Goal: Task Accomplishment & Management: Use online tool/utility

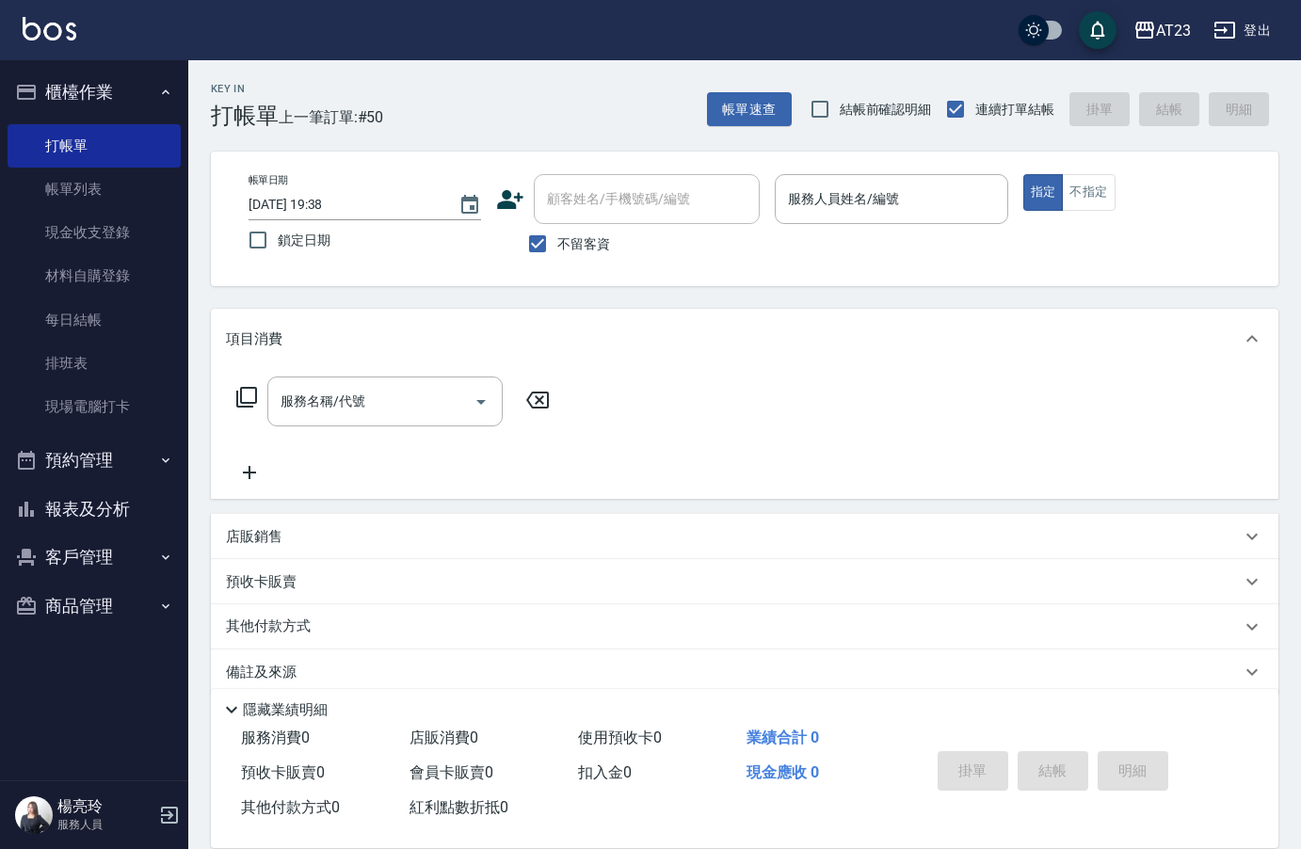
scroll to position [26, 0]
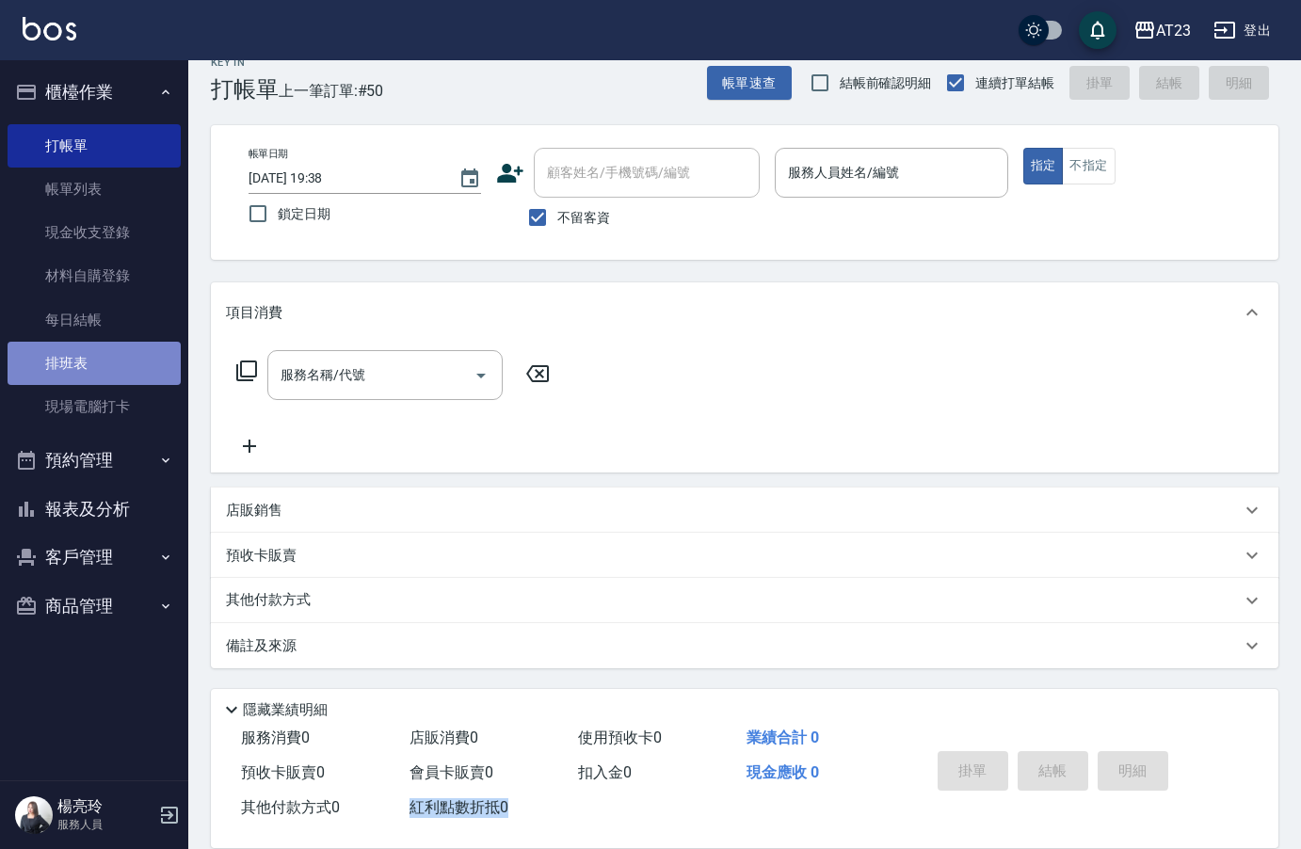
click at [93, 354] on link "排班表" at bounding box center [94, 363] width 173 height 43
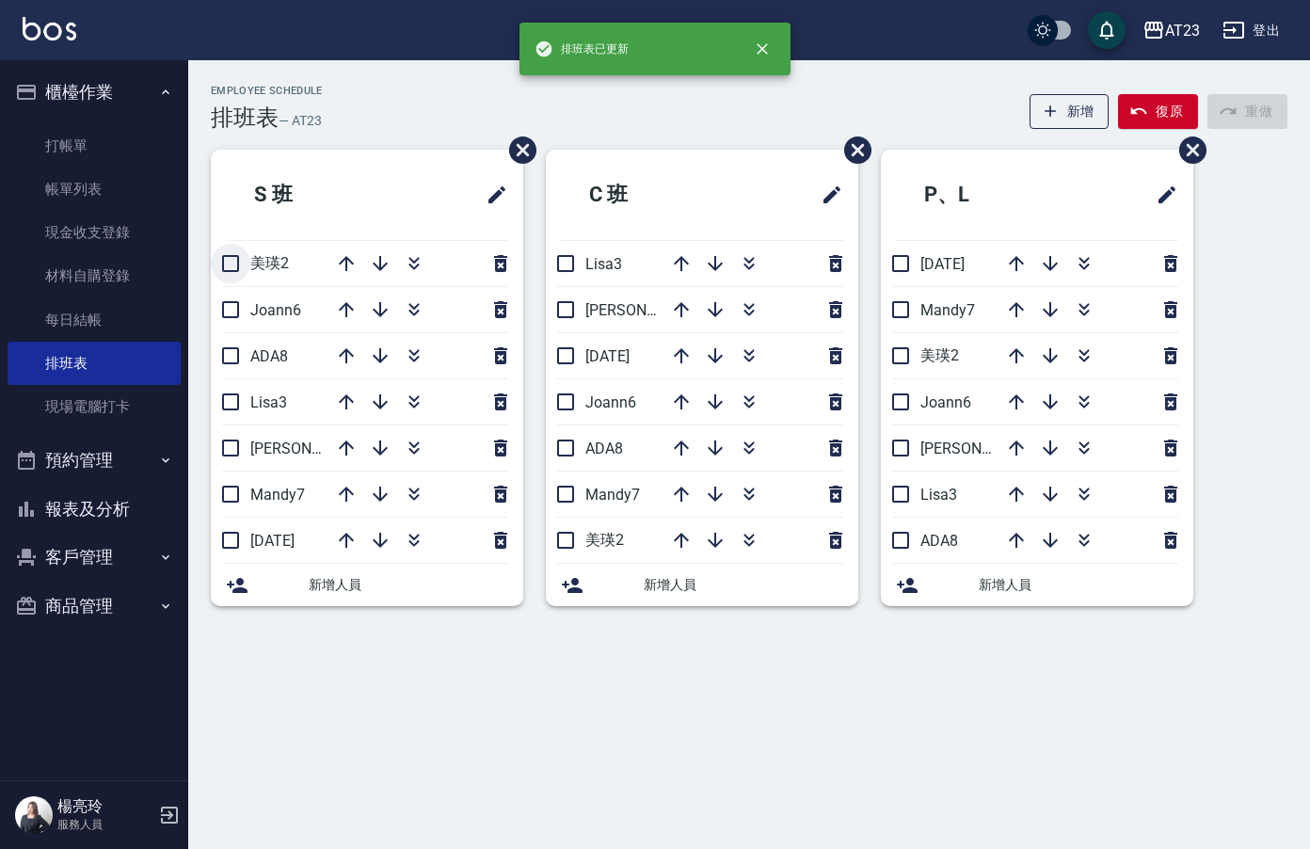
click at [235, 268] on input "checkbox" at bounding box center [231, 264] width 40 height 40
checkbox input "true"
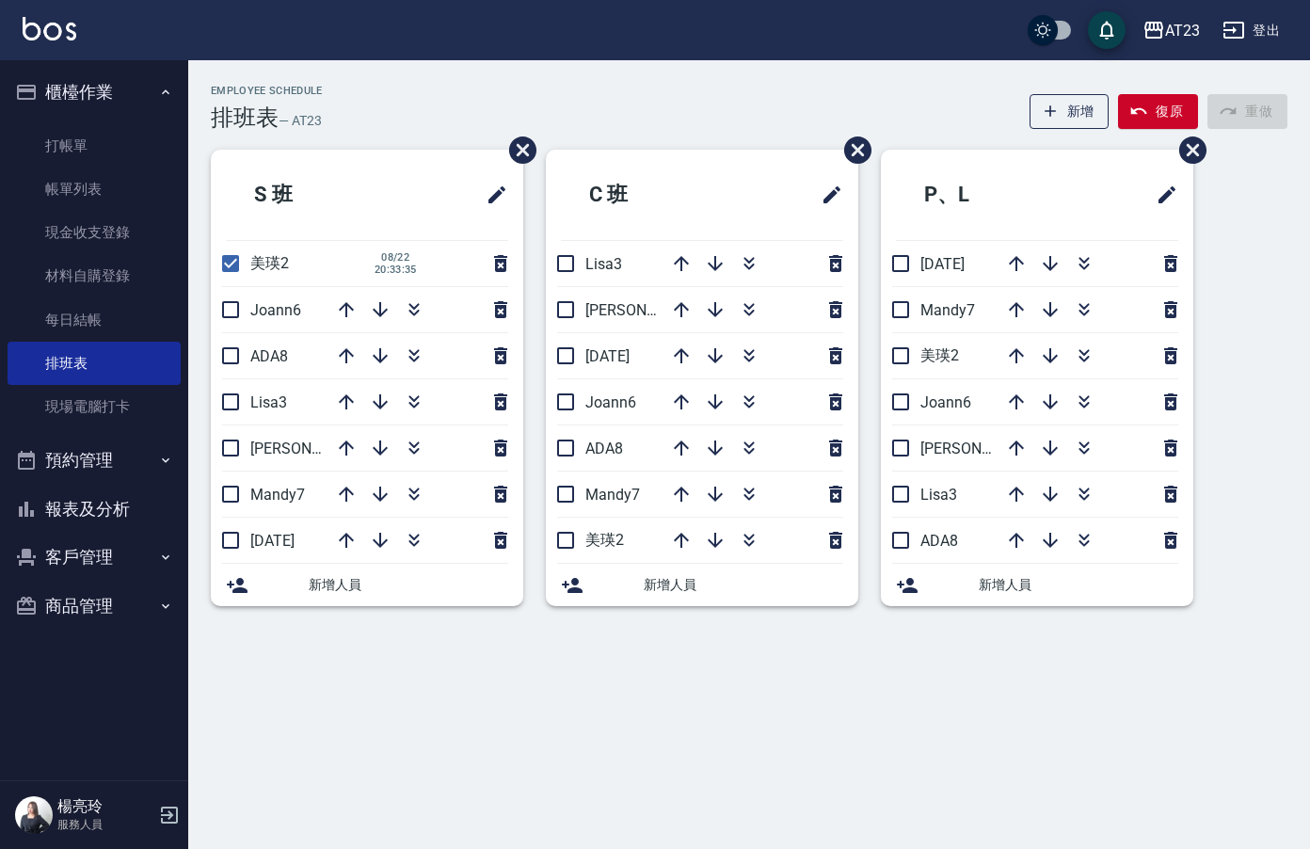
drag, startPoint x: 230, startPoint y: 307, endPoint x: 243, endPoint y: 371, distance: 65.3
click at [230, 307] on input "checkbox" at bounding box center [231, 310] width 40 height 40
checkbox input "true"
drag, startPoint x: 236, startPoint y: 347, endPoint x: 263, endPoint y: 377, distance: 40.0
click at [240, 354] on li "ADA8" at bounding box center [367, 355] width 312 height 45
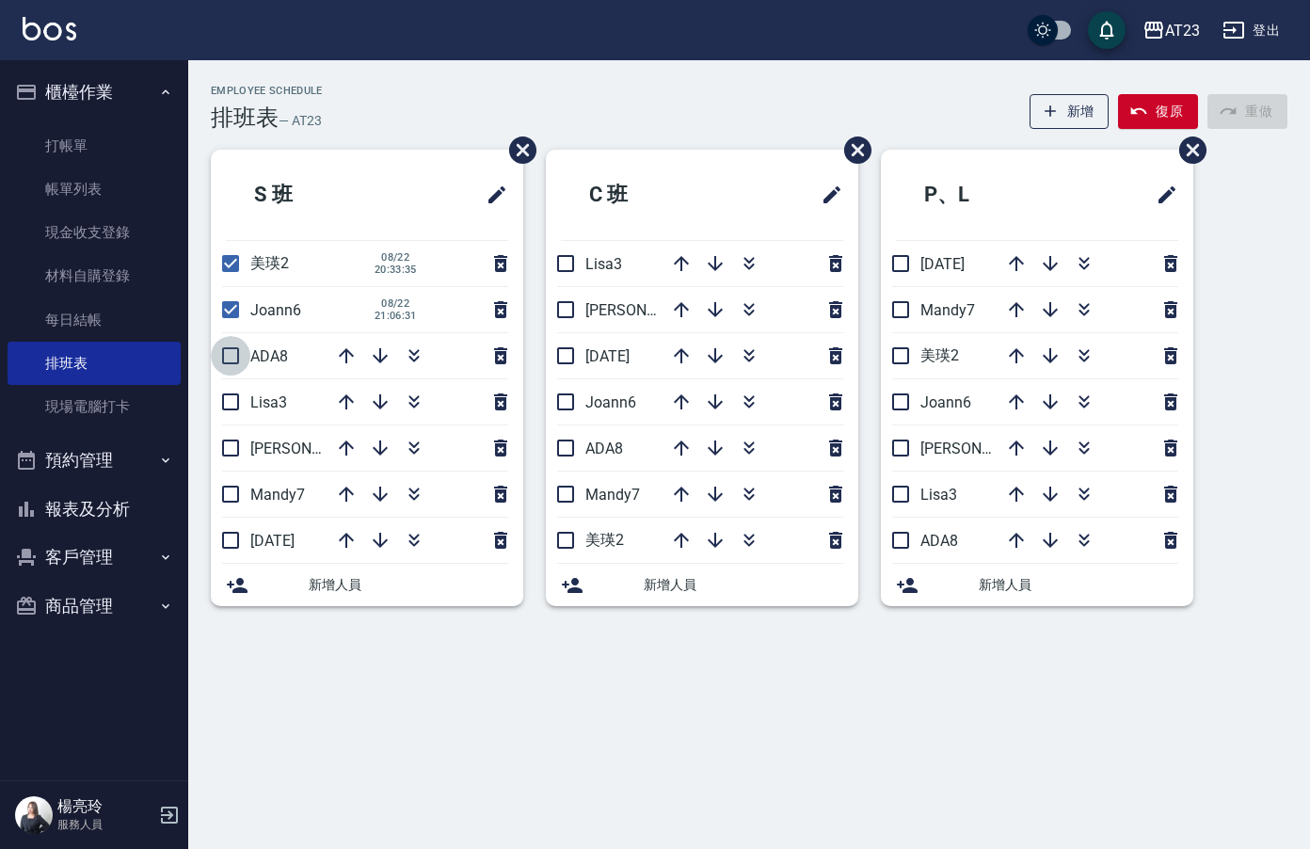
drag, startPoint x: 239, startPoint y: 348, endPoint x: 227, endPoint y: 406, distance: 58.7
click at [239, 349] on input "checkbox" at bounding box center [231, 356] width 40 height 40
checkbox input "true"
click at [226, 409] on li "Lisa3" at bounding box center [367, 401] width 312 height 45
drag, startPoint x: 241, startPoint y: 450, endPoint x: 251, endPoint y: 467, distance: 19.9
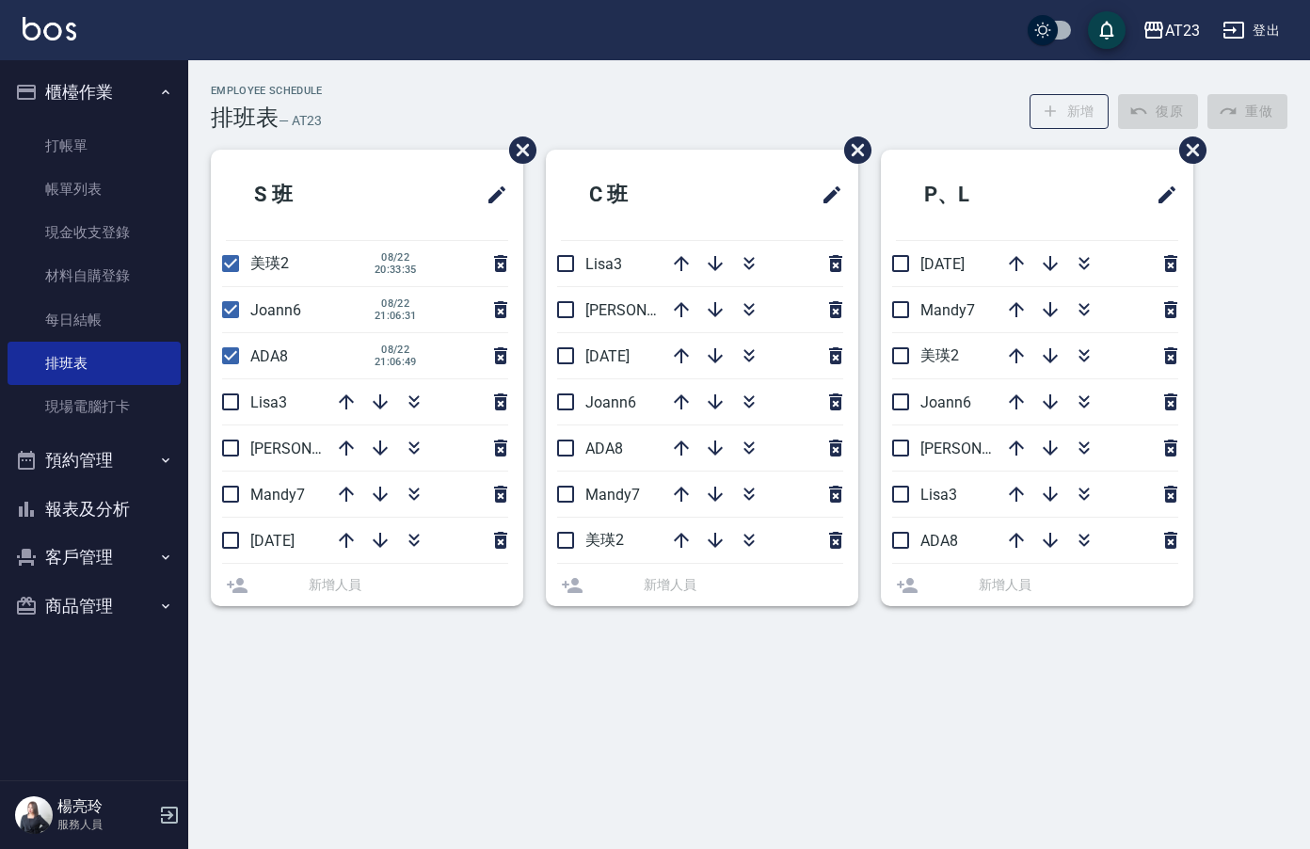
click at [245, 453] on li "亮亮19" at bounding box center [367, 447] width 312 height 45
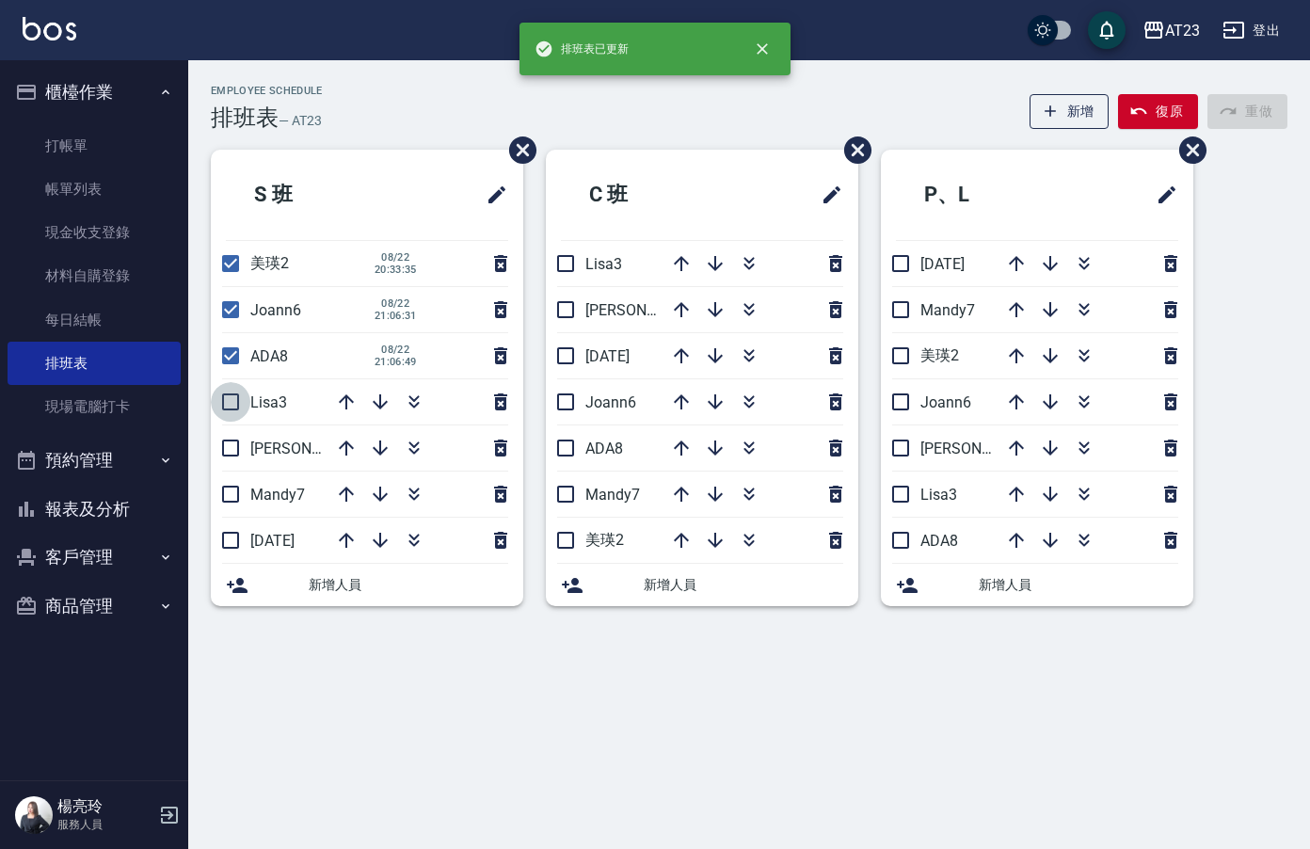
drag, startPoint x: 240, startPoint y: 395, endPoint x: 233, endPoint y: 441, distance: 46.6
click at [241, 399] on input "checkbox" at bounding box center [231, 402] width 40 height 40
checkbox input "true"
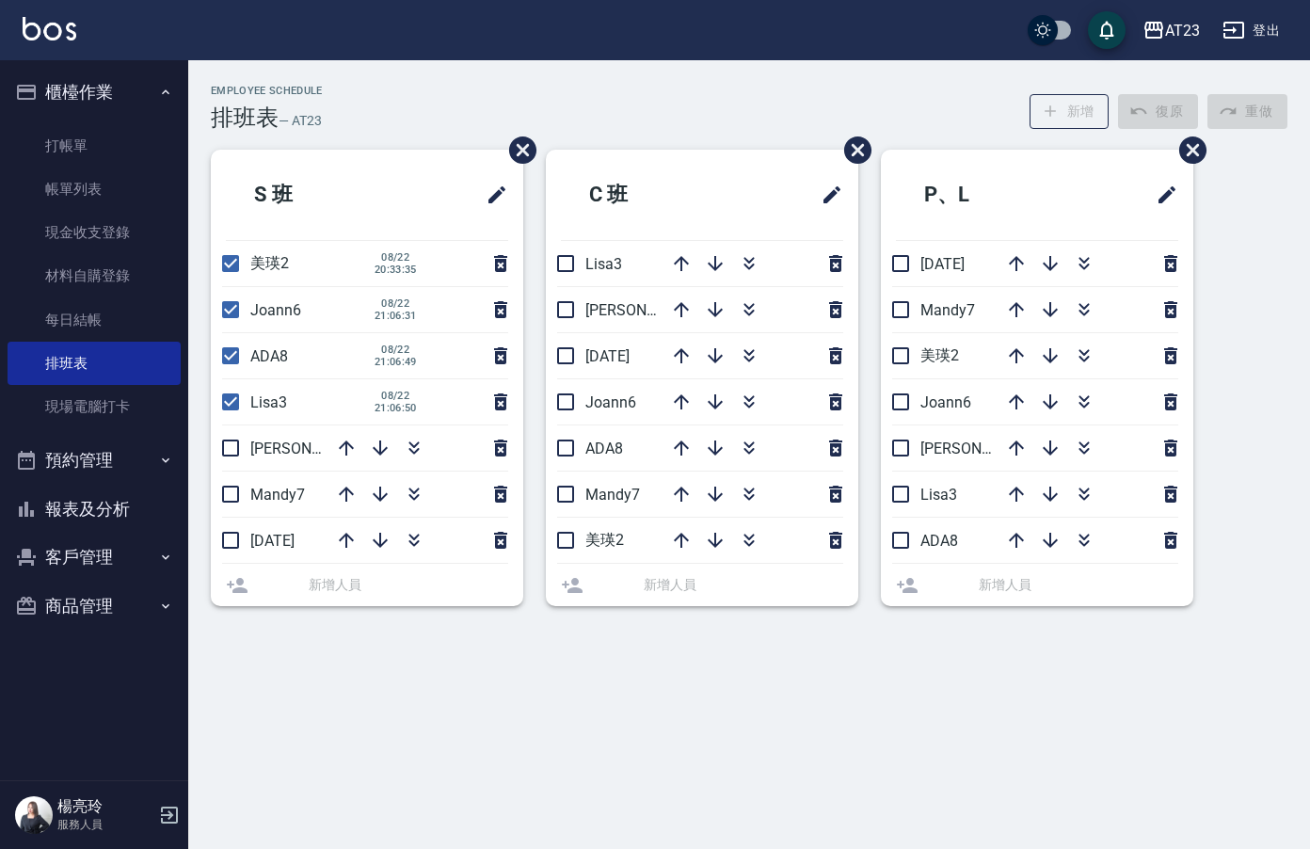
click at [231, 450] on input "checkbox" at bounding box center [231, 448] width 40 height 40
checkbox input "true"
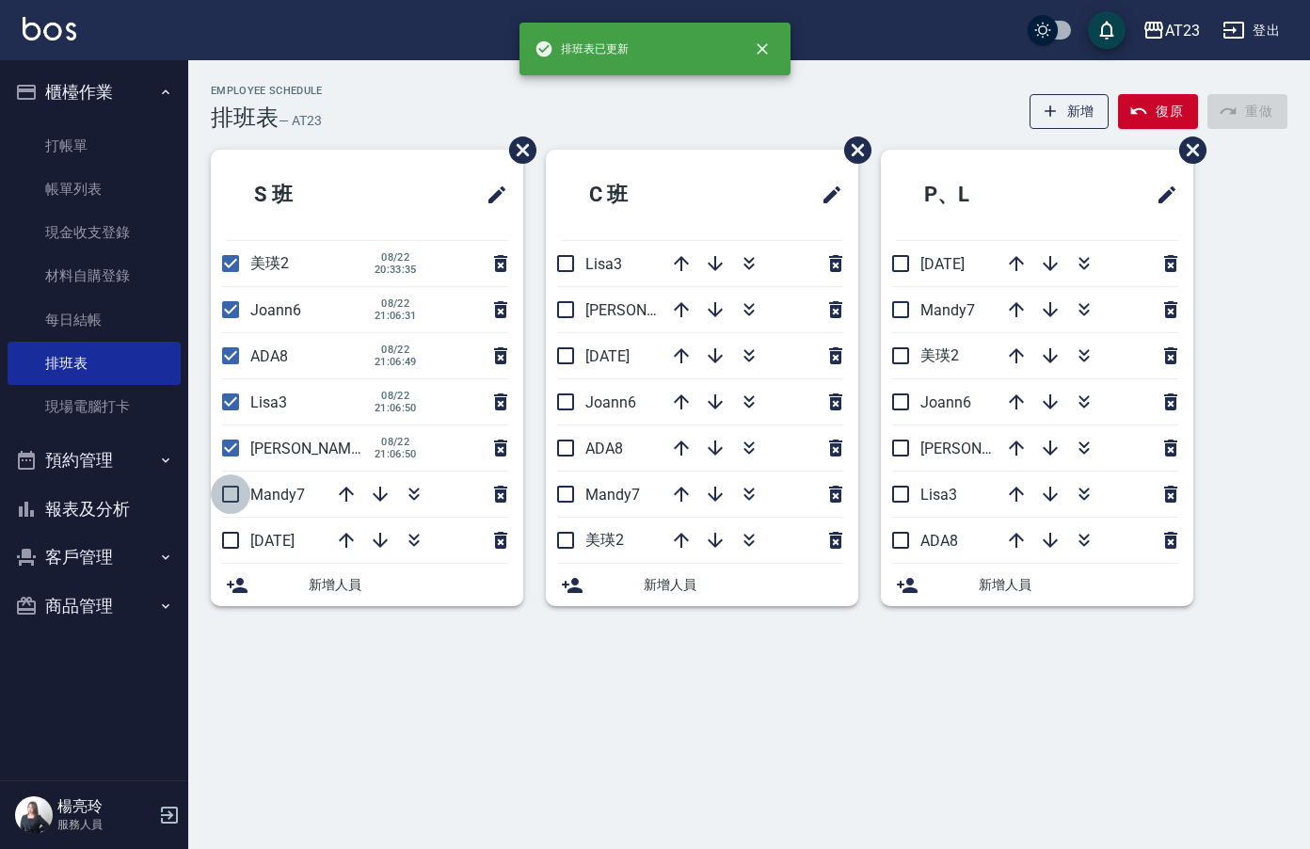
click at [228, 500] on input "checkbox" at bounding box center [231, 494] width 40 height 40
checkbox input "true"
drag, startPoint x: 228, startPoint y: 541, endPoint x: 511, endPoint y: 524, distance: 283.8
click at [229, 541] on input "checkbox" at bounding box center [231, 540] width 40 height 40
checkbox input "true"
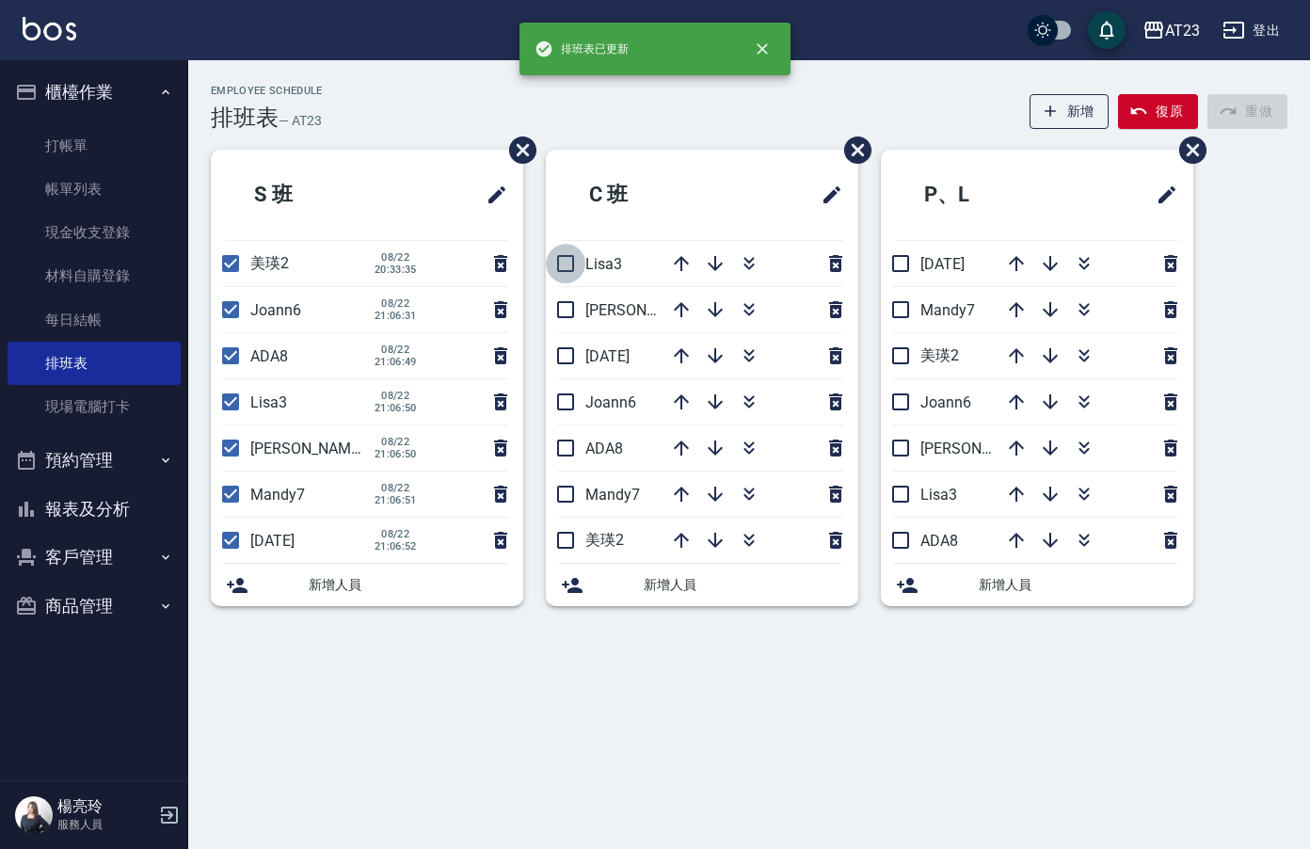
click at [578, 276] on input "checkbox" at bounding box center [566, 264] width 40 height 40
checkbox input "true"
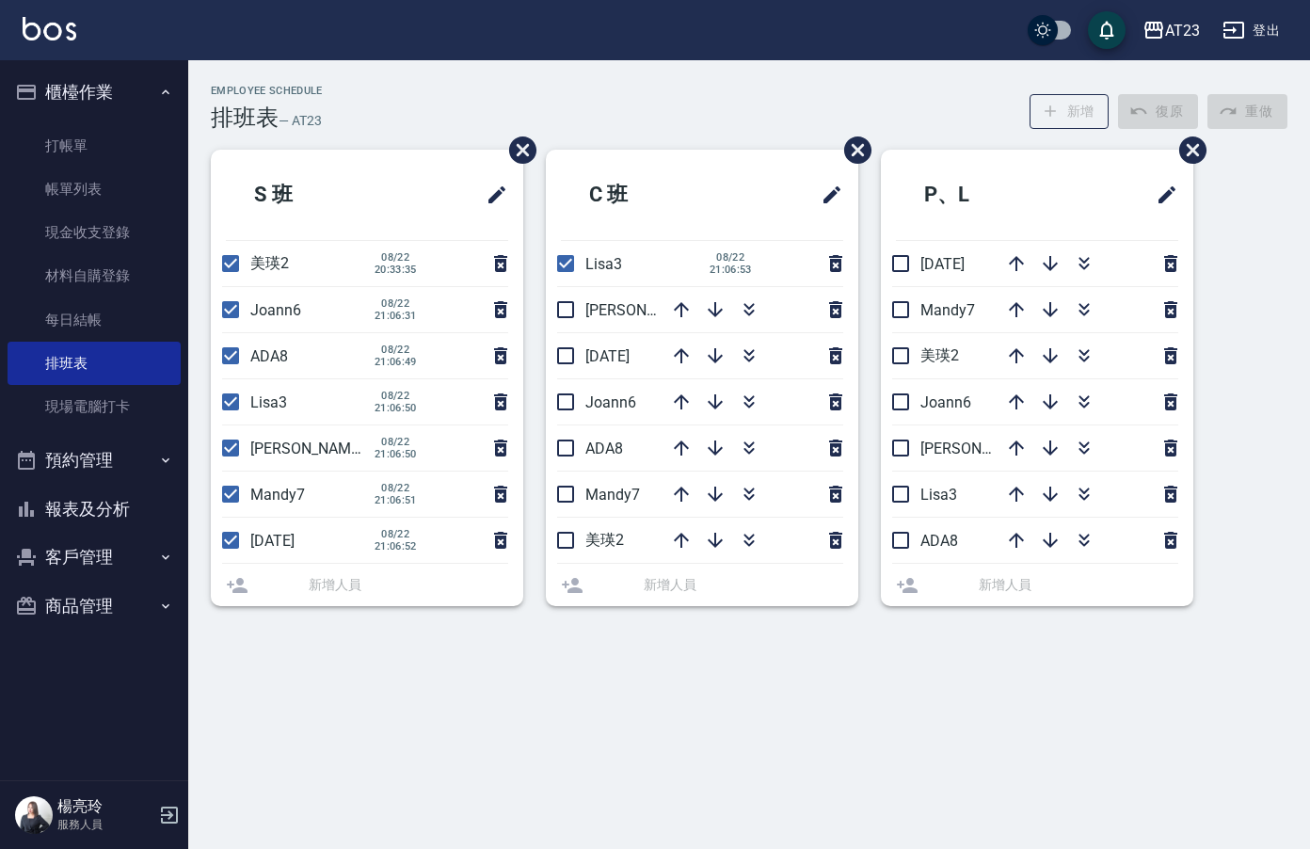
click at [567, 322] on input "checkbox" at bounding box center [566, 310] width 40 height 40
checkbox input "false"
click at [569, 349] on div "Employee Schedule 排班表 — AT23 新增 復原 重做 S 班 美瑛2 08/22 20:33:35 Joann6 08/22 21:06…" at bounding box center [655, 424] width 1310 height 849
drag, startPoint x: 565, startPoint y: 311, endPoint x: 567, endPoint y: 334, distance: 22.8
click at [565, 312] on input "checkbox" at bounding box center [566, 310] width 40 height 40
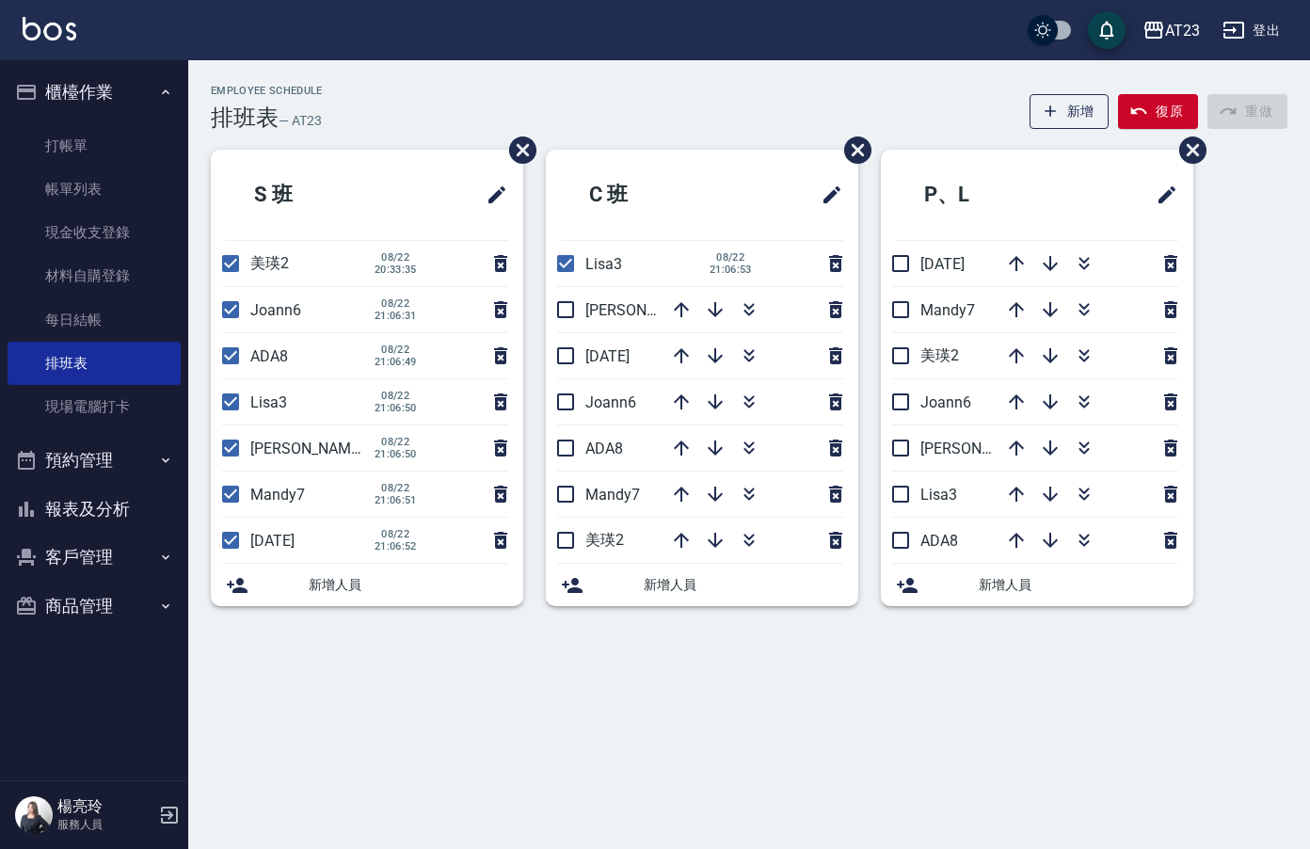
checkbox input "true"
click at [565, 353] on li "JUN11" at bounding box center [702, 355] width 312 height 45
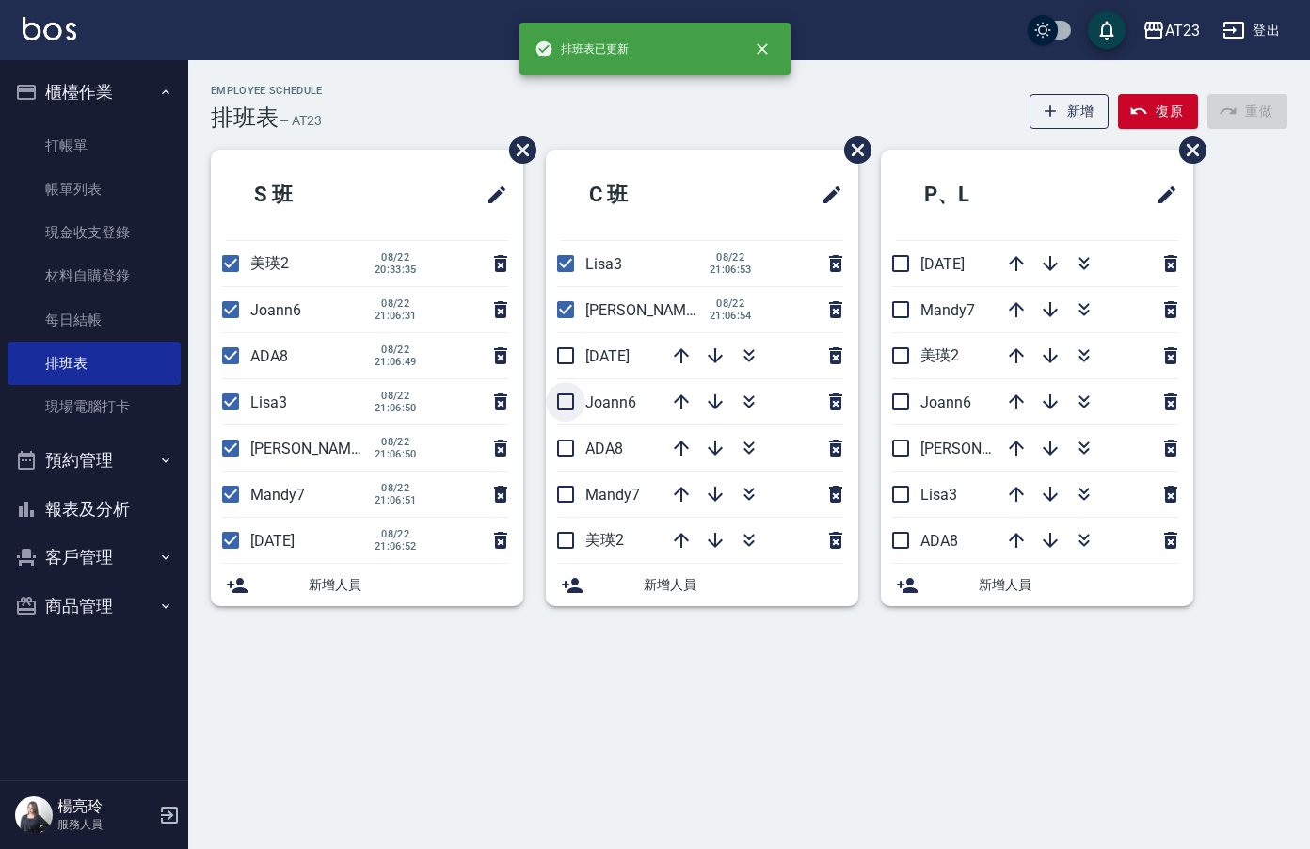
click at [560, 413] on input "checkbox" at bounding box center [566, 402] width 40 height 40
checkbox input "true"
click at [573, 359] on input "checkbox" at bounding box center [566, 356] width 40 height 40
checkbox input "true"
click at [562, 446] on input "checkbox" at bounding box center [566, 448] width 40 height 40
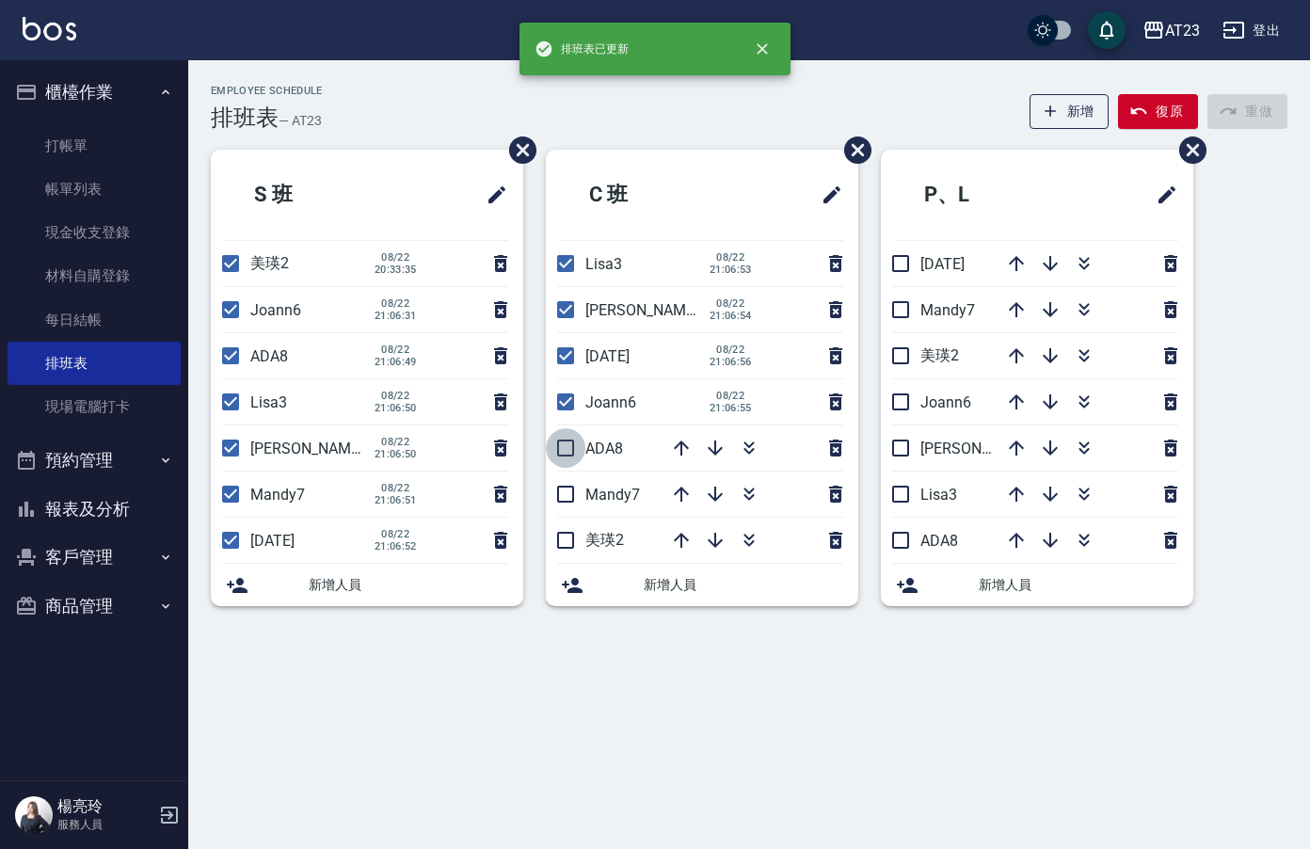
checkbox input "true"
drag, startPoint x: 566, startPoint y: 505, endPoint x: 567, endPoint y: 522, distance: 17.0
click at [566, 506] on input "checkbox" at bounding box center [566, 494] width 40 height 40
checkbox input "true"
drag, startPoint x: 567, startPoint y: 548, endPoint x: 639, endPoint y: 544, distance: 71.6
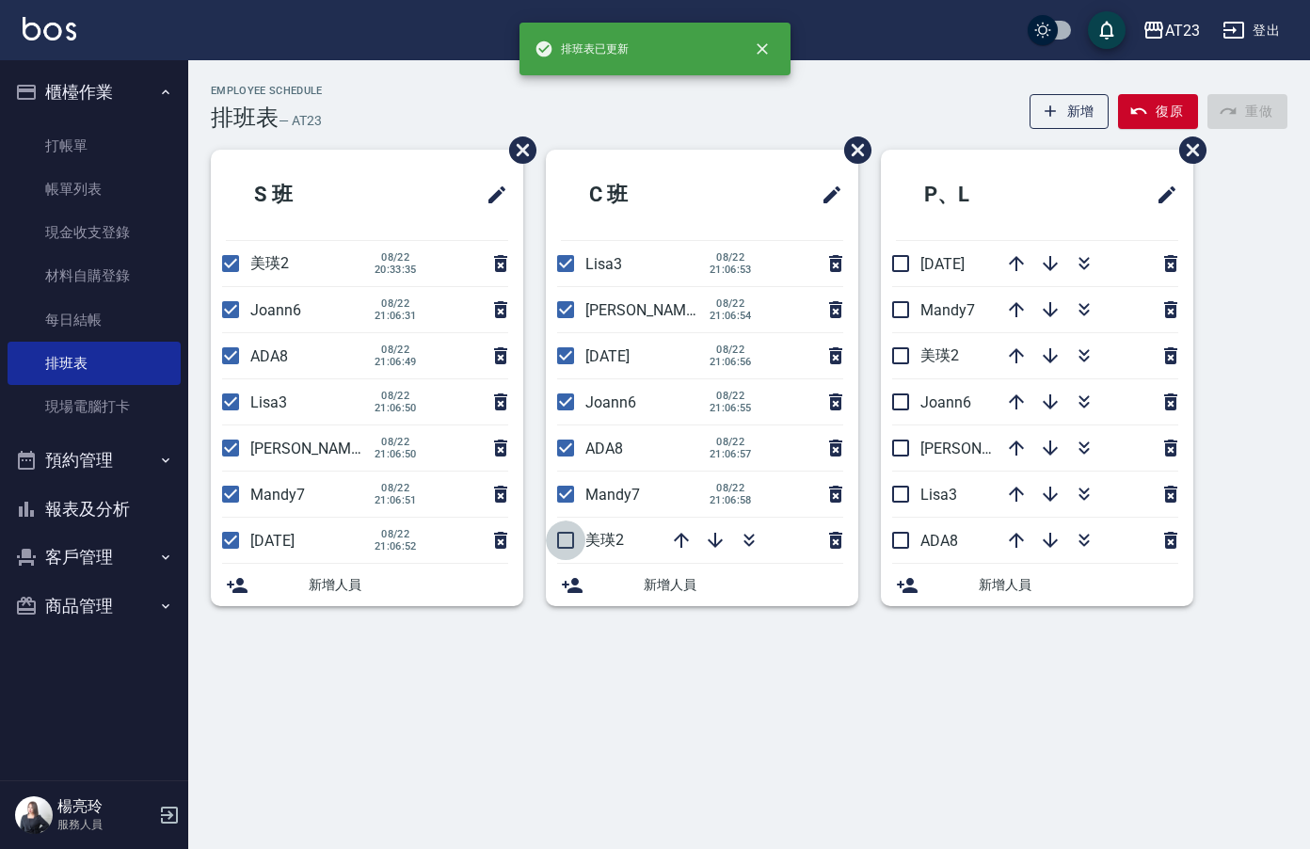
click at [567, 547] on input "checkbox" at bounding box center [566, 540] width 40 height 40
checkbox input "true"
click at [901, 542] on input "checkbox" at bounding box center [901, 540] width 40 height 40
checkbox input "true"
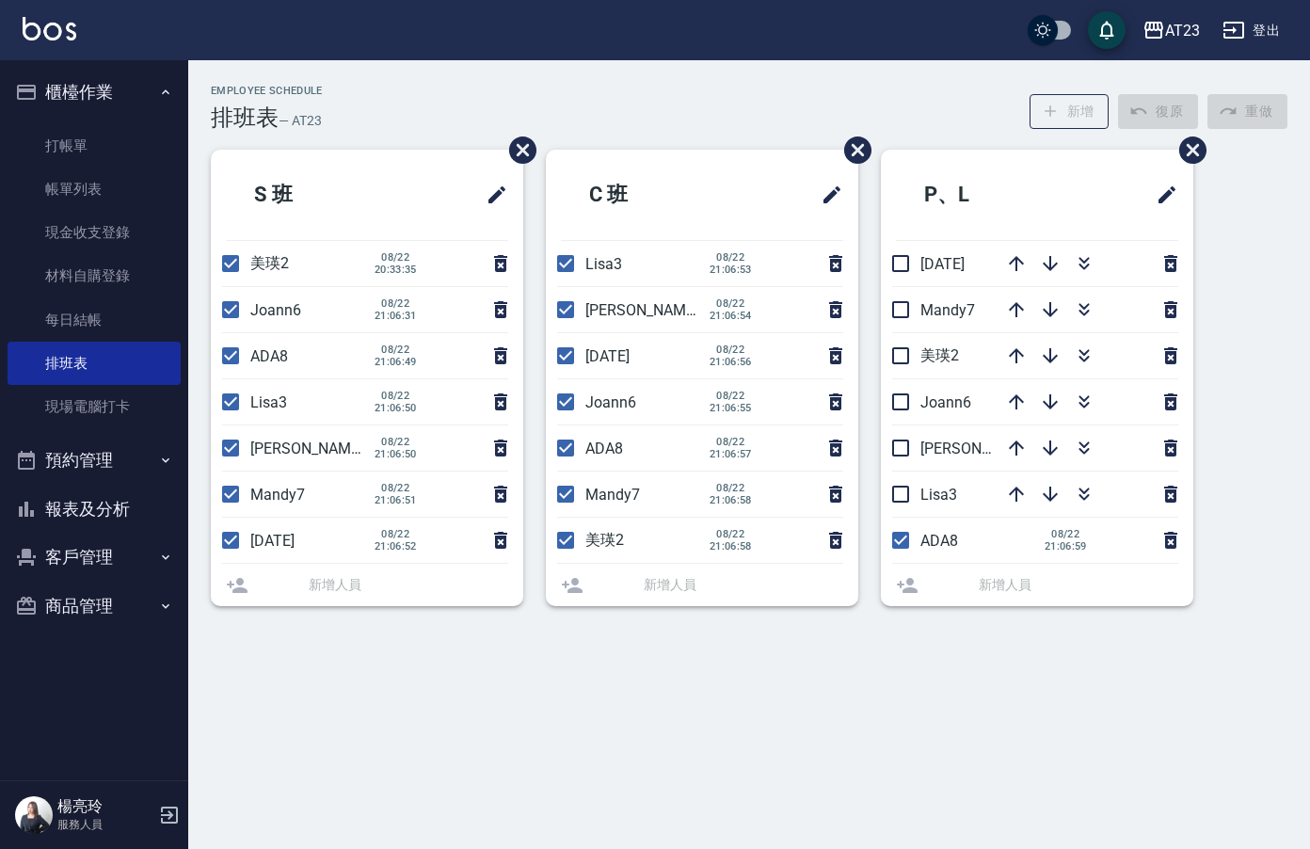
click at [907, 509] on input "checkbox" at bounding box center [901, 494] width 40 height 40
checkbox input "false"
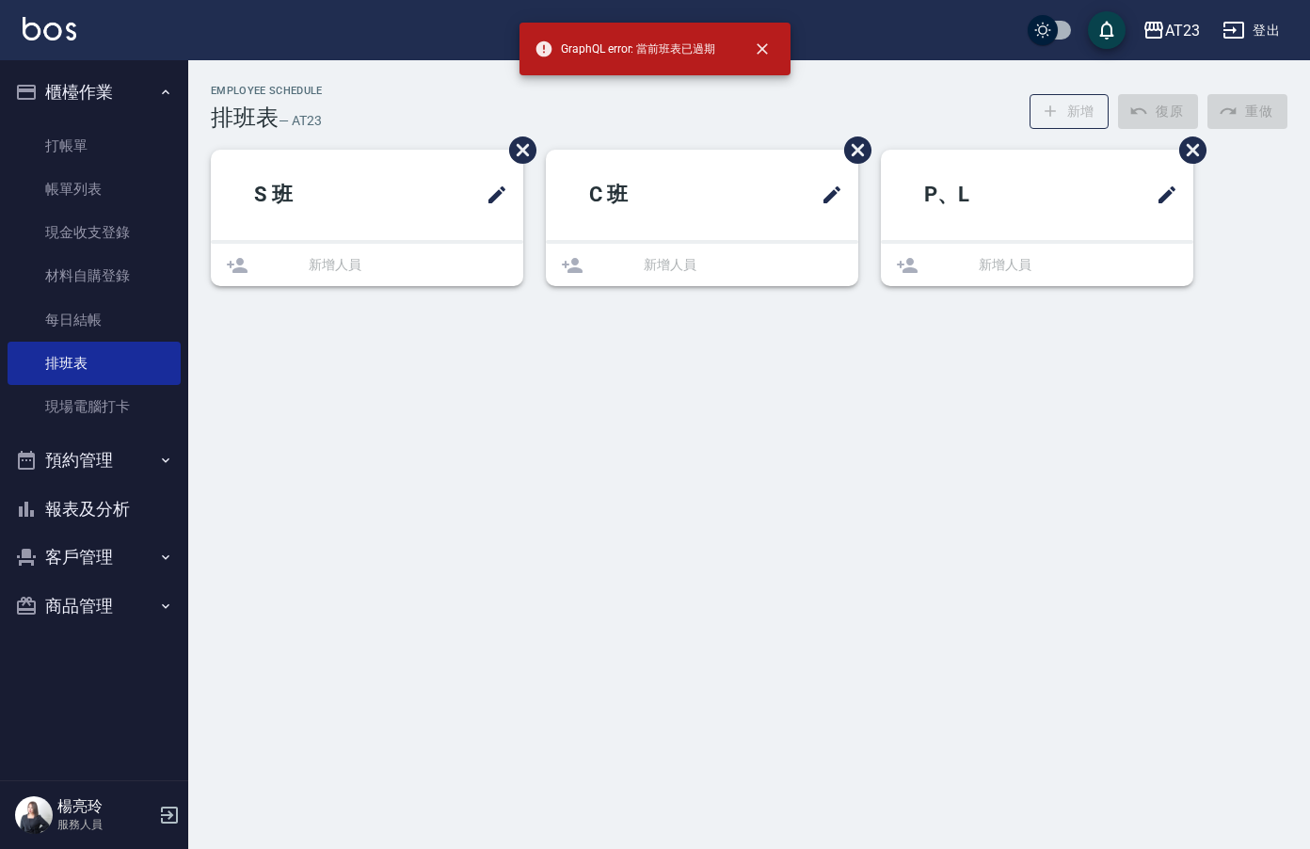
click at [899, 447] on div "Employee Schedule 排班表 — AT23 新增 復原 重做 S 班 新增人員 C 班 新增人員 P、L 新增人員" at bounding box center [655, 424] width 1310 height 849
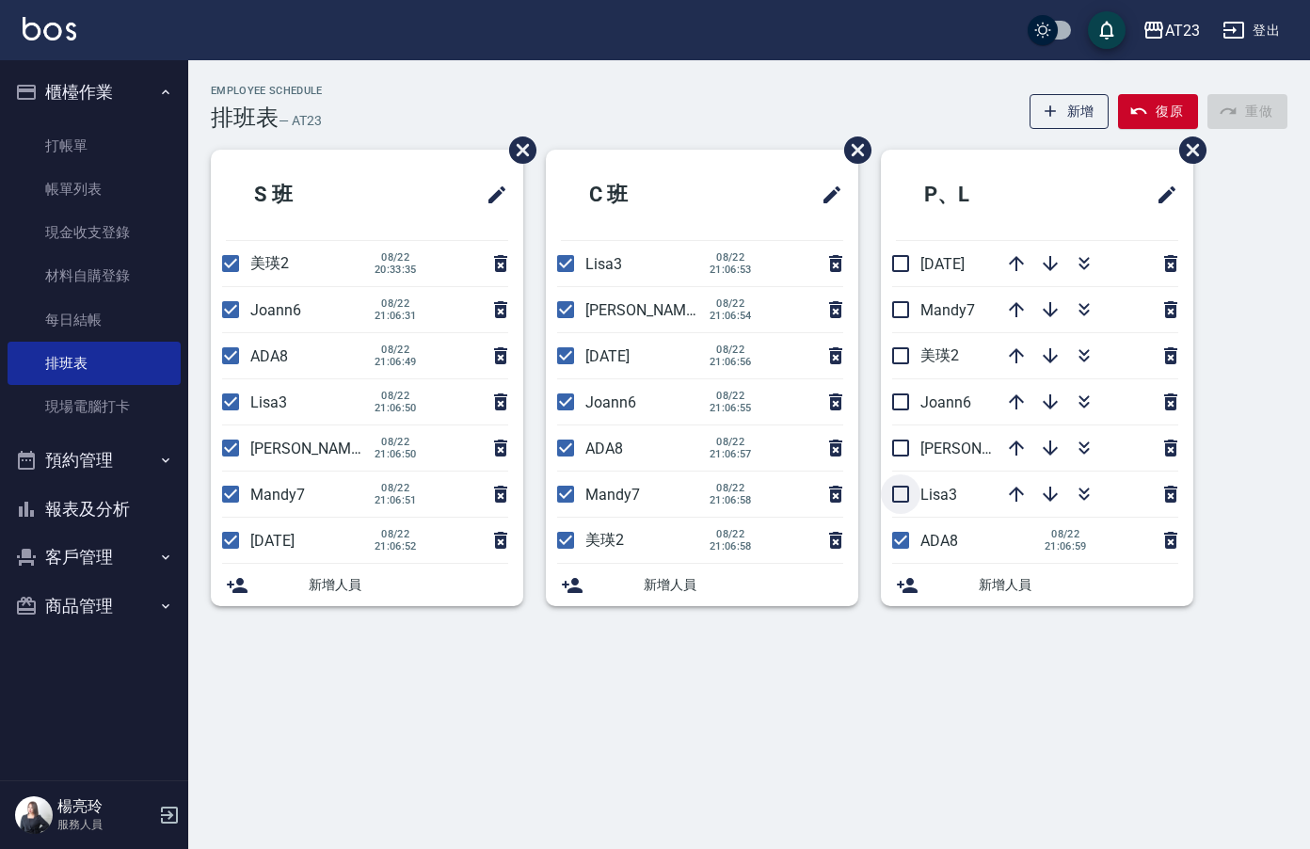
drag, startPoint x: 912, startPoint y: 499, endPoint x: 912, endPoint y: 487, distance: 11.3
click at [912, 497] on input "checkbox" at bounding box center [901, 494] width 40 height 40
checkbox input "true"
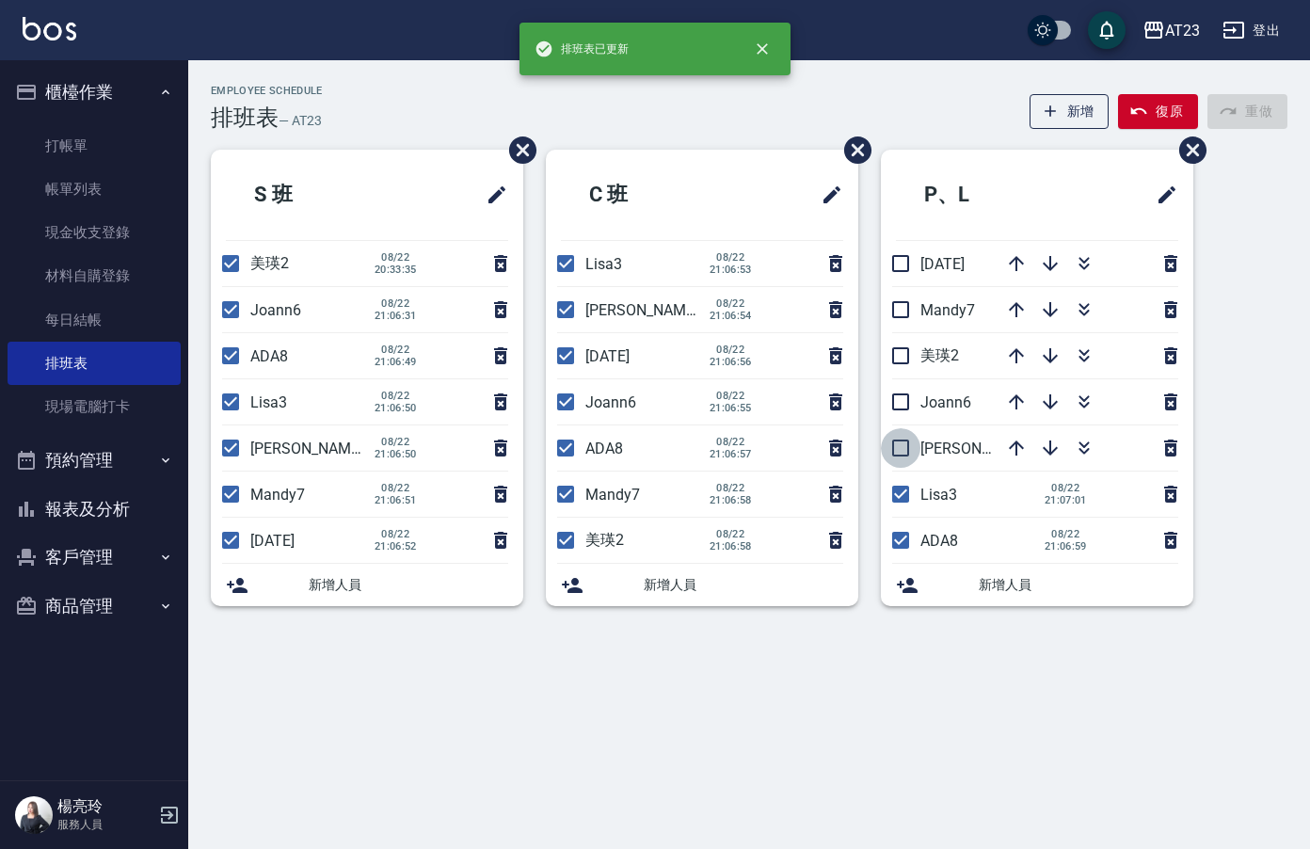
click at [909, 449] on input "checkbox" at bounding box center [901, 448] width 40 height 40
checkbox input "true"
click at [907, 406] on input "checkbox" at bounding box center [901, 402] width 40 height 40
checkbox input "true"
drag, startPoint x: 916, startPoint y: 362, endPoint x: 935, endPoint y: 353, distance: 21.9
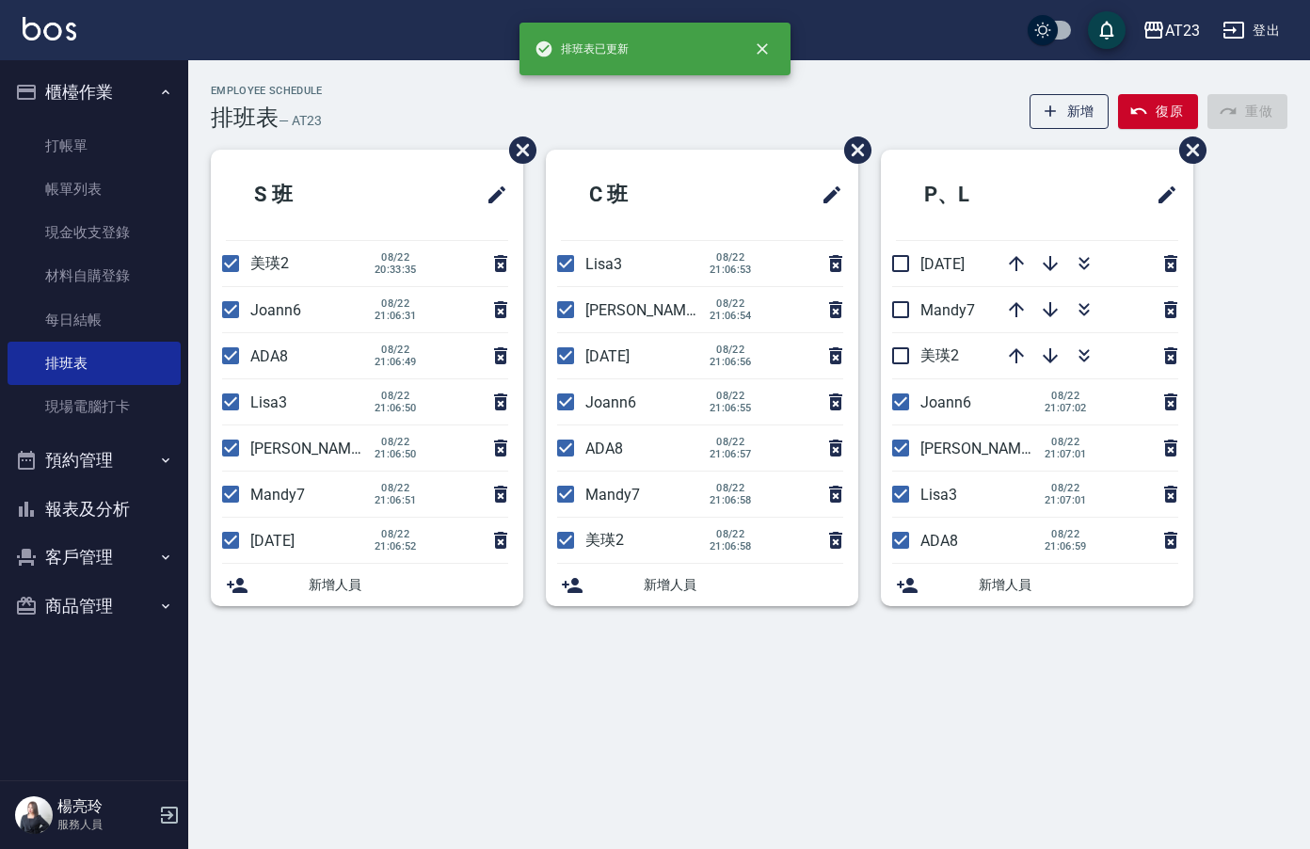
click at [918, 362] on input "checkbox" at bounding box center [901, 356] width 40 height 40
checkbox input "true"
click at [906, 308] on input "checkbox" at bounding box center [901, 310] width 40 height 40
checkbox input "true"
click at [904, 267] on input "checkbox" at bounding box center [901, 264] width 40 height 40
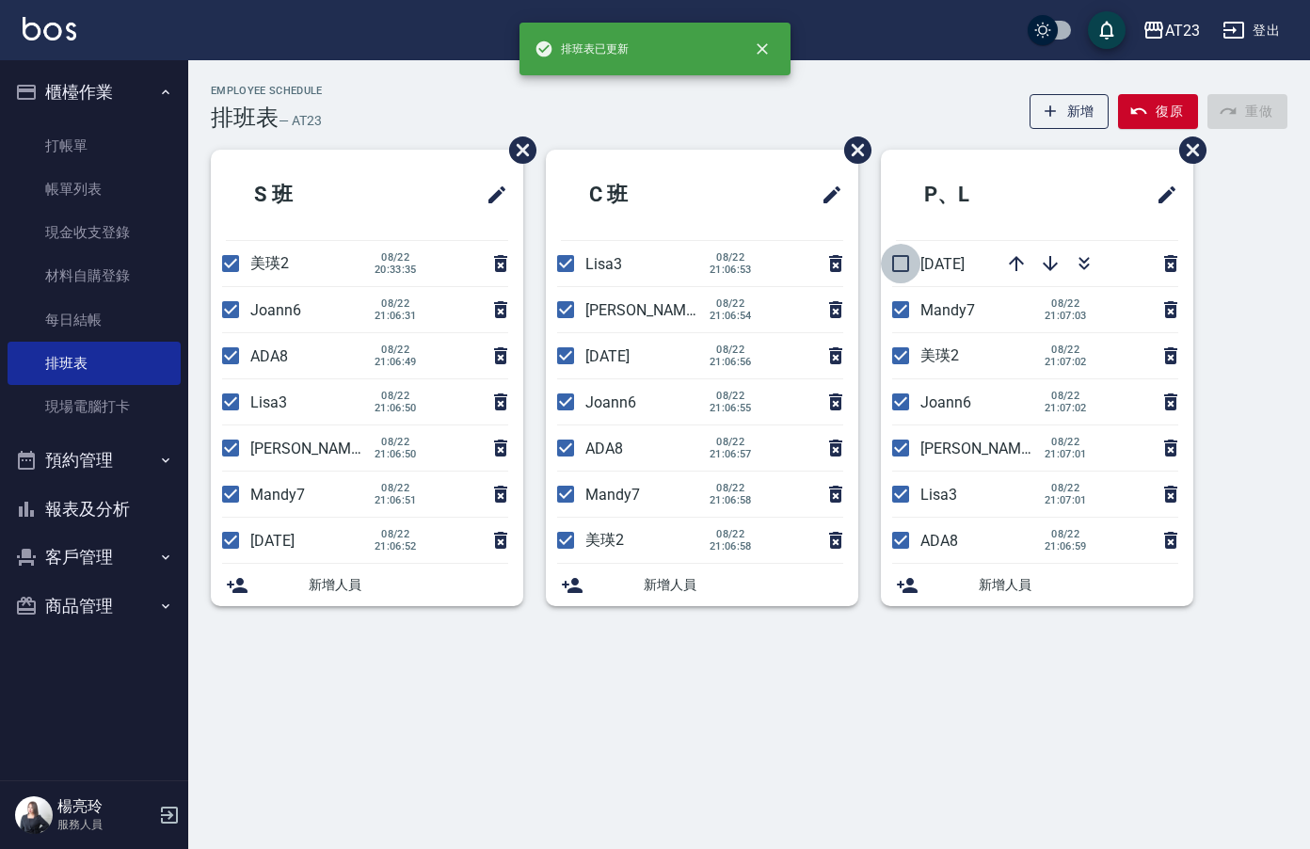
checkbox input "true"
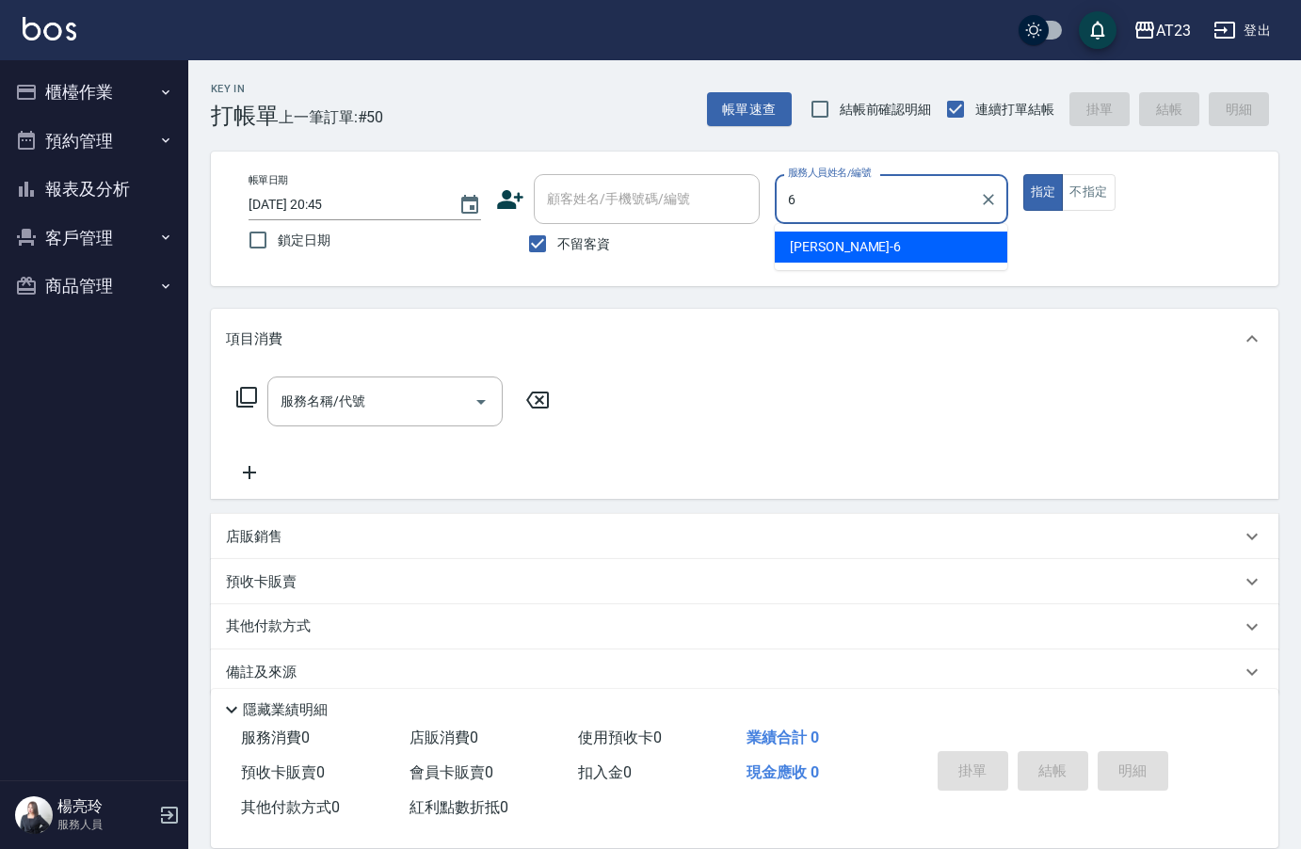
type input "6"
type button "true"
type input "Joann-6"
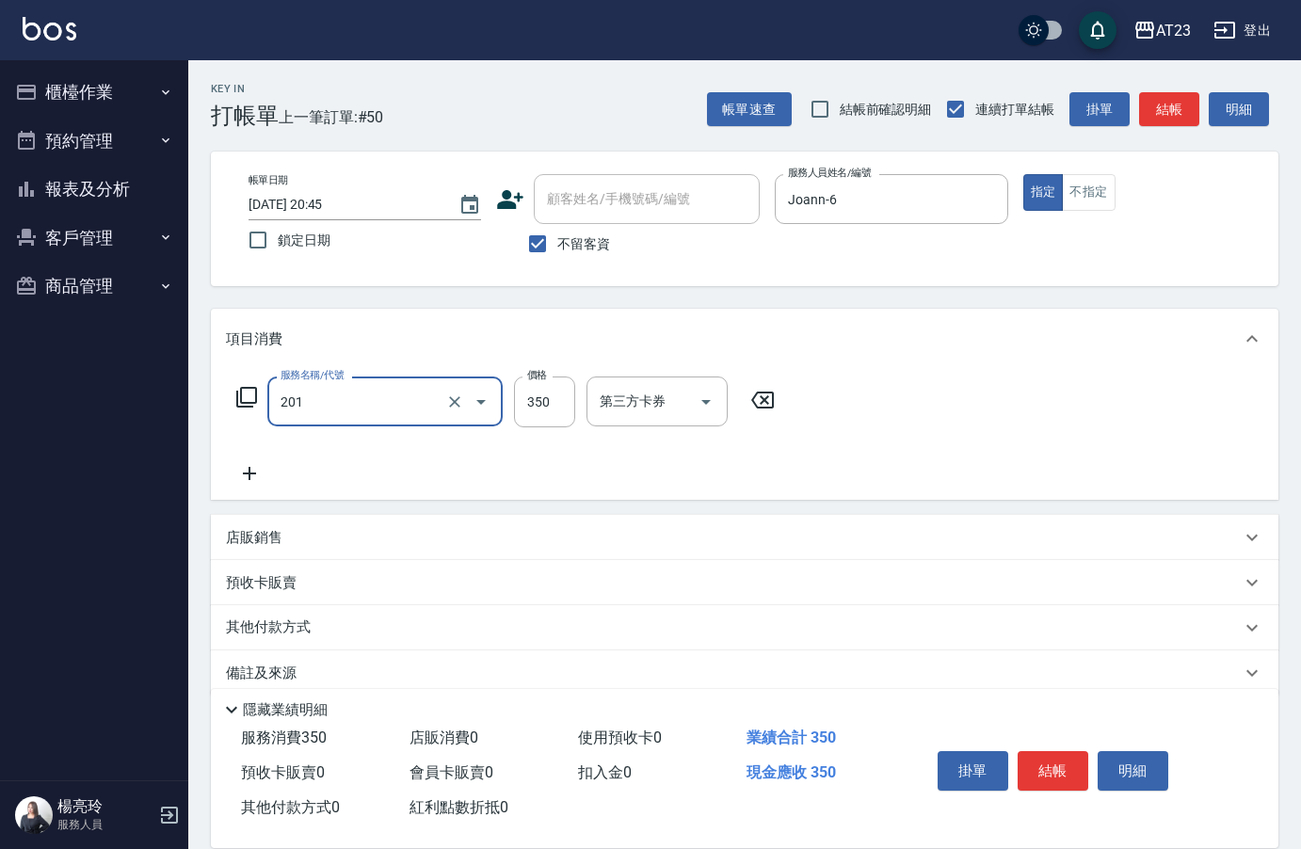
type input "一般洗髮(201)"
click at [1055, 773] on button "結帳" at bounding box center [1052, 771] width 71 height 40
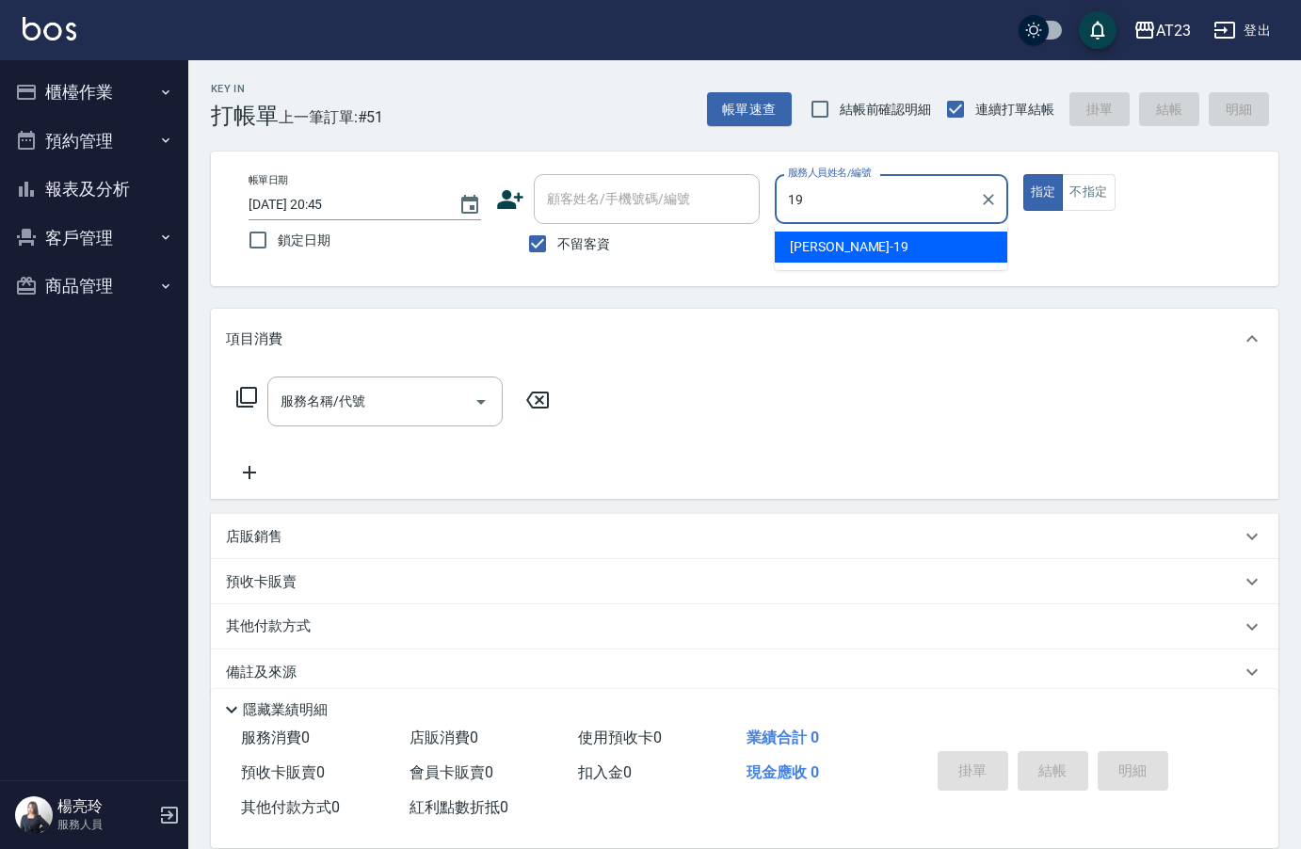
type input "[PERSON_NAME]-19"
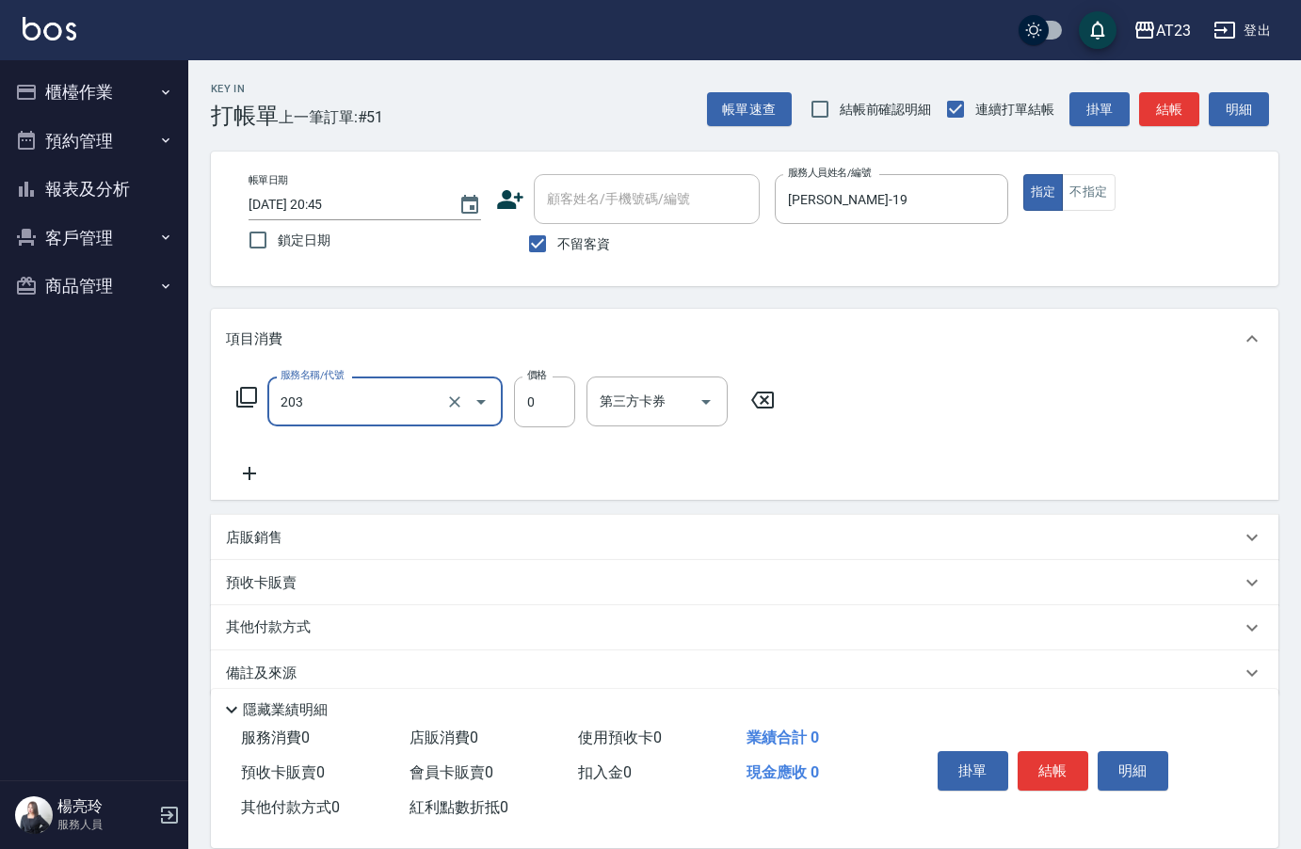
type input "使用洗髮卡(203)"
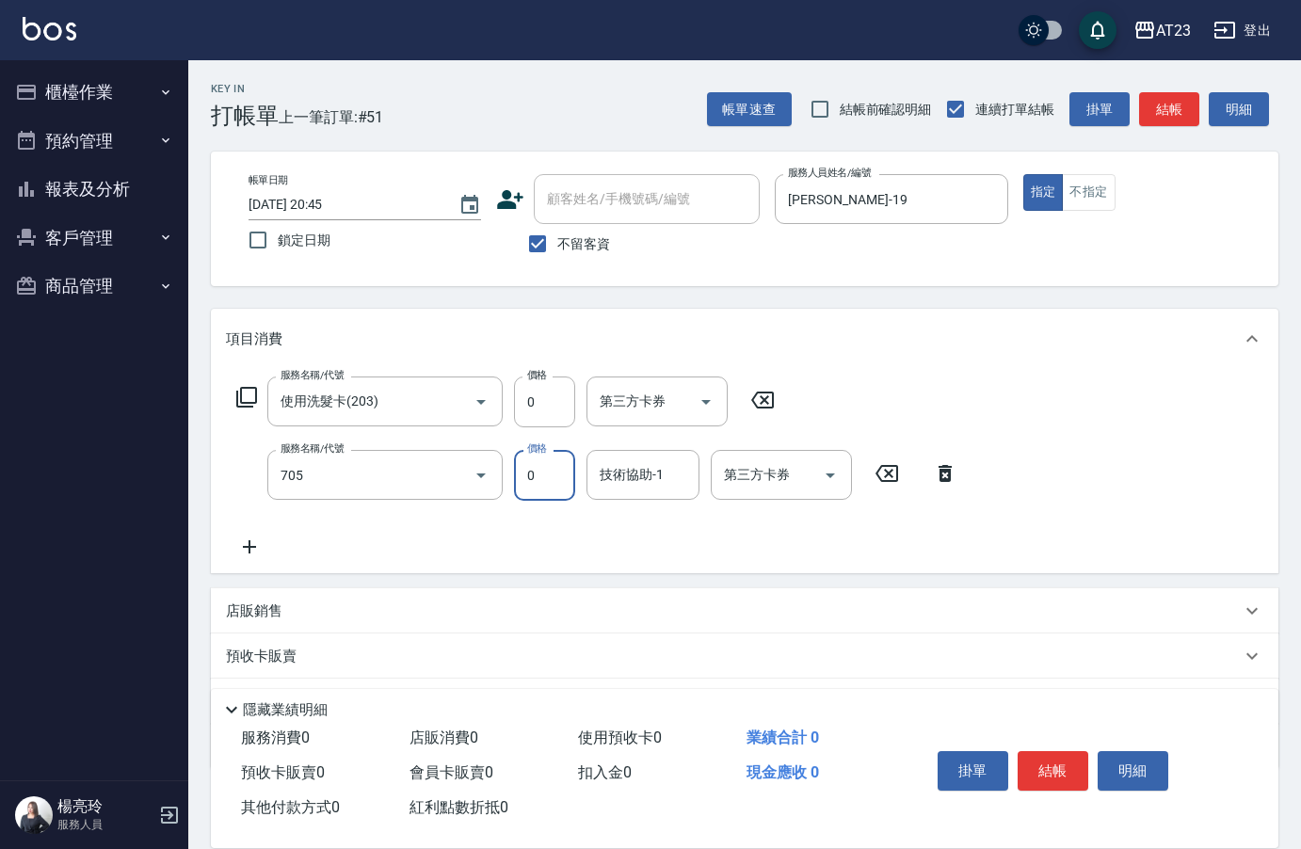
type input "互助50(705)"
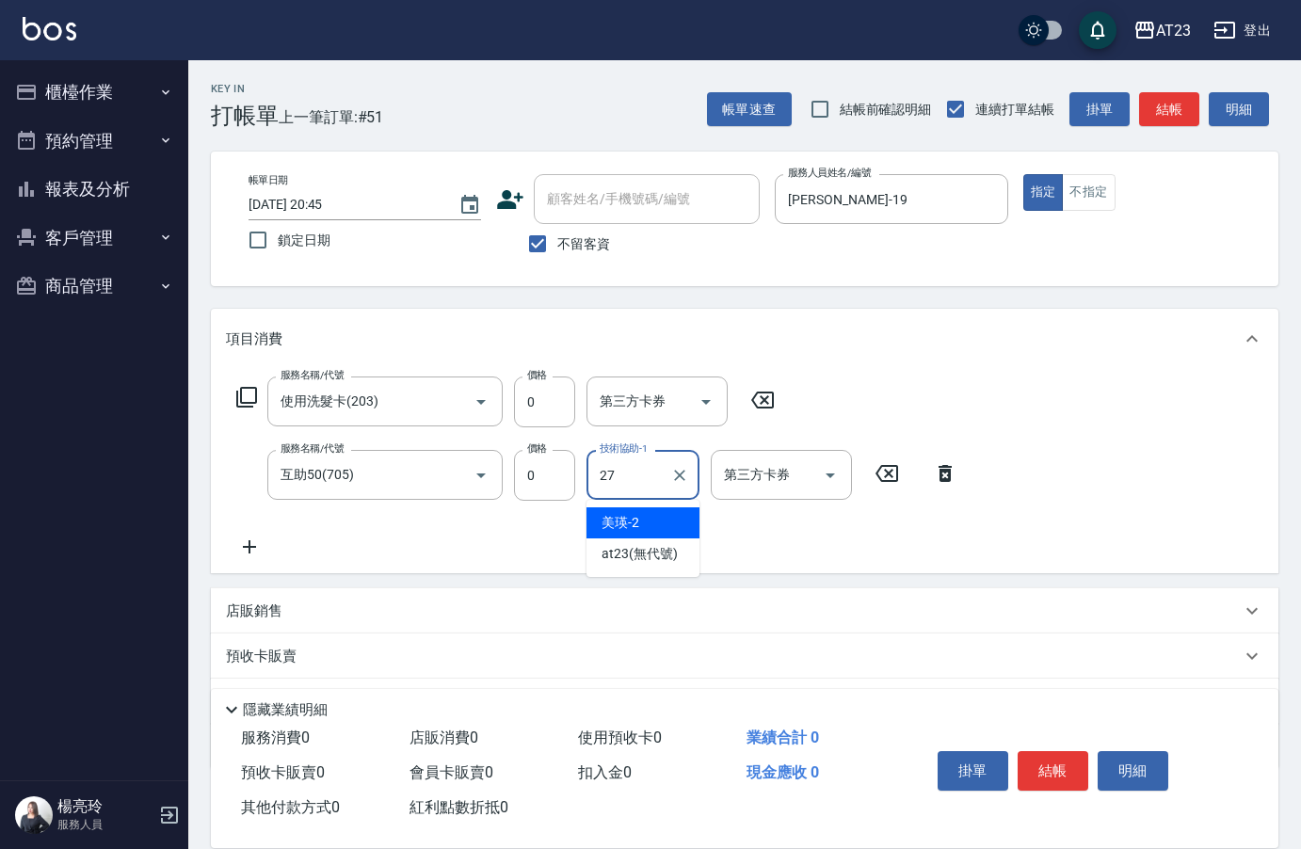
type input "LiLi-27"
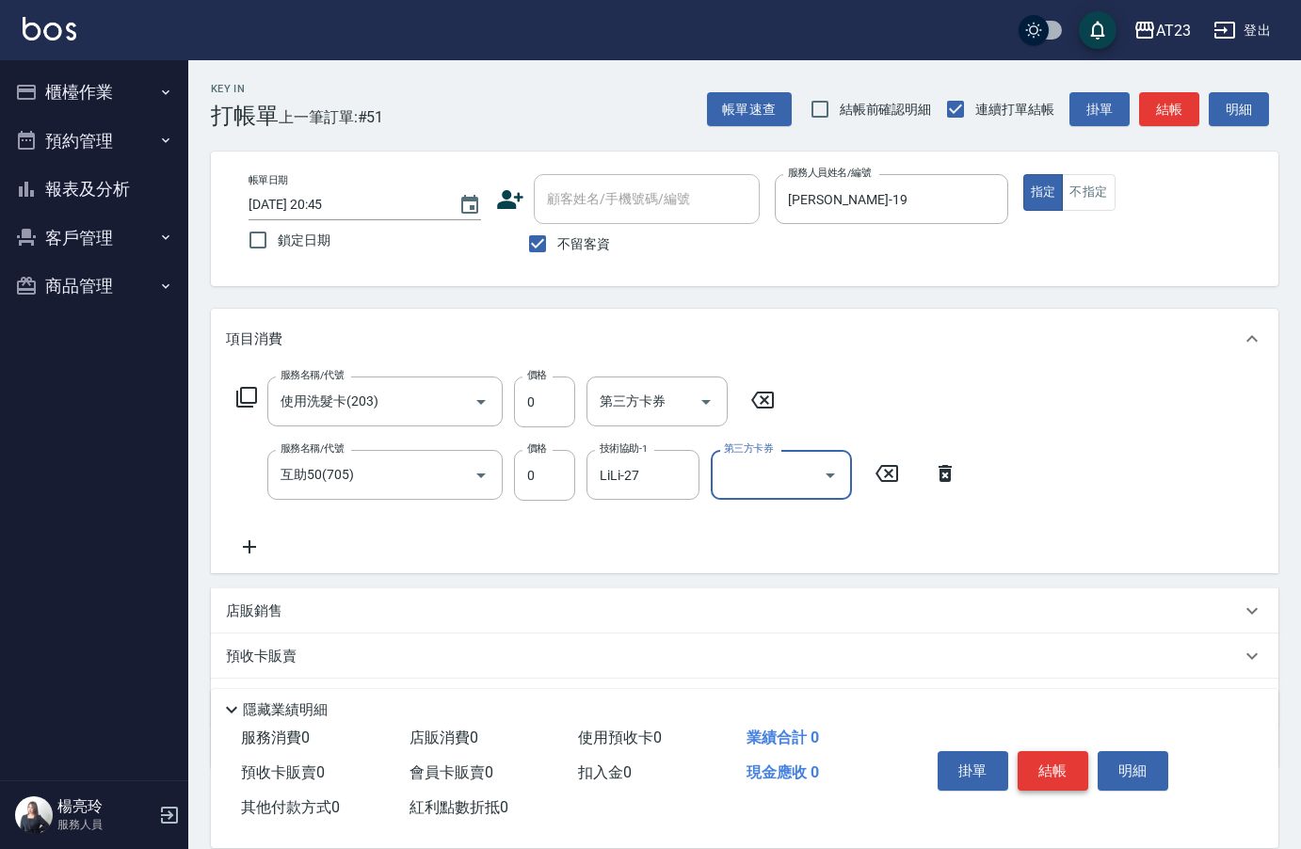
click at [1041, 766] on button "結帳" at bounding box center [1052, 771] width 71 height 40
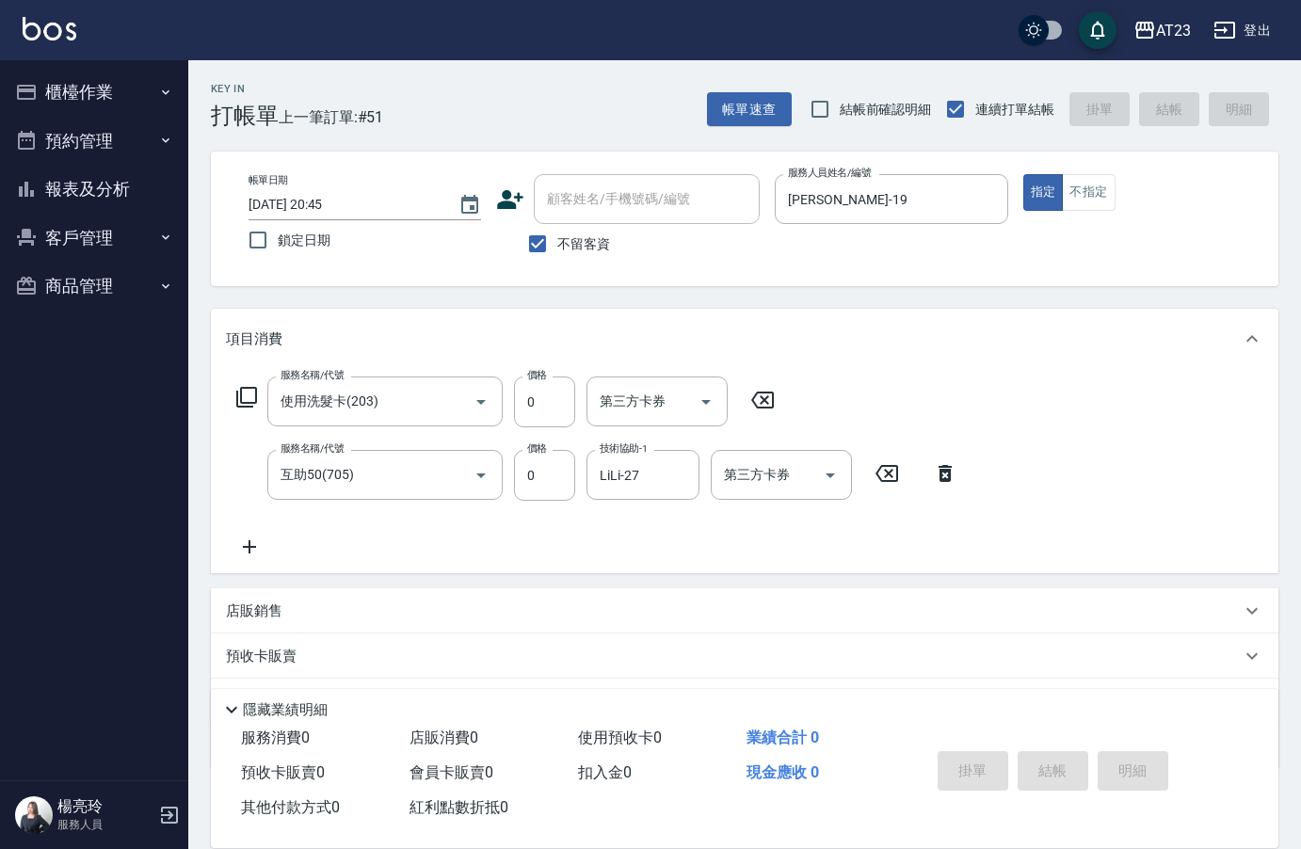
type input "[DATE] 20:46"
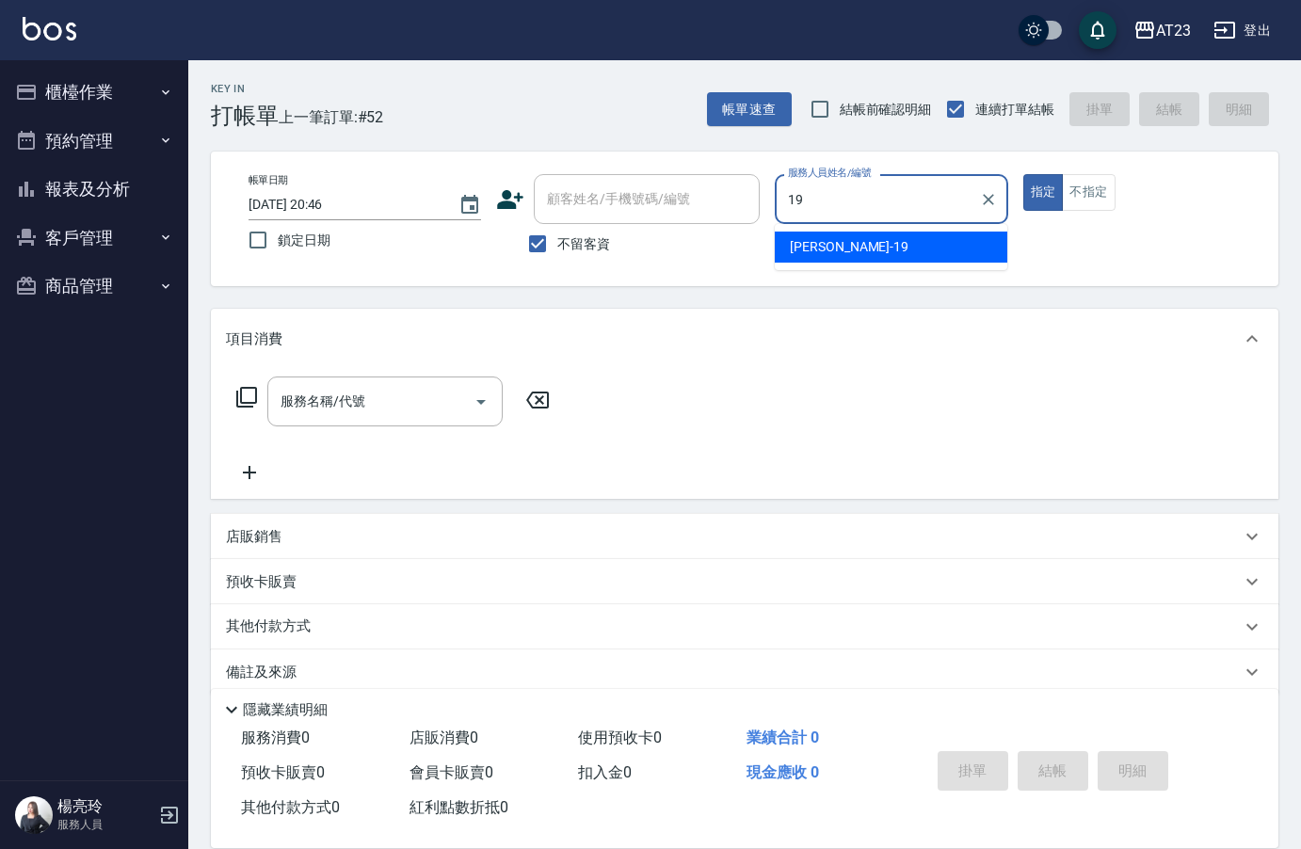
type input "[PERSON_NAME]-19"
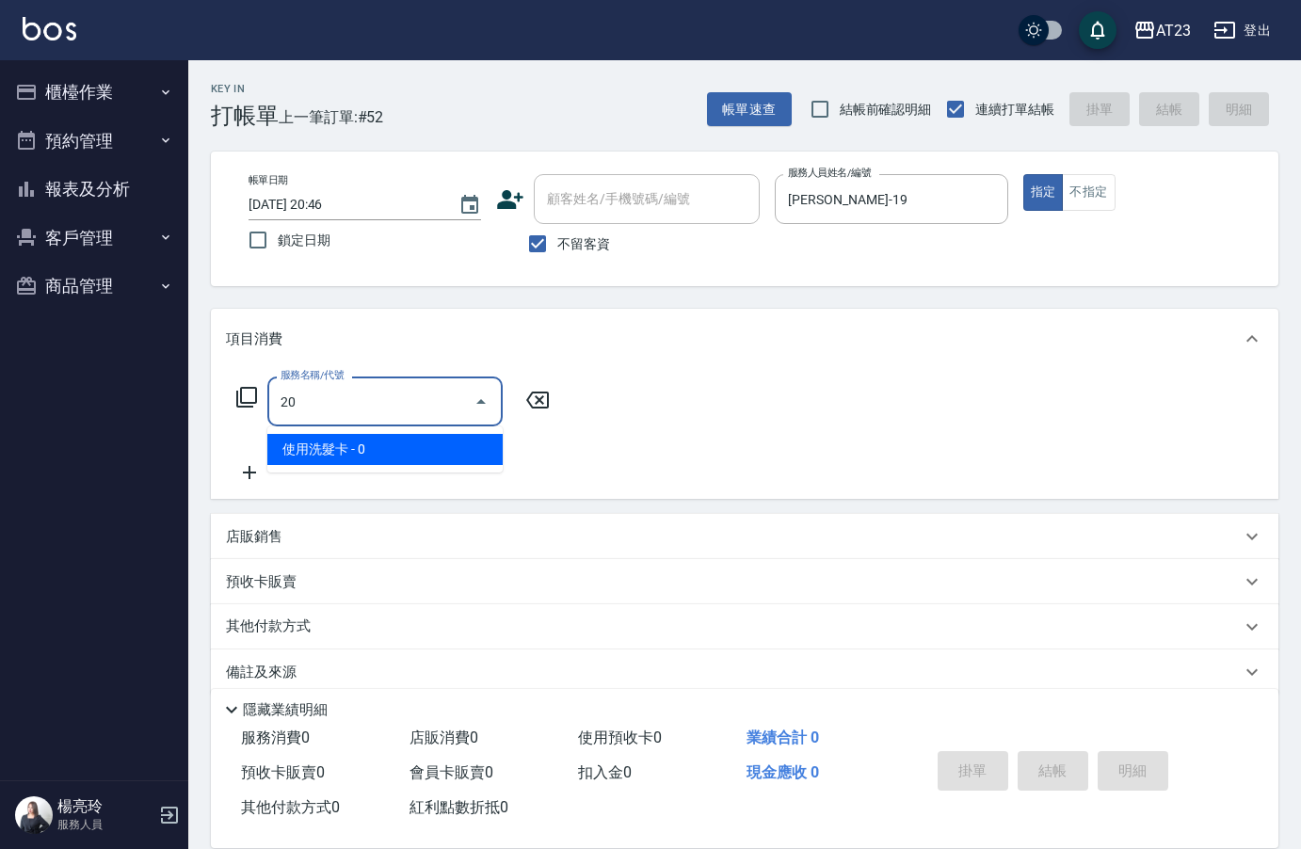
type input "2"
type input "剪髮卡(306)"
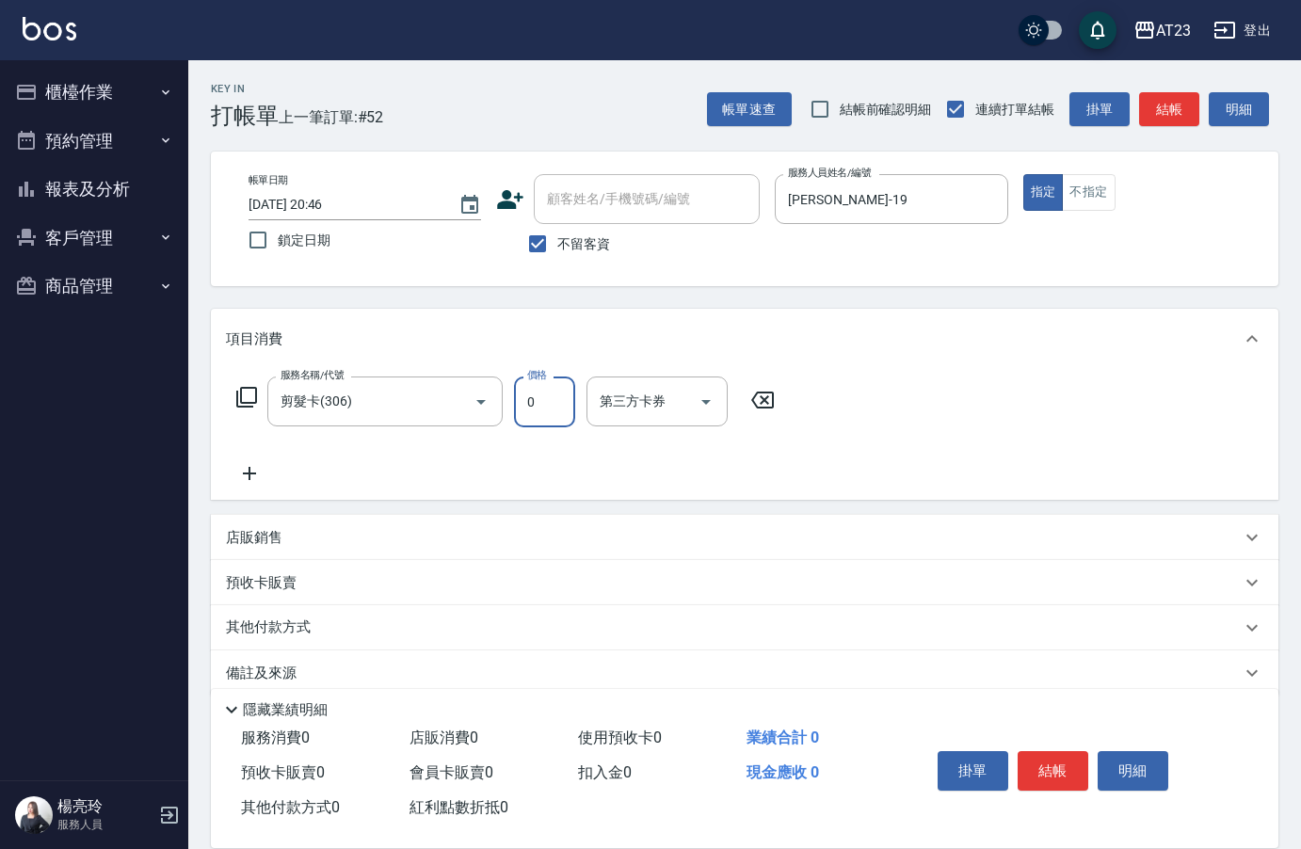
drag, startPoint x: 1043, startPoint y: 781, endPoint x: 1061, endPoint y: 774, distance: 19.4
click at [1045, 780] on button "結帳" at bounding box center [1052, 771] width 71 height 40
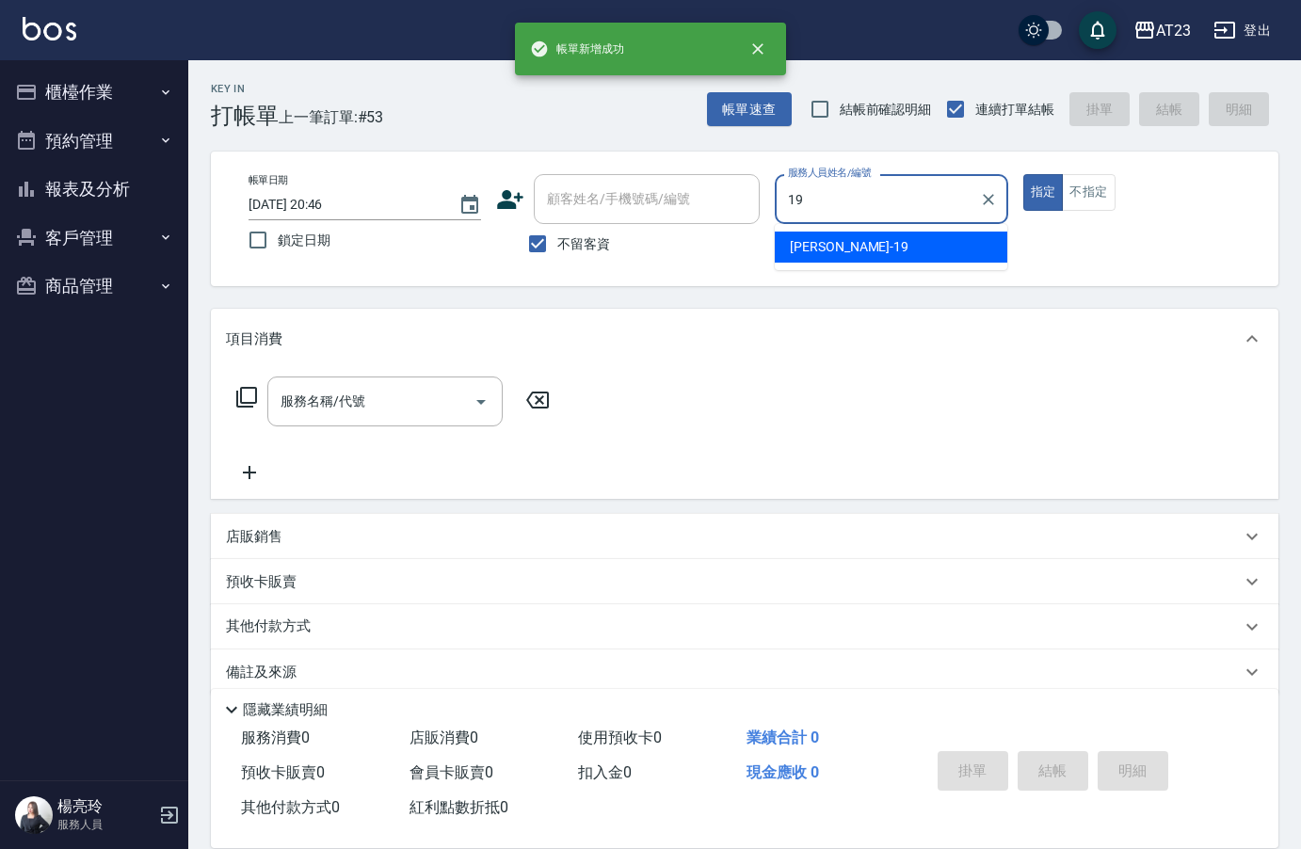
type input "[PERSON_NAME]-19"
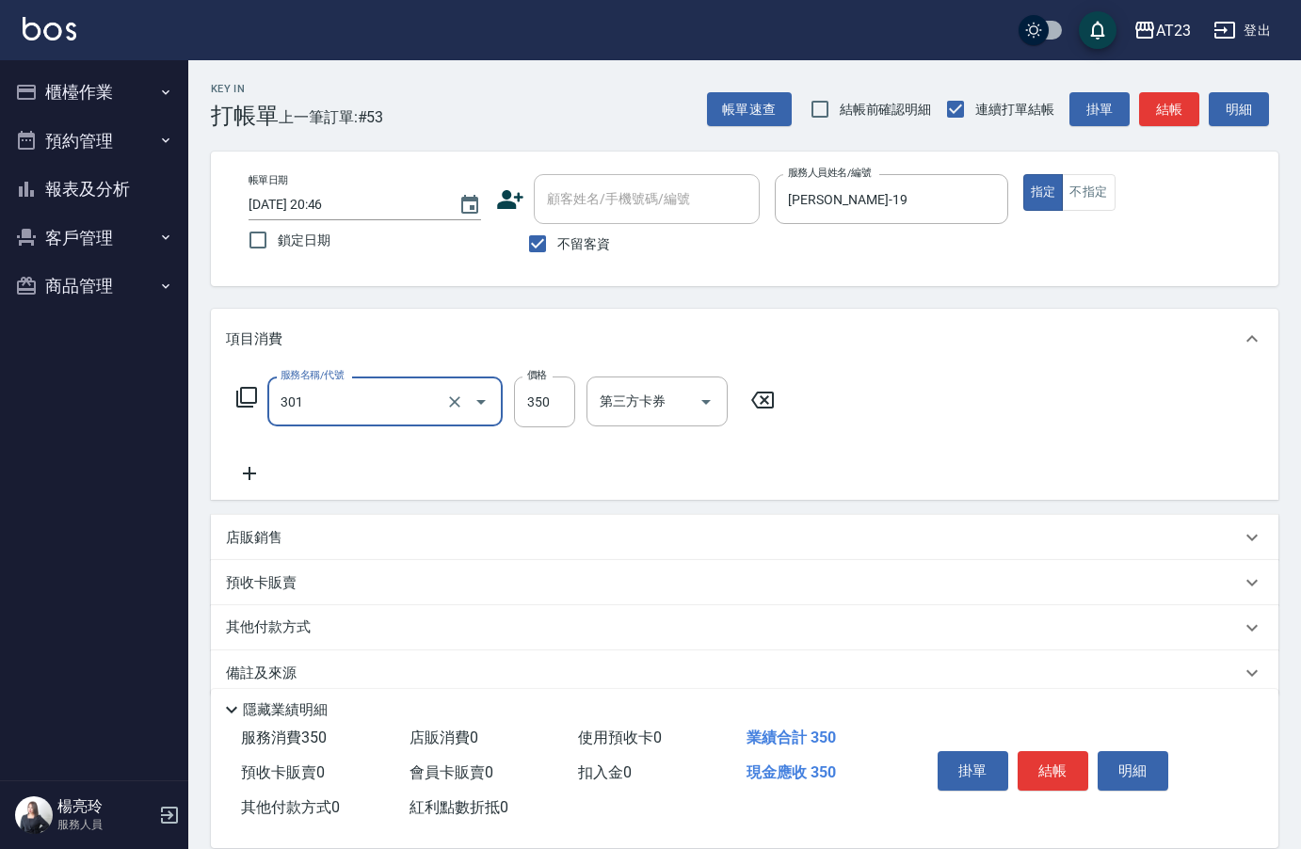
type input "造型剪髮(301)"
click at [1059, 770] on button "結帳" at bounding box center [1052, 771] width 71 height 40
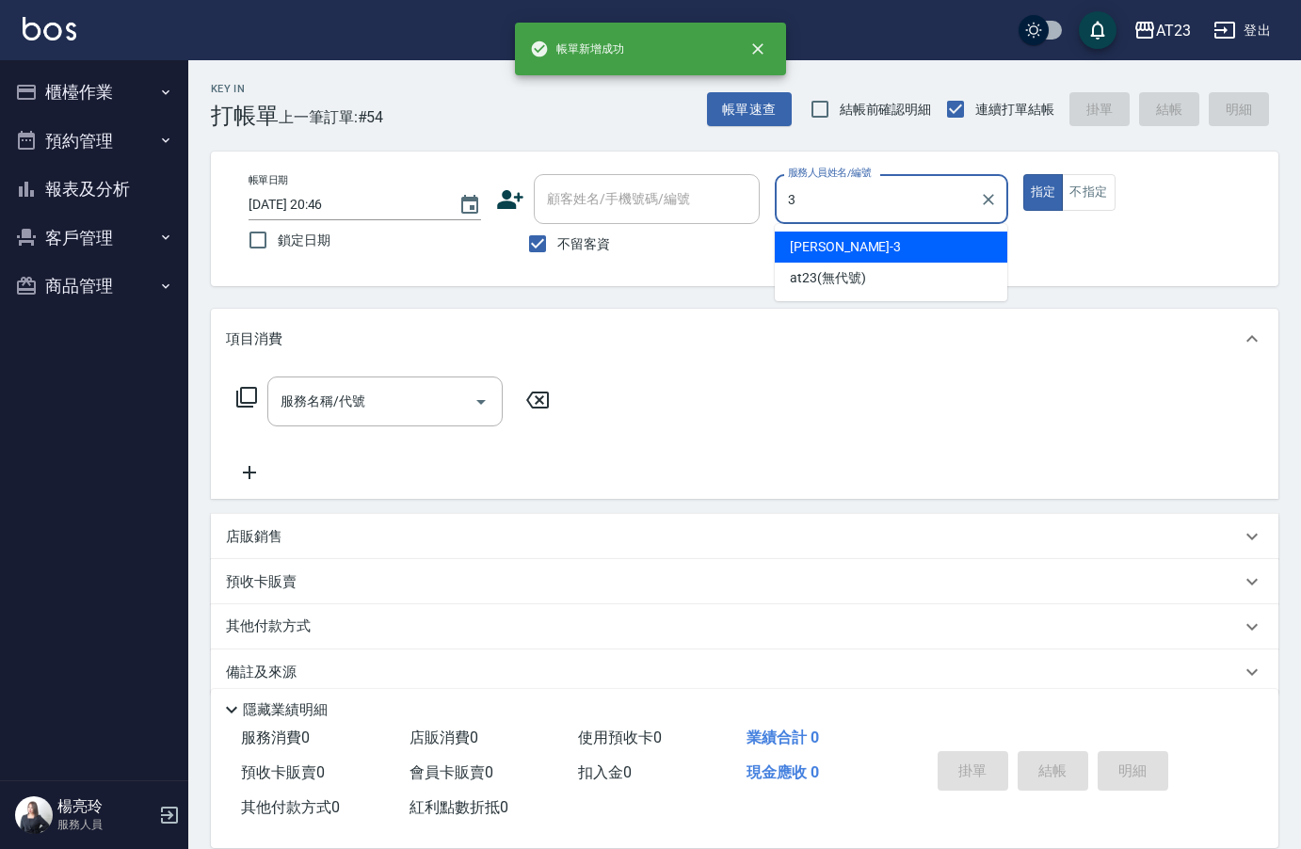
type input "[PERSON_NAME]-3"
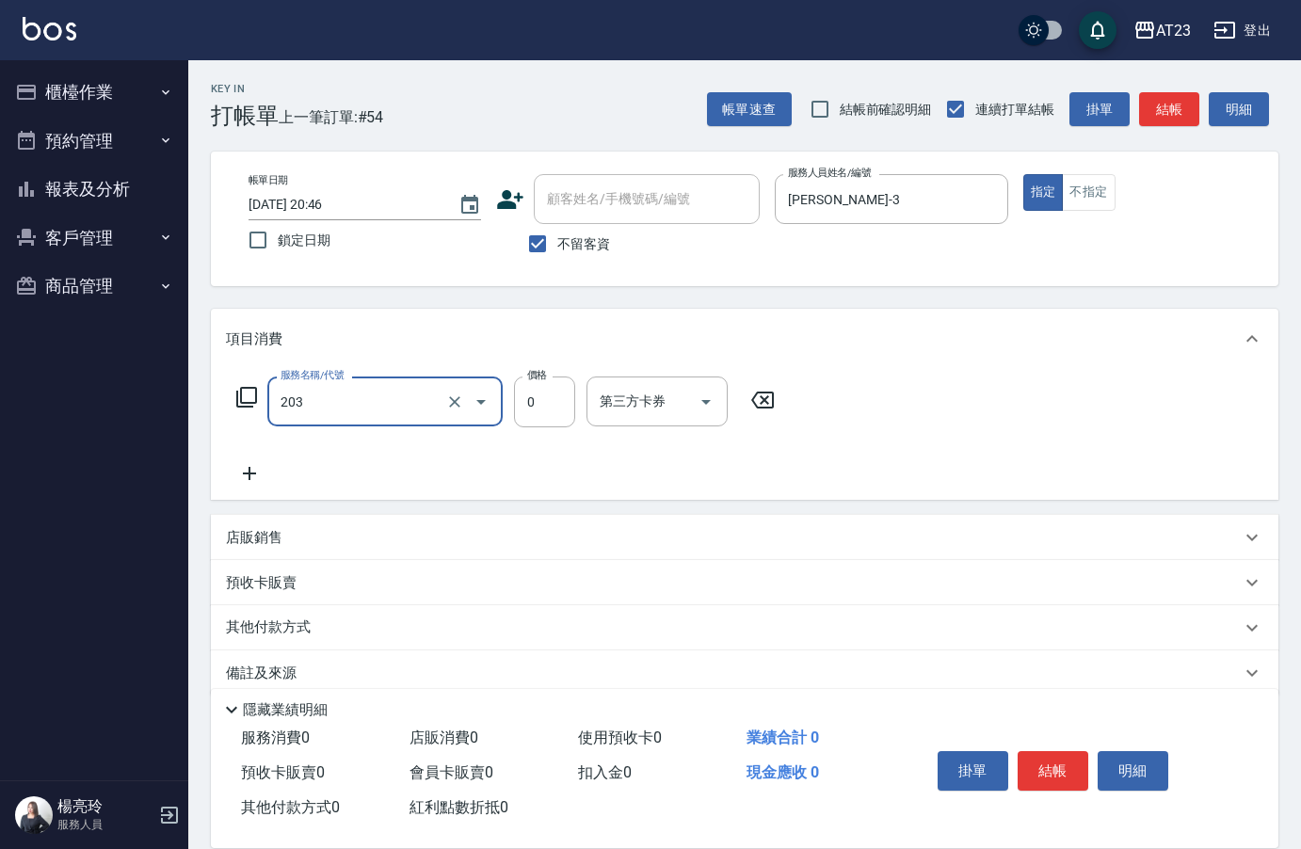
type input "使用洗髮卡(203)"
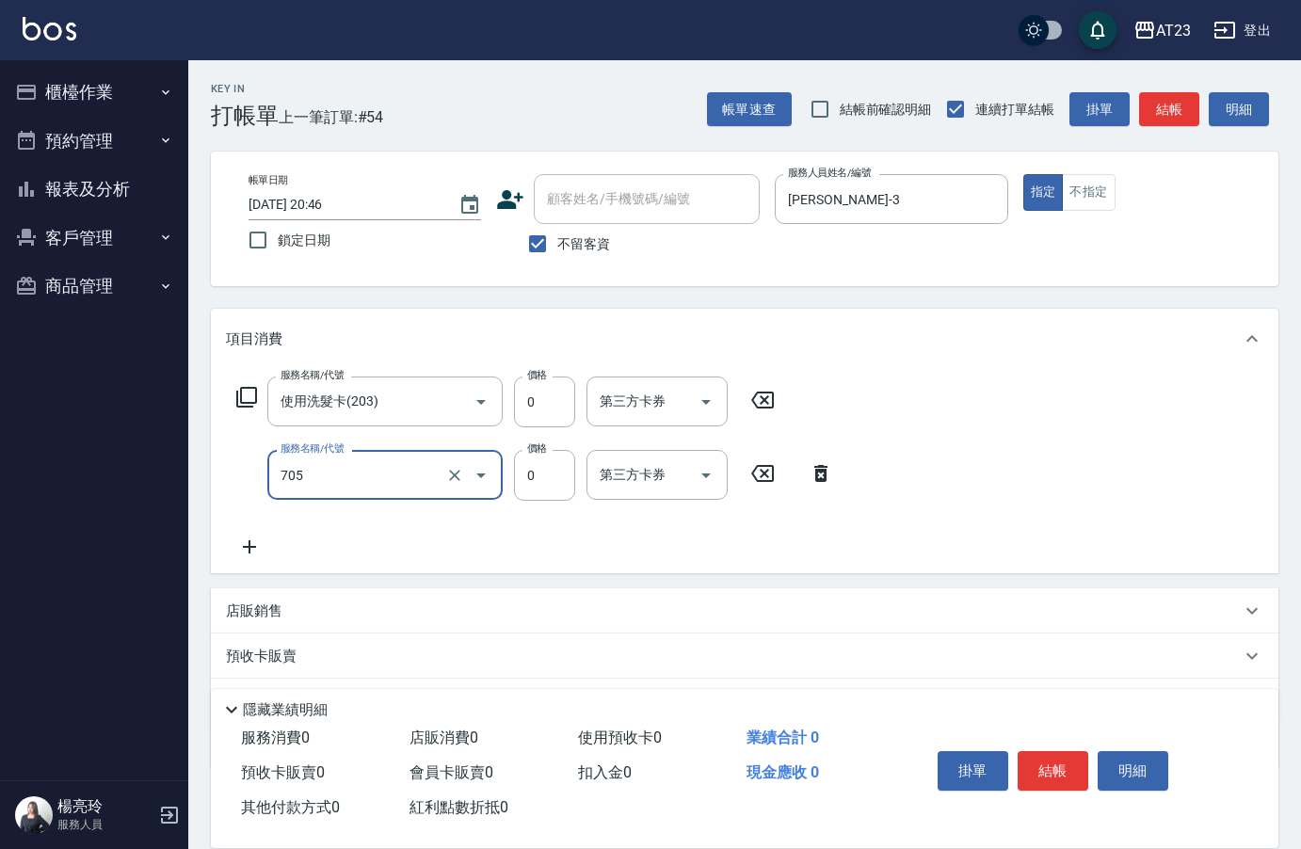
type input "互助50(705)"
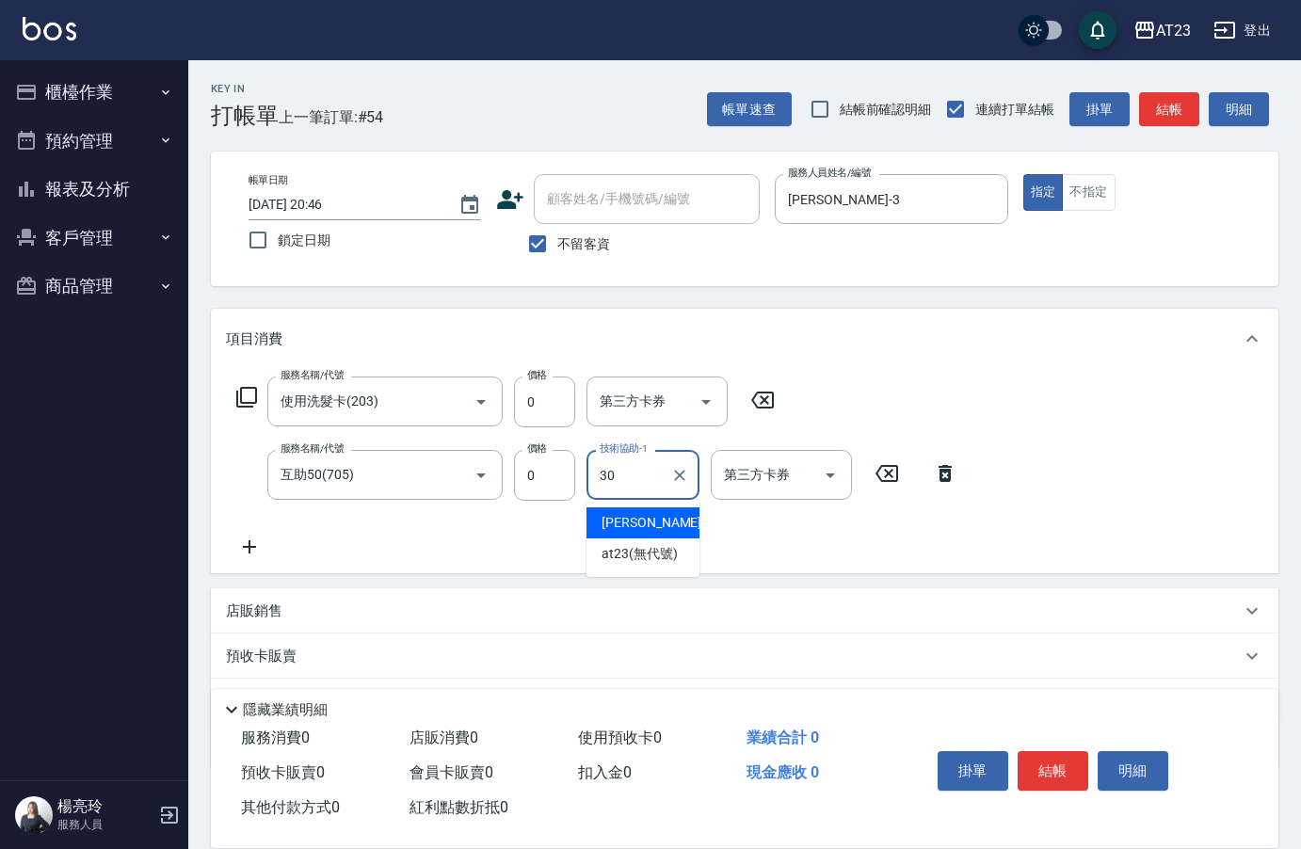
type input "Penny-30"
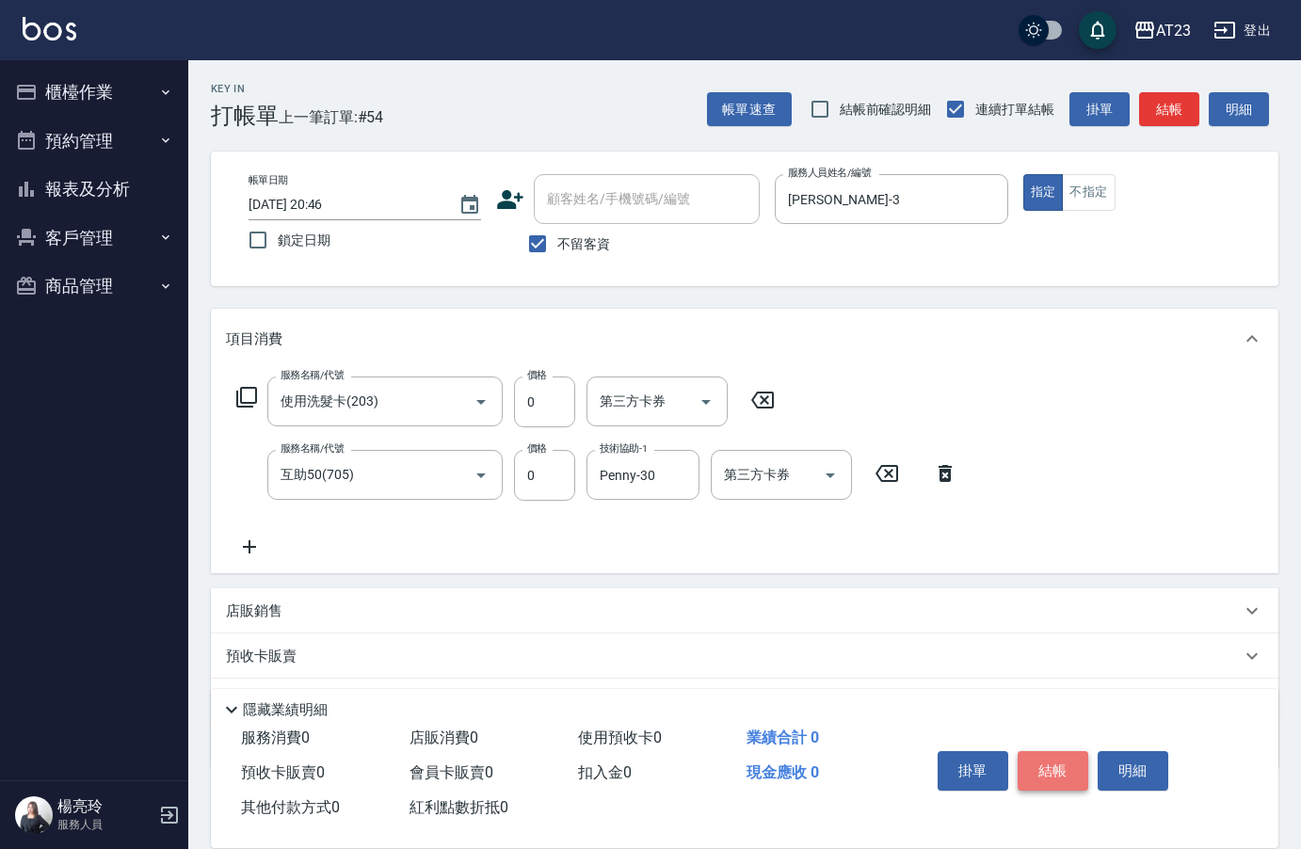
click at [1046, 758] on button "結帳" at bounding box center [1052, 771] width 71 height 40
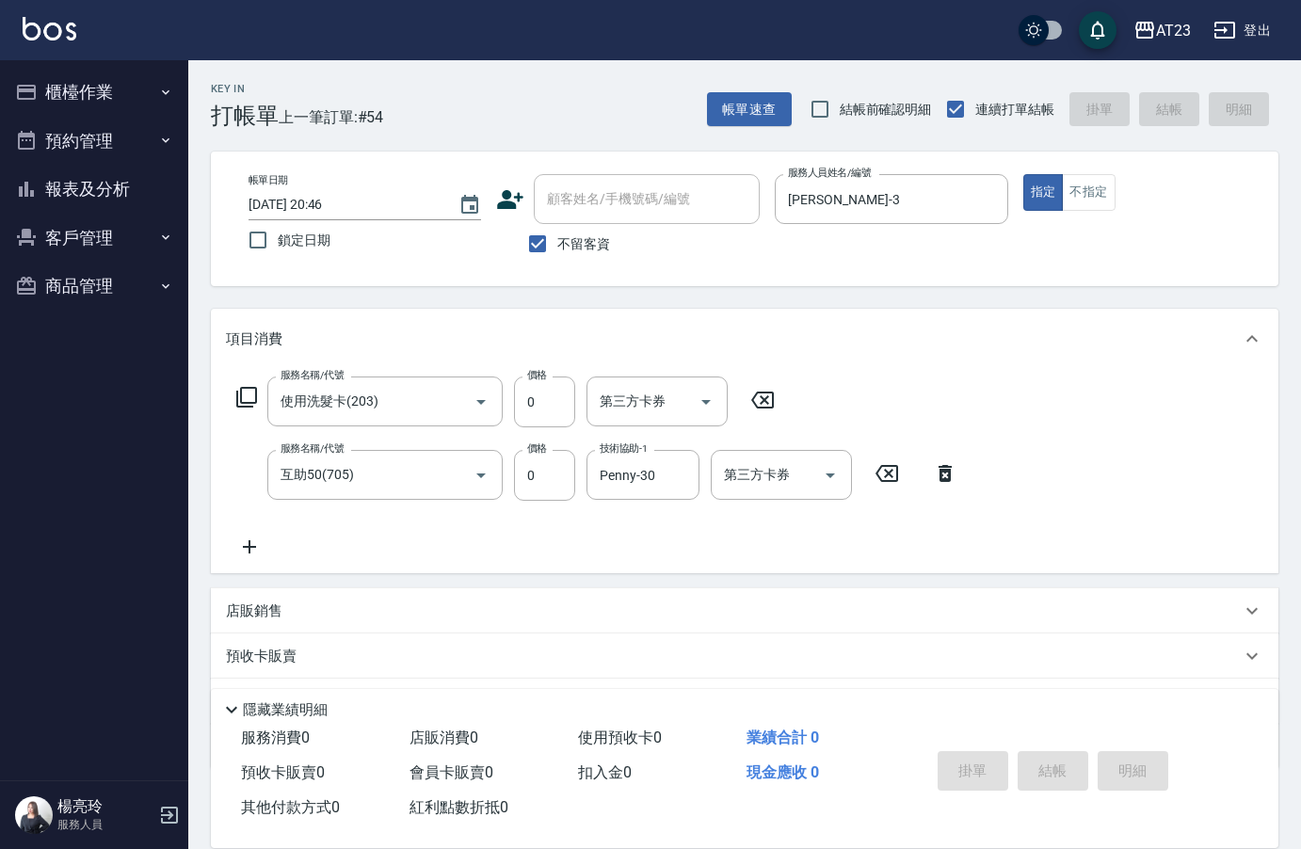
type input "[DATE] 20:47"
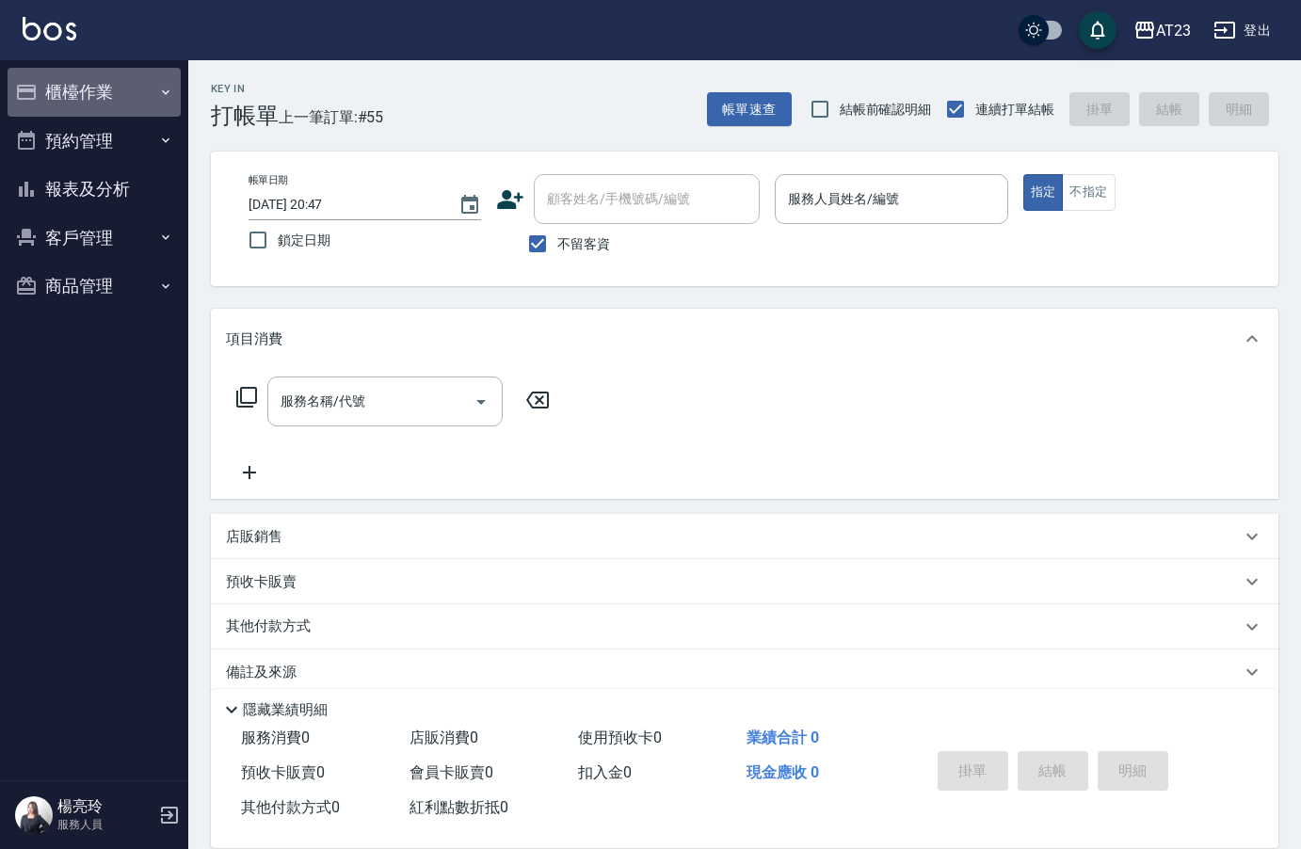
drag, startPoint x: 51, startPoint y: 88, endPoint x: 93, endPoint y: 91, distance: 42.5
click at [55, 88] on button "櫃檯作業" at bounding box center [94, 92] width 173 height 49
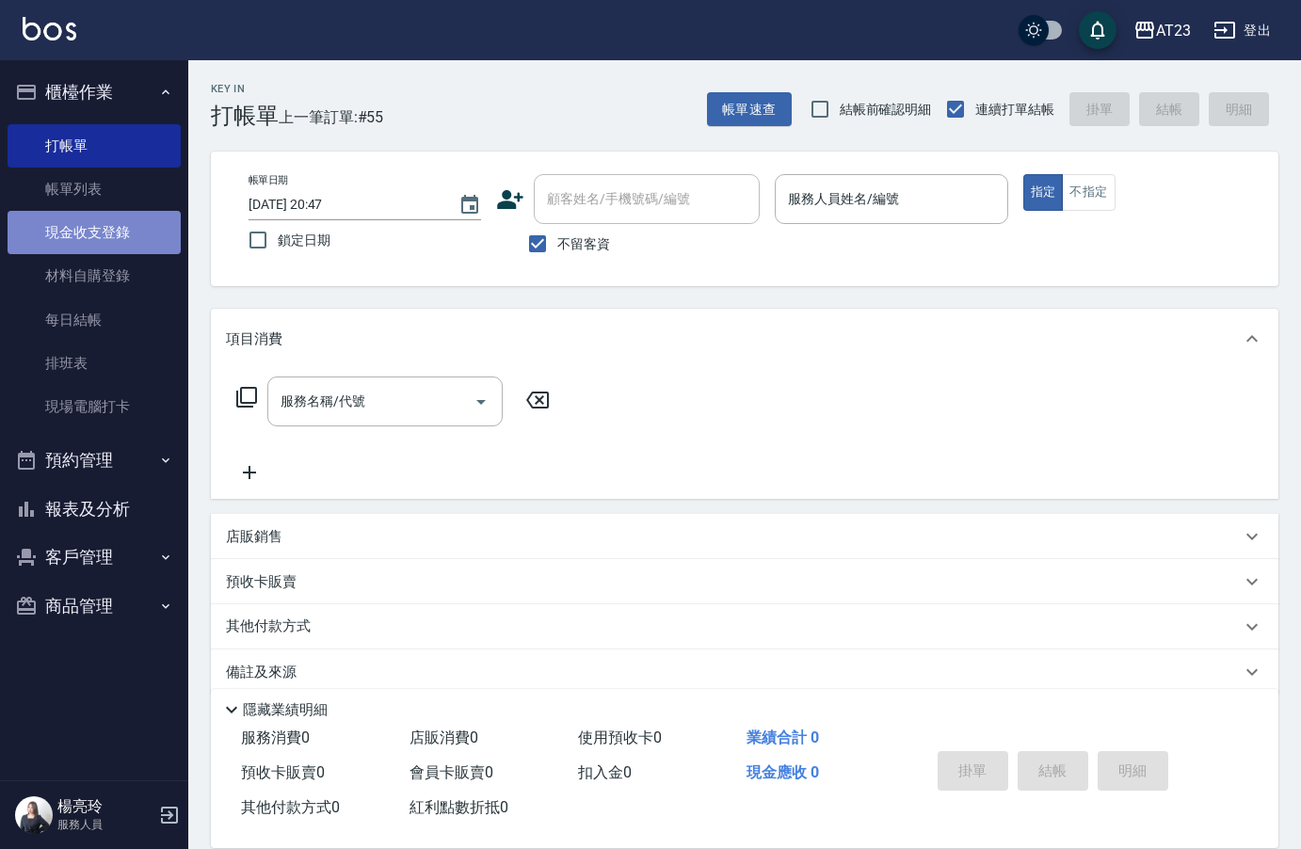
click at [122, 233] on link "現金收支登錄" at bounding box center [94, 232] width 173 height 43
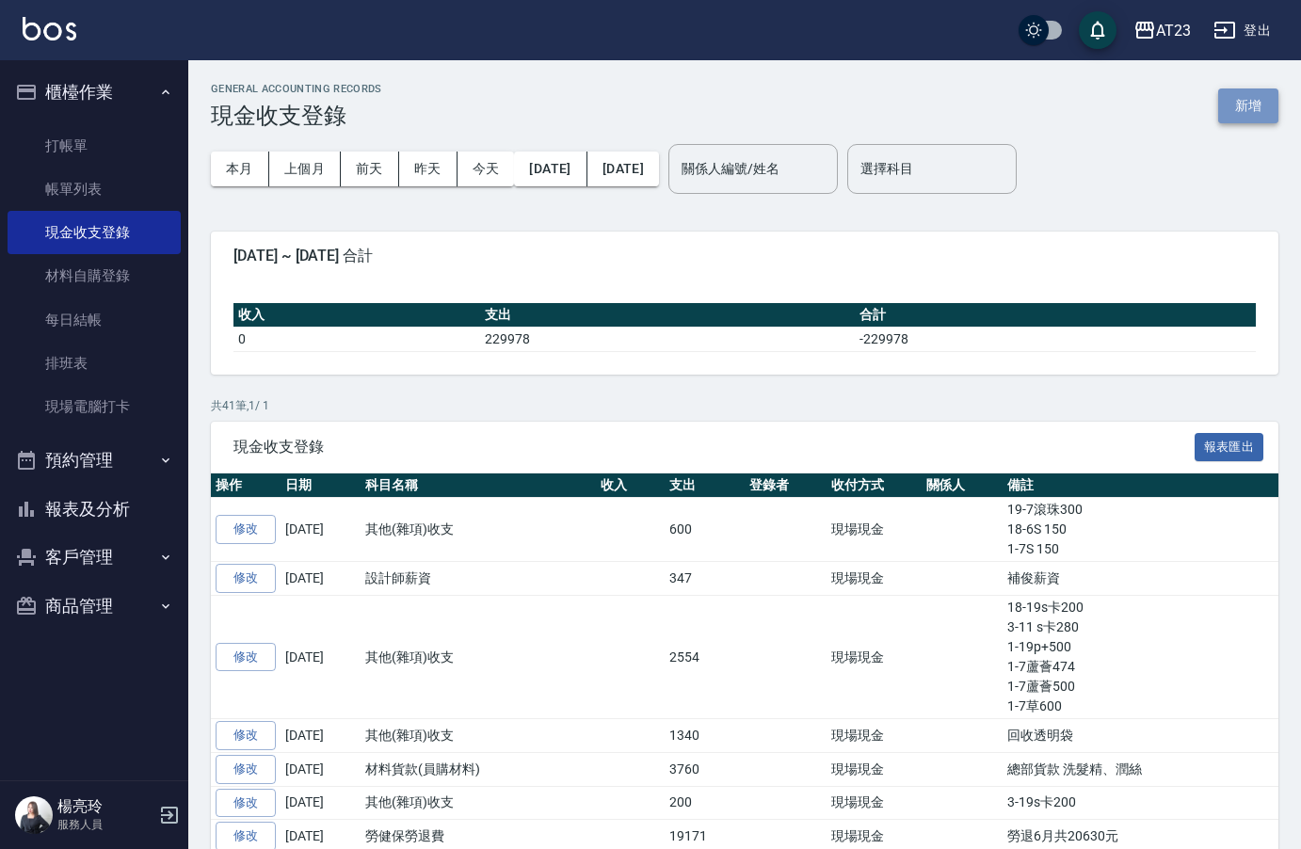
click at [1268, 108] on button "新增" at bounding box center [1248, 105] width 60 height 35
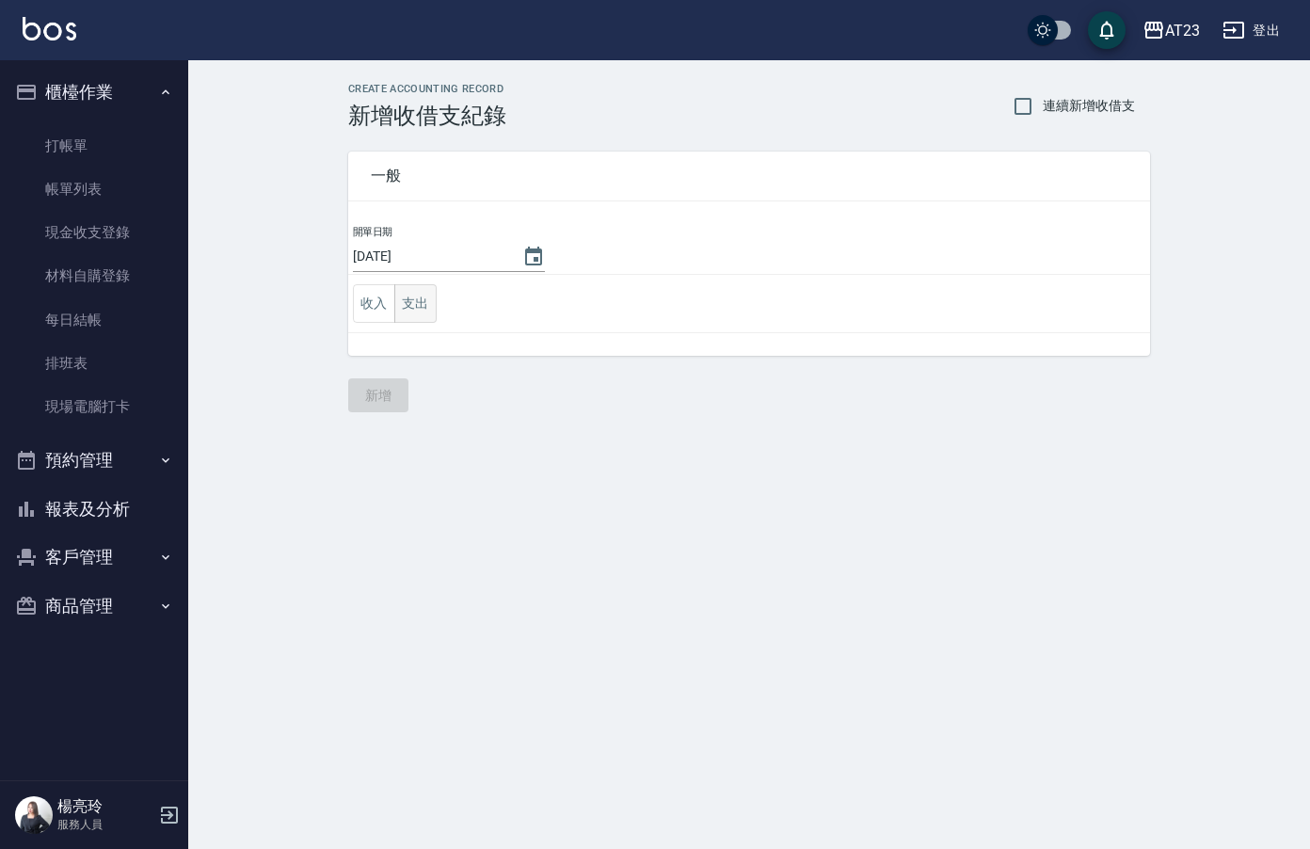
click at [425, 316] on button "支出" at bounding box center [415, 303] width 42 height 39
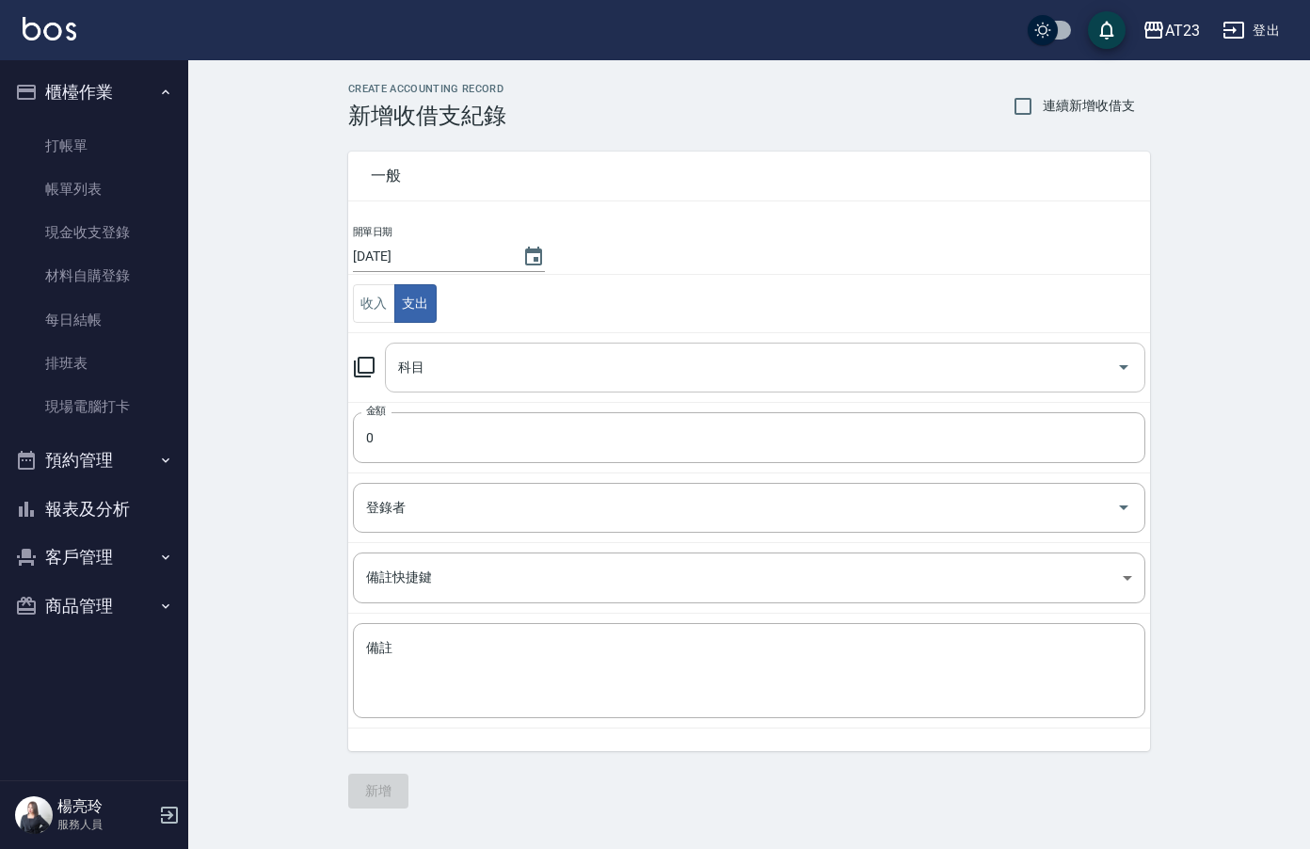
click at [440, 365] on input "科目" at bounding box center [750, 367] width 715 height 33
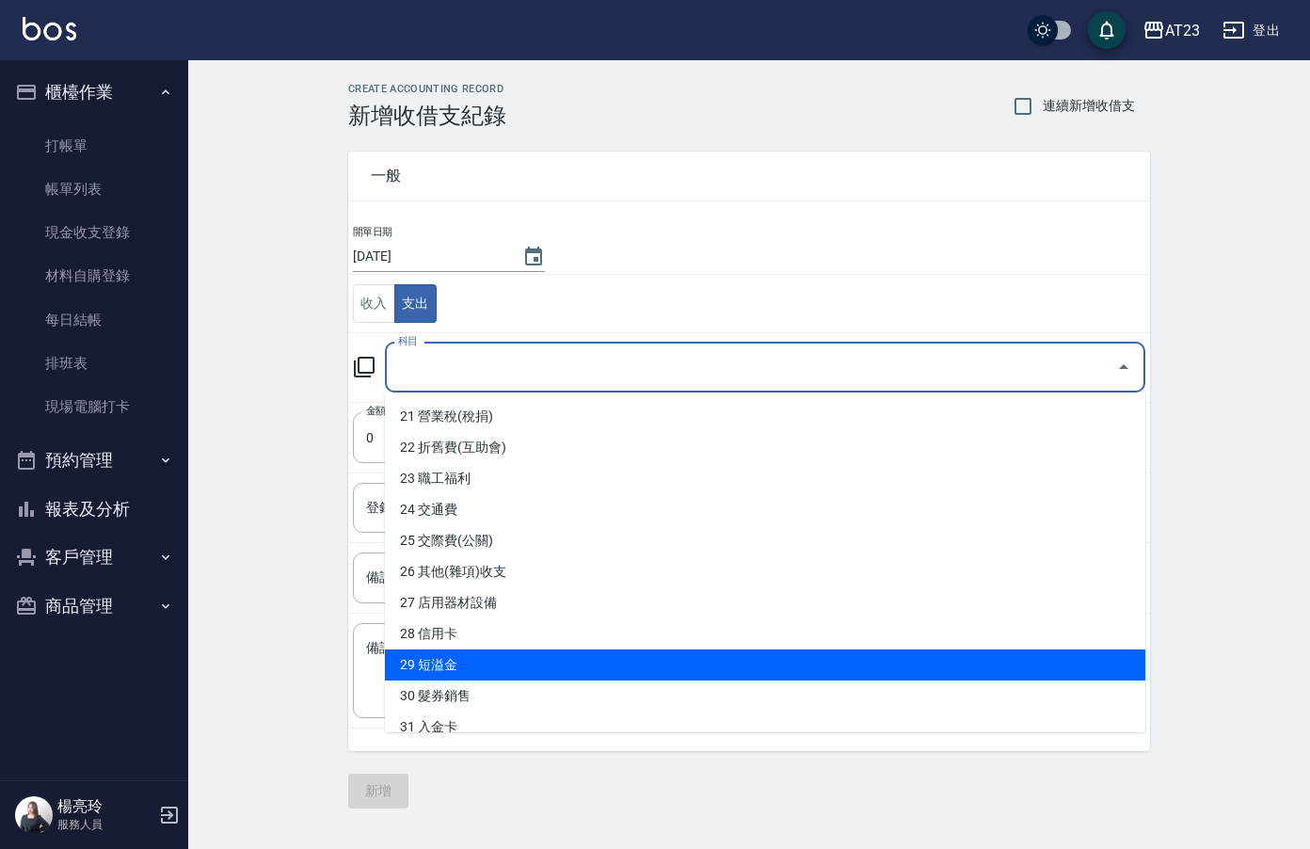
scroll to position [659, 0]
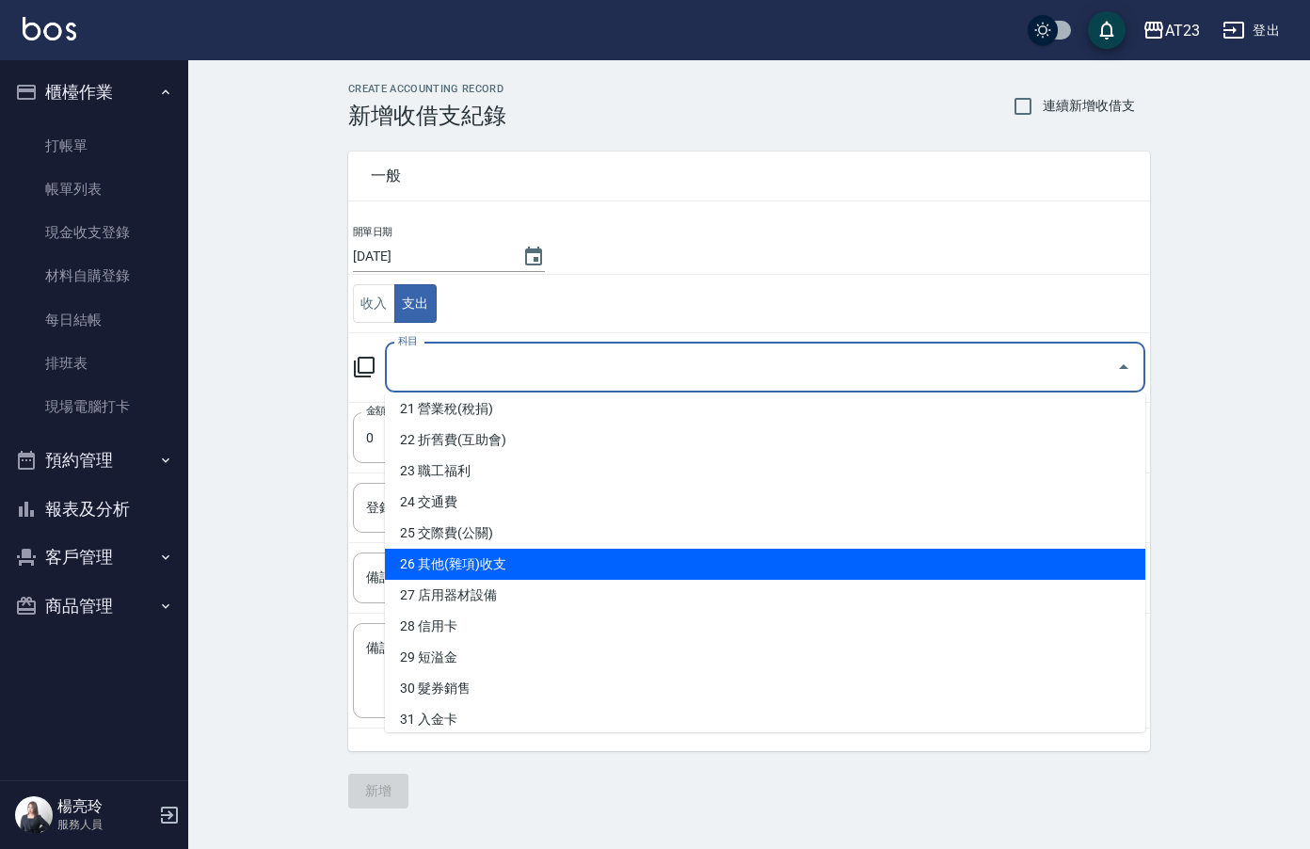
click at [728, 567] on li "26 其他(雜項)收支" at bounding box center [765, 564] width 760 height 31
type input "26 其他(雜項)收支"
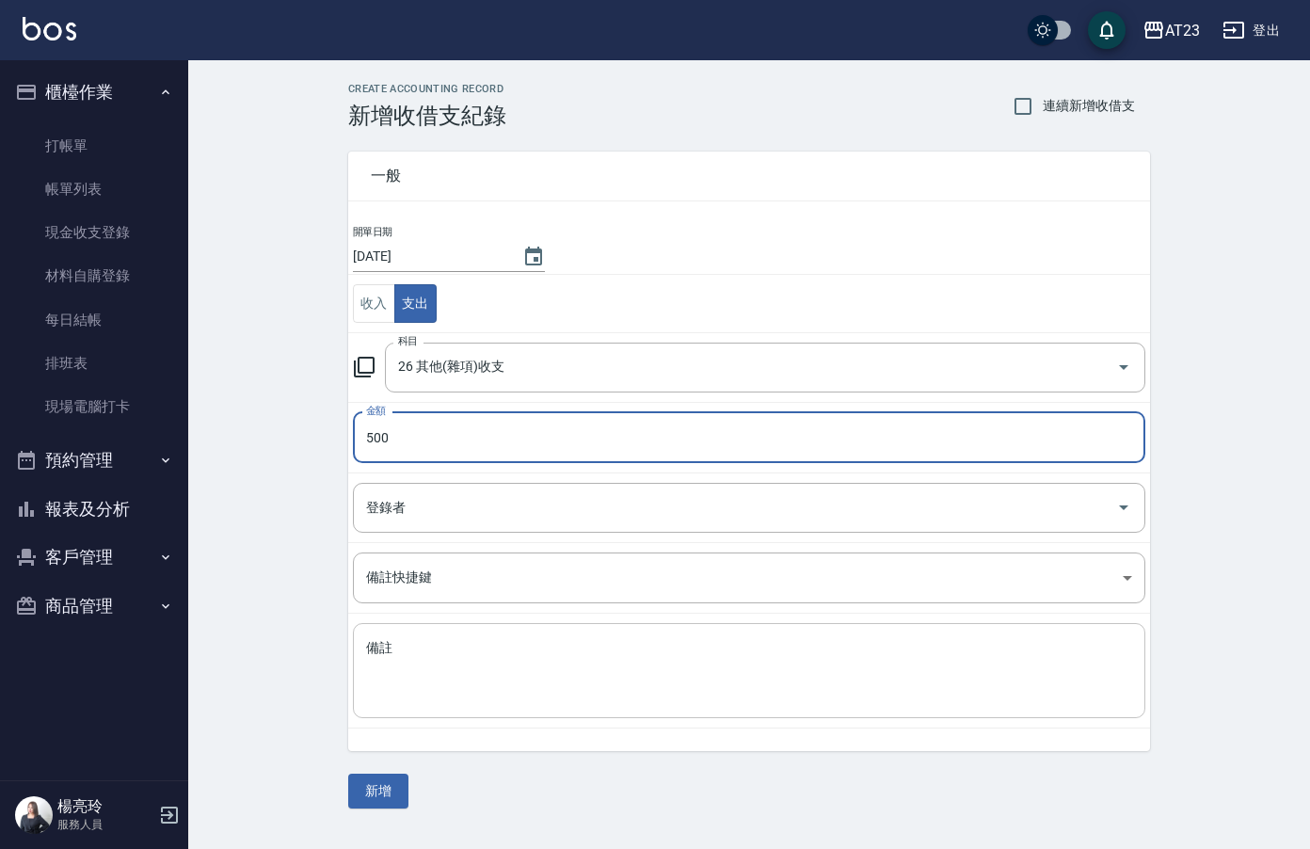
type input "500"
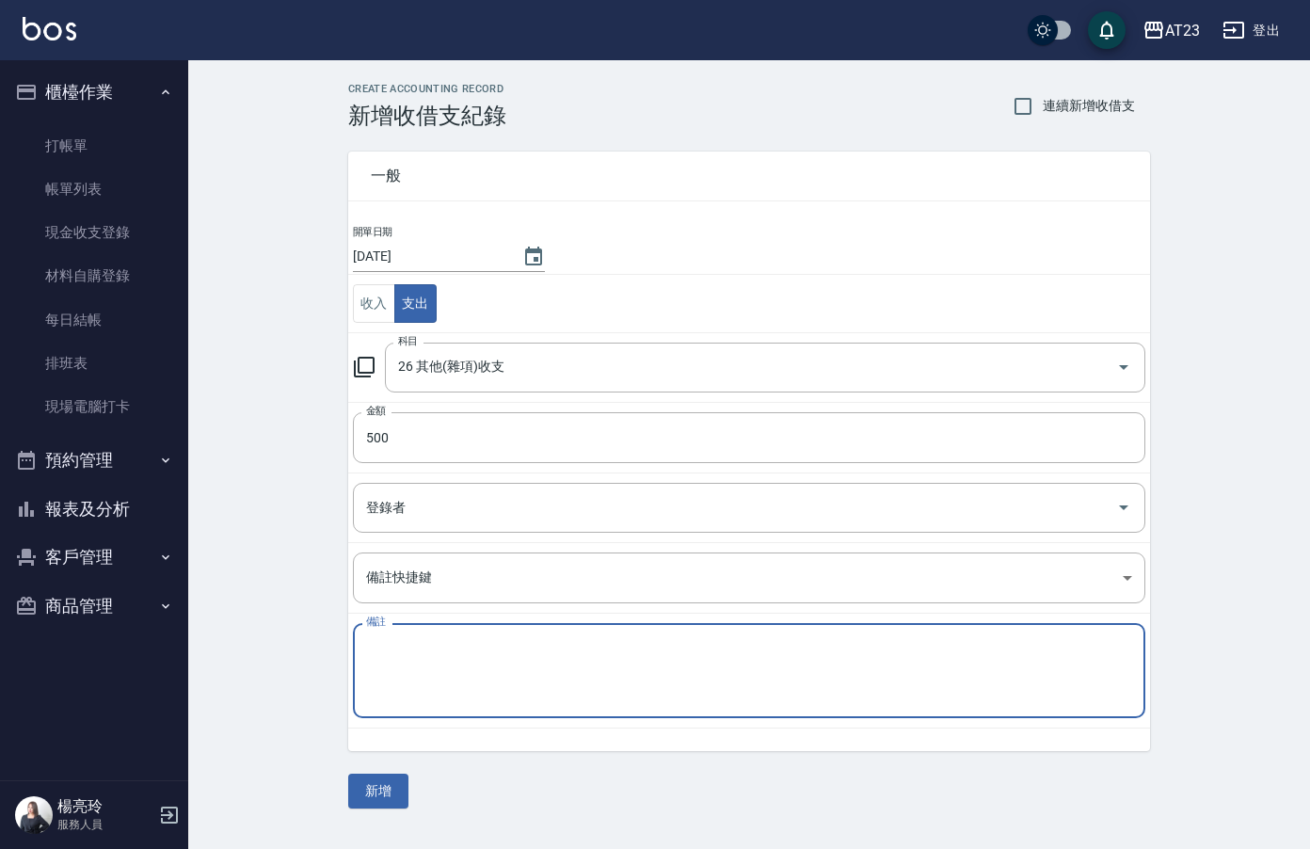
click at [654, 695] on textarea "備註" at bounding box center [749, 671] width 766 height 64
type textarea "1-7蘆薈500"
click at [401, 781] on button "新增" at bounding box center [378, 791] width 60 height 35
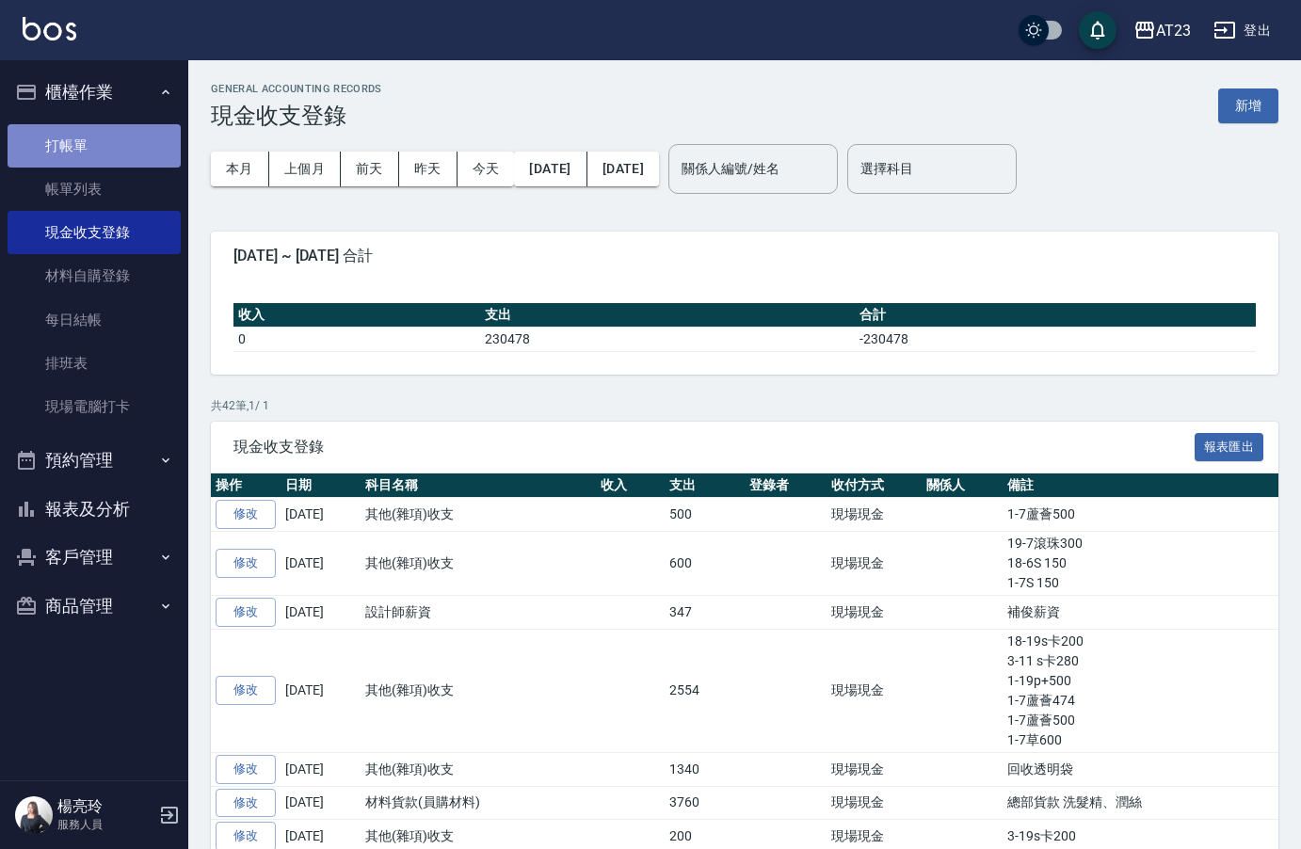
click at [123, 144] on link "打帳單" at bounding box center [94, 145] width 173 height 43
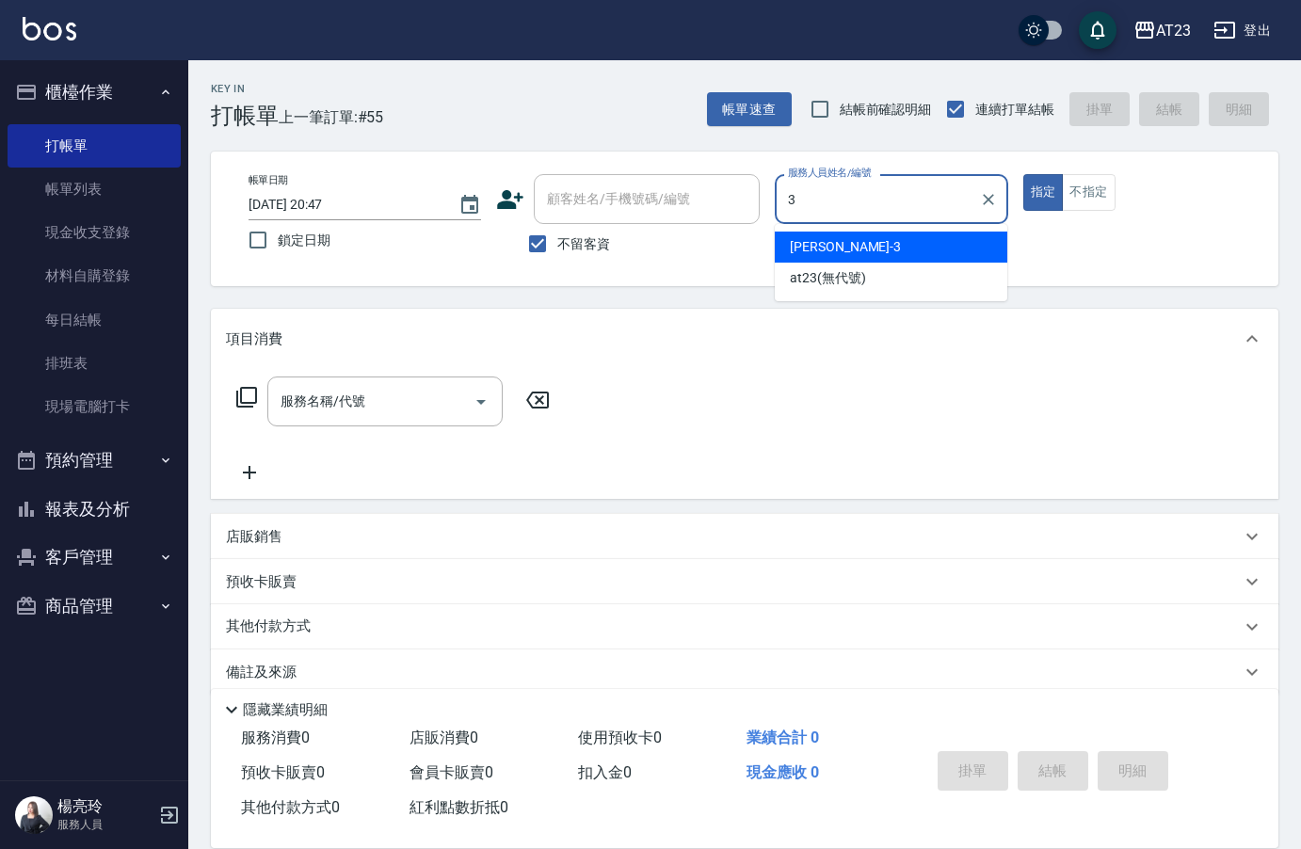
type input "[PERSON_NAME]-3"
type button "true"
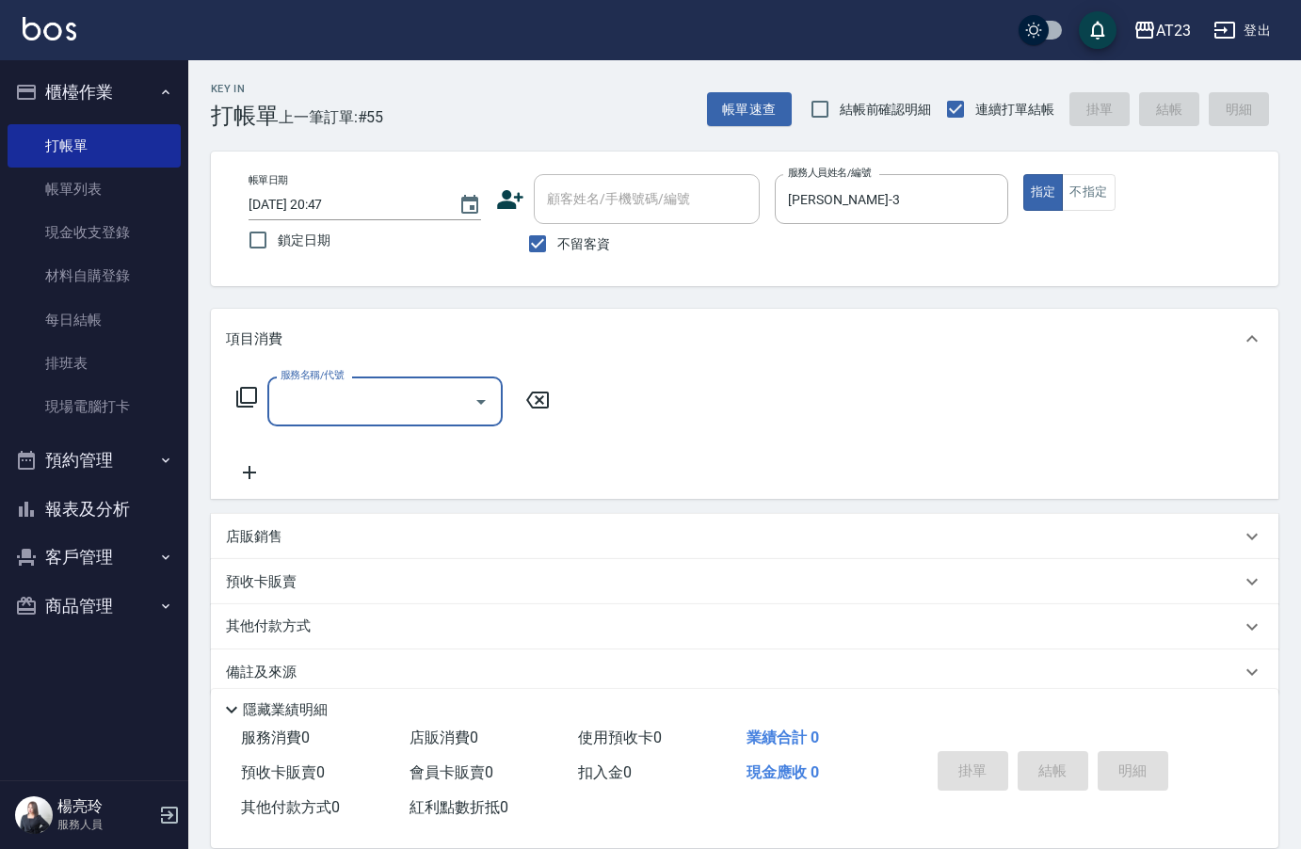
click at [249, 391] on icon at bounding box center [246, 397] width 23 height 23
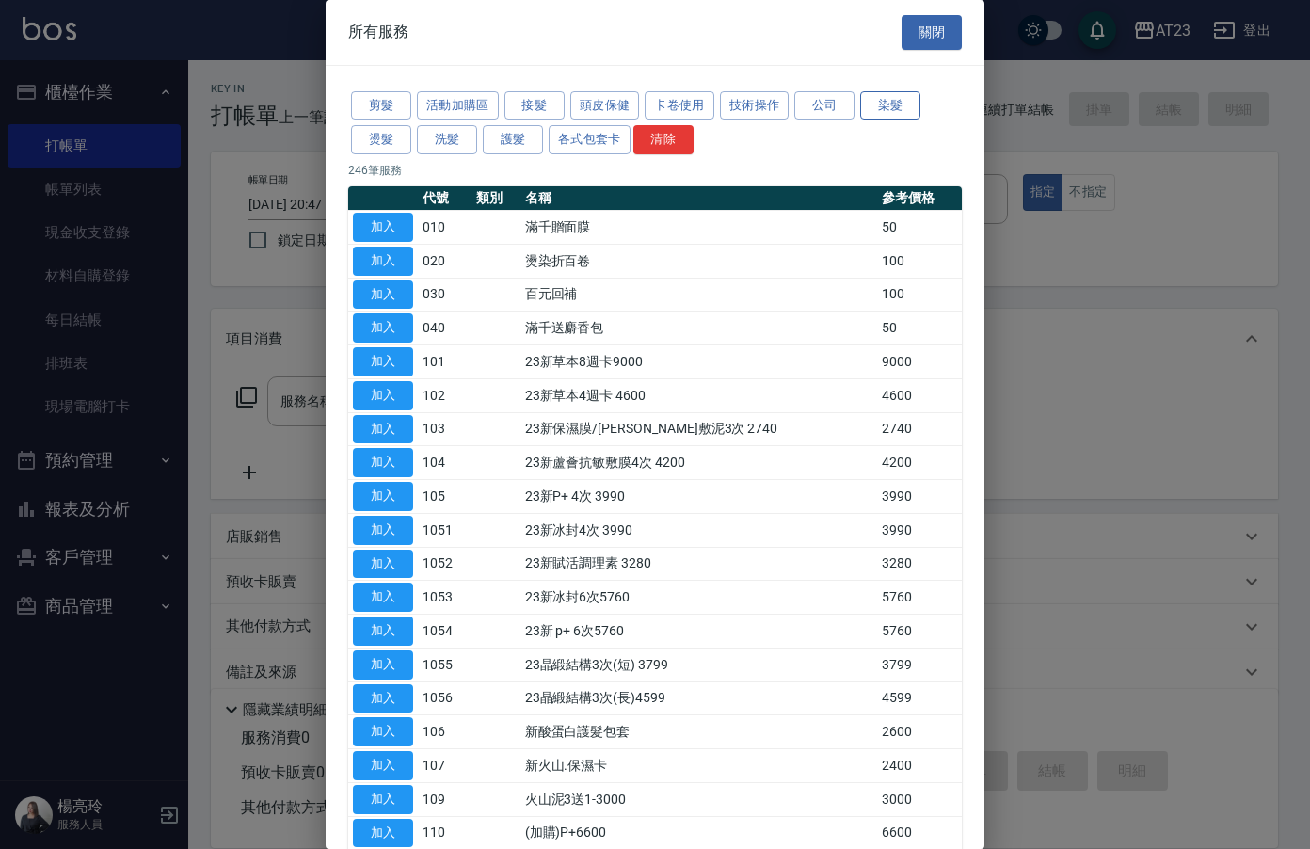
click at [911, 104] on button "染髮" at bounding box center [890, 105] width 60 height 29
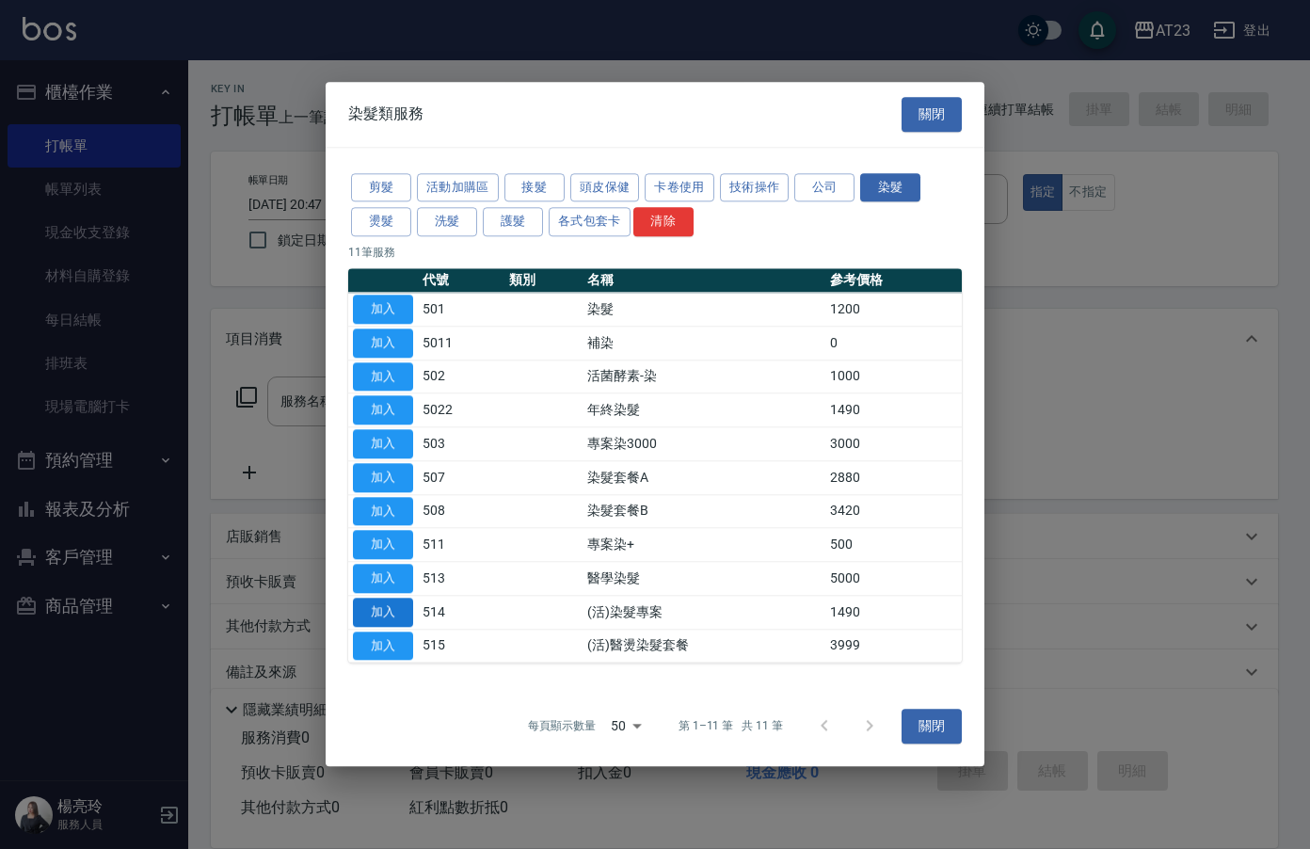
click at [387, 608] on button "加入" at bounding box center [383, 612] width 60 height 29
type input "(活)染髮專案(514)"
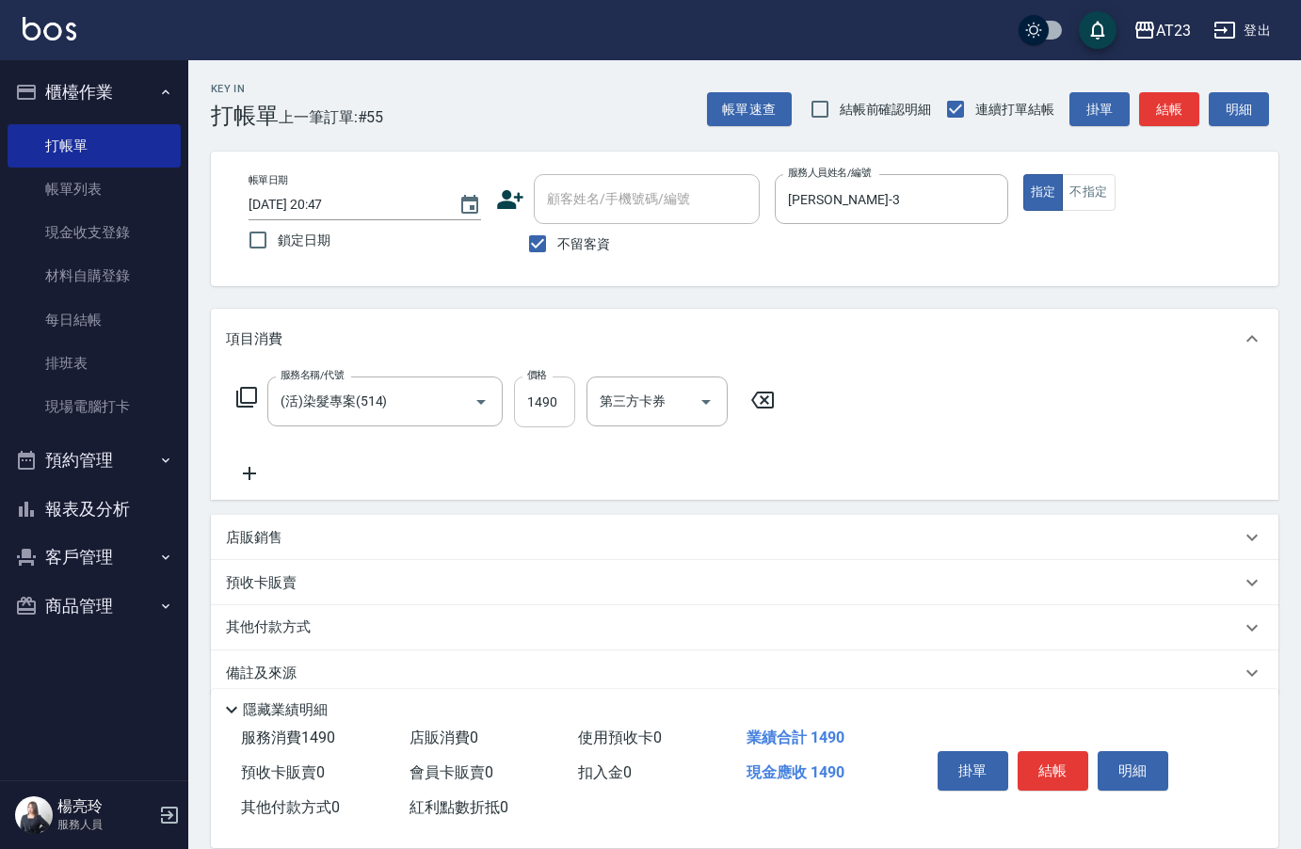
click at [539, 402] on input "1490" at bounding box center [544, 401] width 61 height 51
type input "1790"
click at [1058, 762] on button "結帳" at bounding box center [1052, 771] width 71 height 40
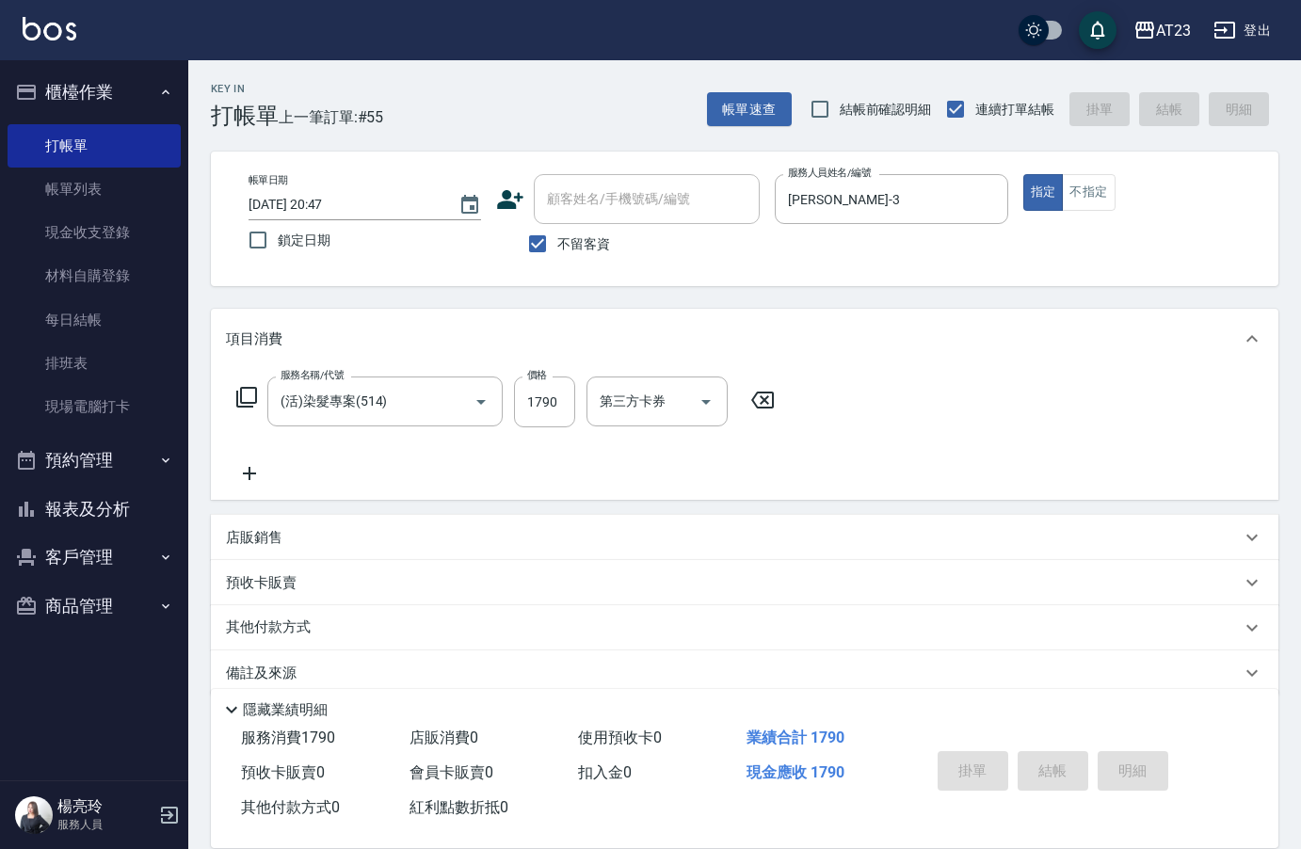
type input "[DATE] 20:48"
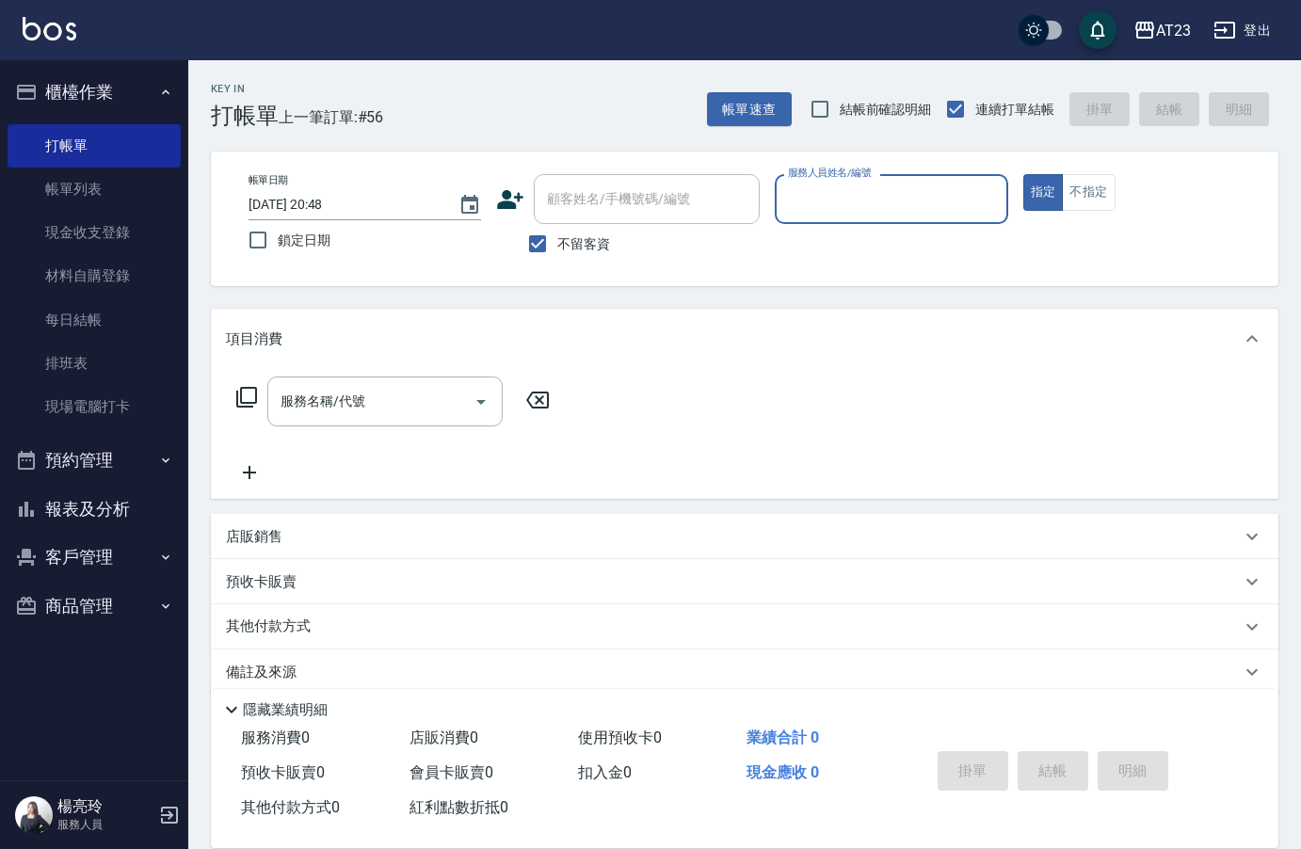
click at [117, 513] on button "報表及分析" at bounding box center [94, 509] width 173 height 49
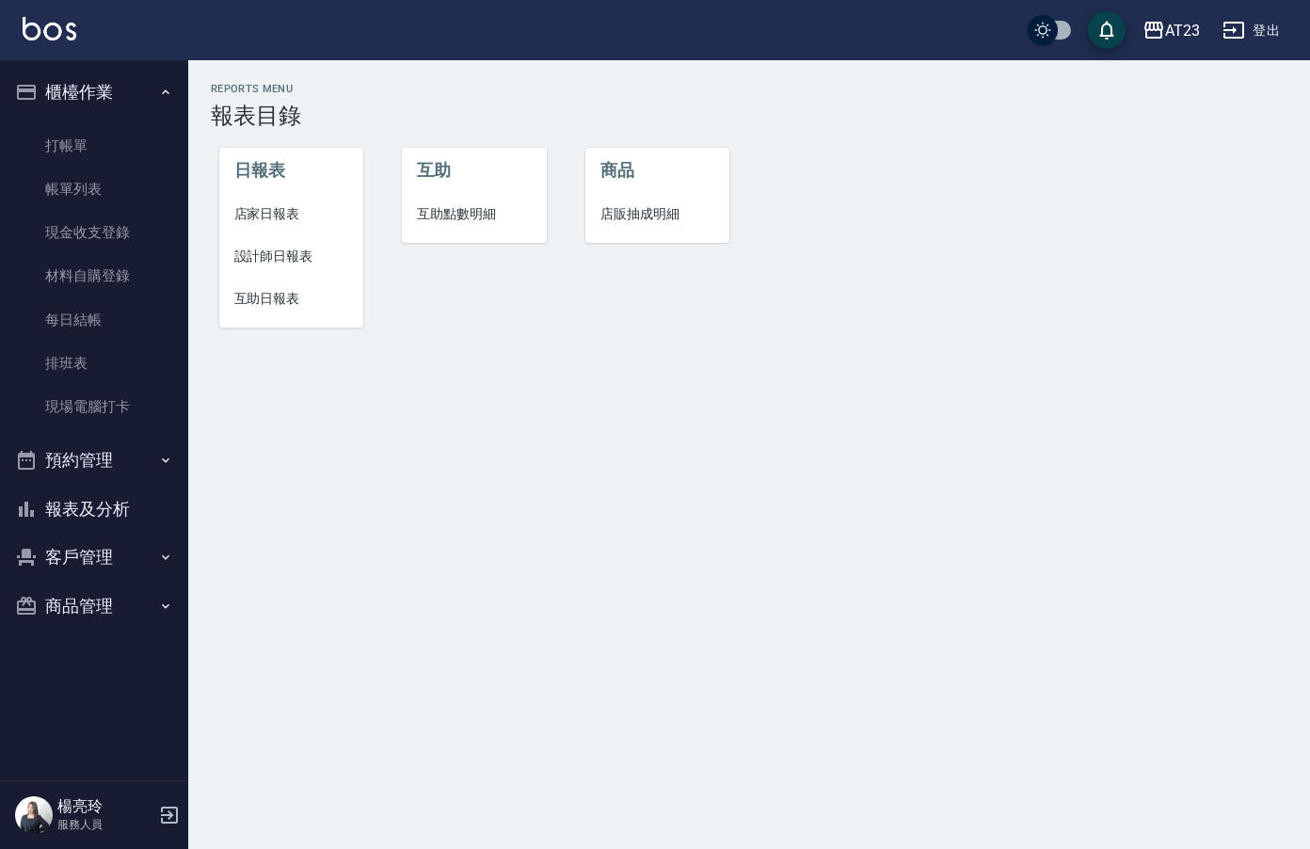
click at [271, 214] on span "店家日報表" at bounding box center [291, 214] width 115 height 20
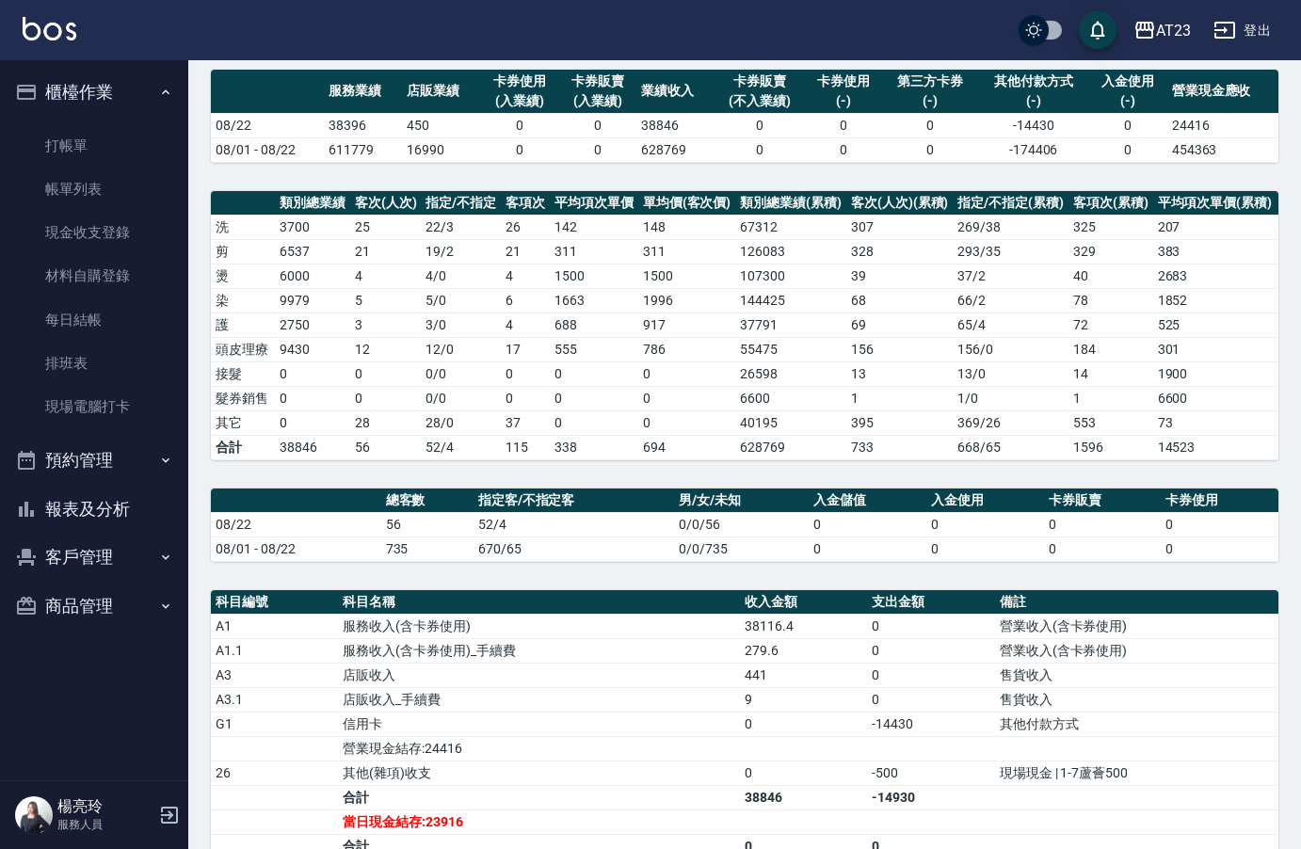
scroll to position [376, 0]
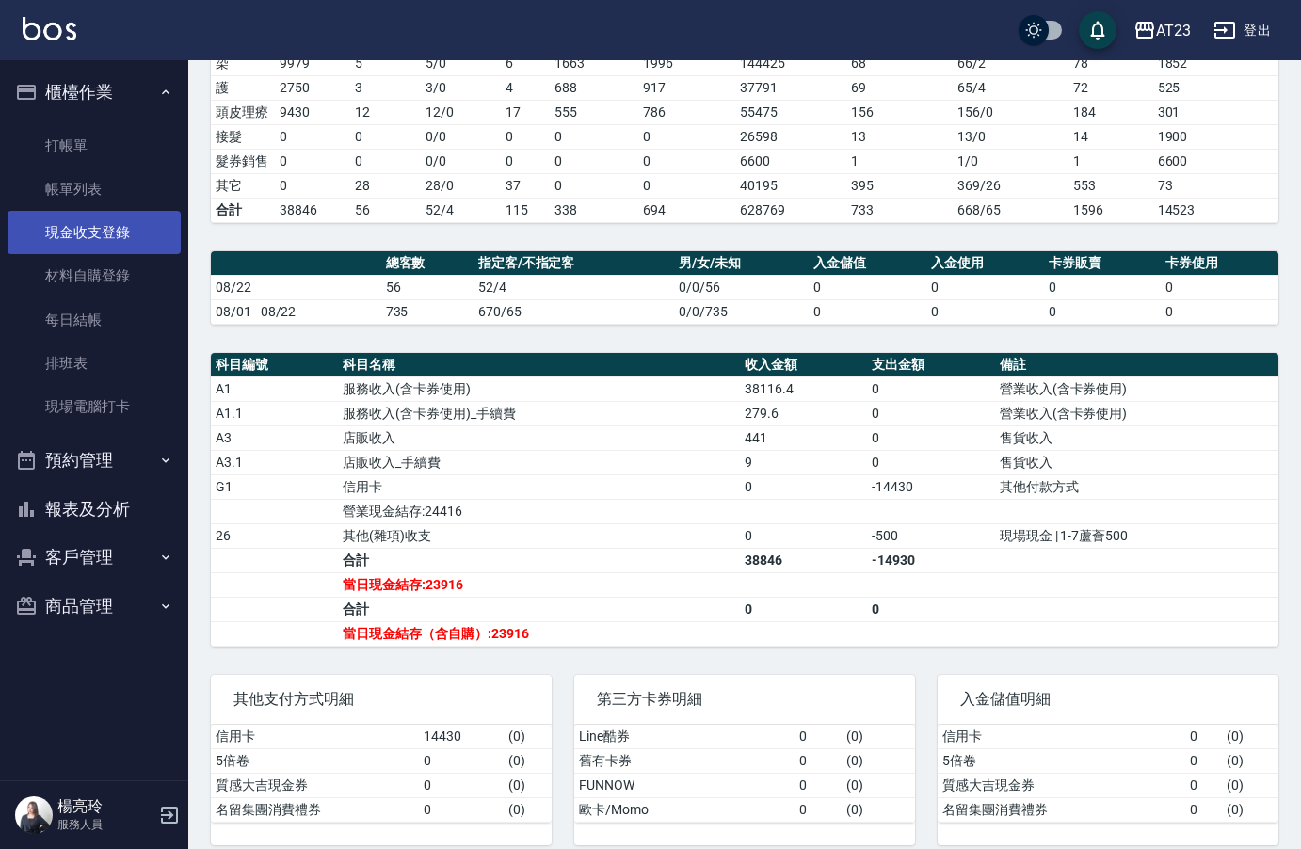
click at [88, 232] on link "現金收支登錄" at bounding box center [94, 232] width 173 height 43
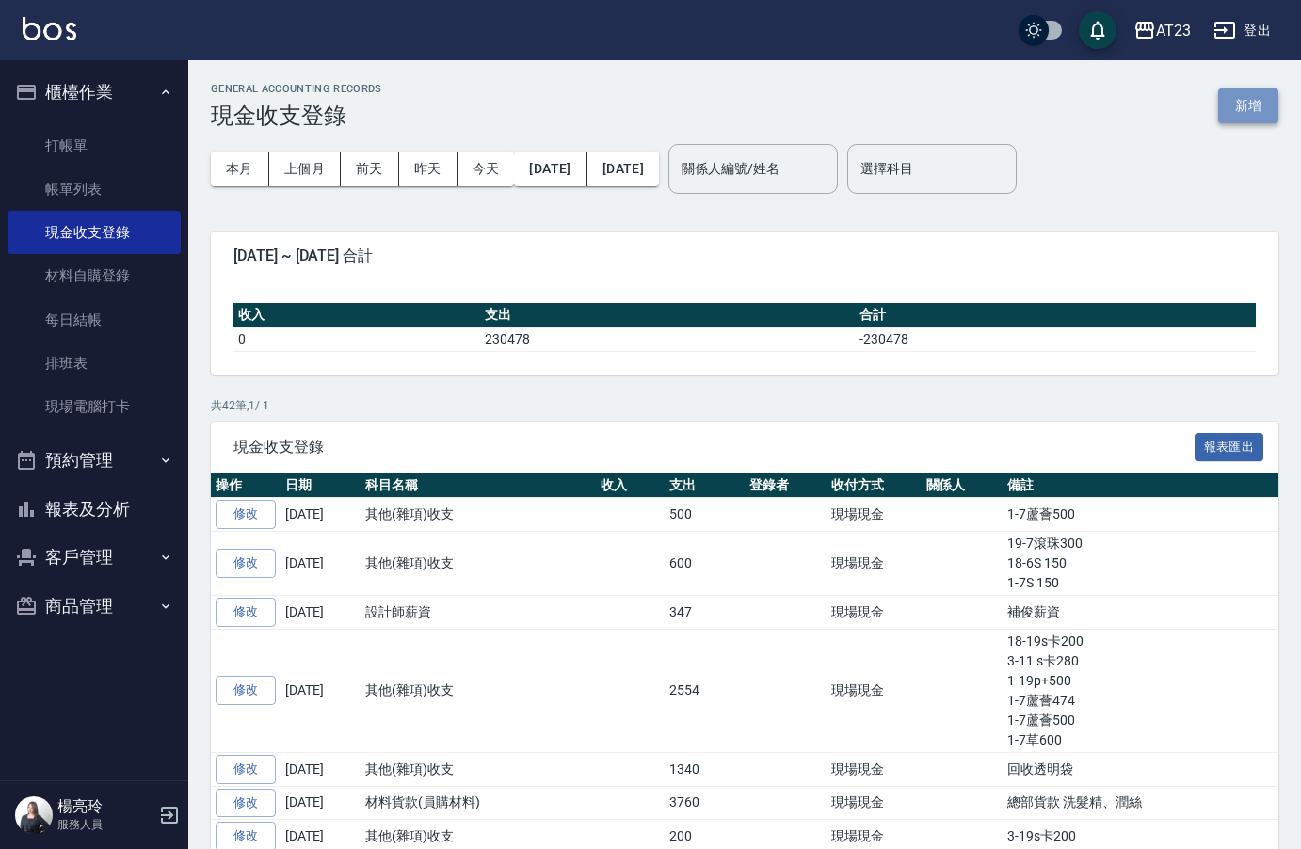
click at [1258, 102] on button "新增" at bounding box center [1248, 105] width 60 height 35
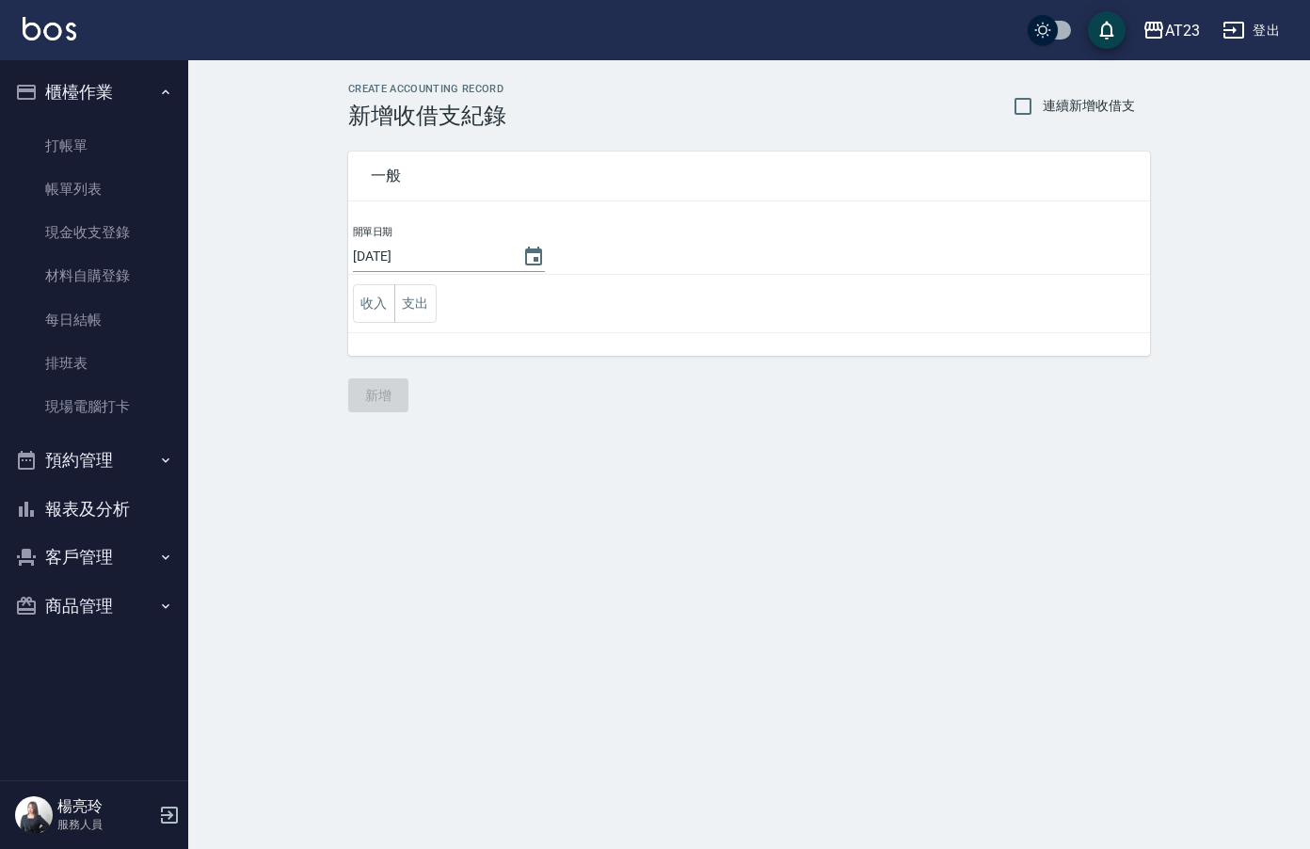
drag, startPoint x: 417, startPoint y: 296, endPoint x: 417, endPoint y: 283, distance: 13.2
click at [418, 293] on button "支出" at bounding box center [415, 303] width 42 height 39
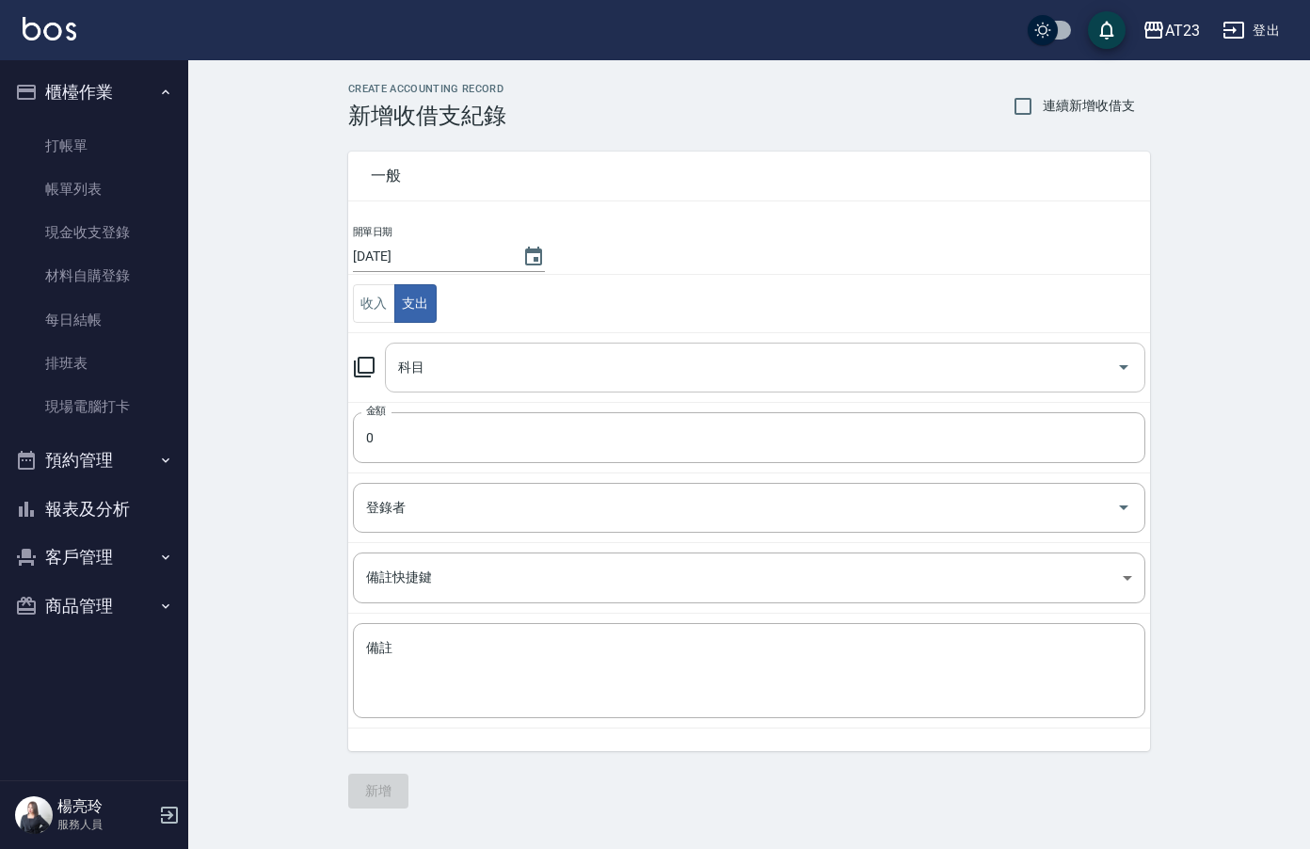
click at [479, 379] on input "科目" at bounding box center [750, 367] width 715 height 33
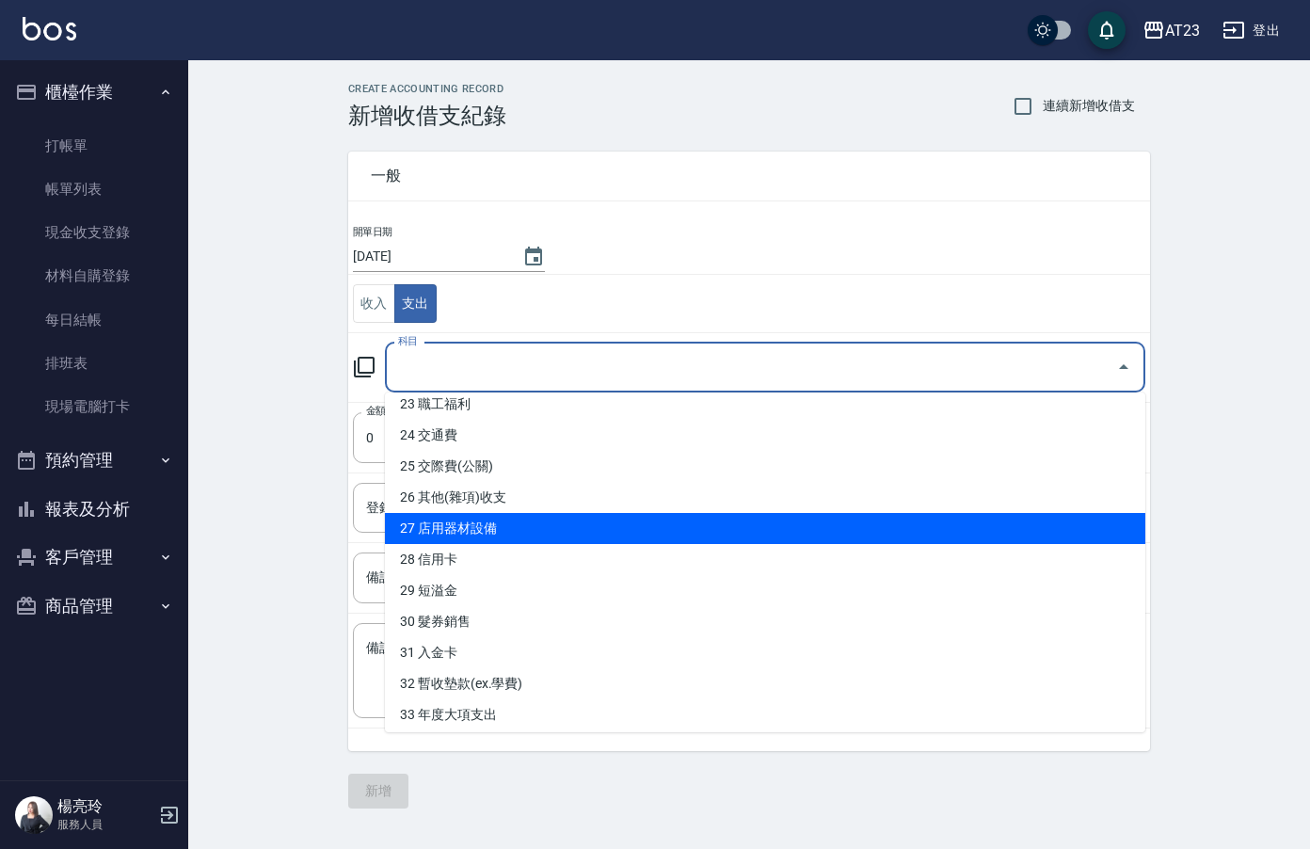
scroll to position [855, 0]
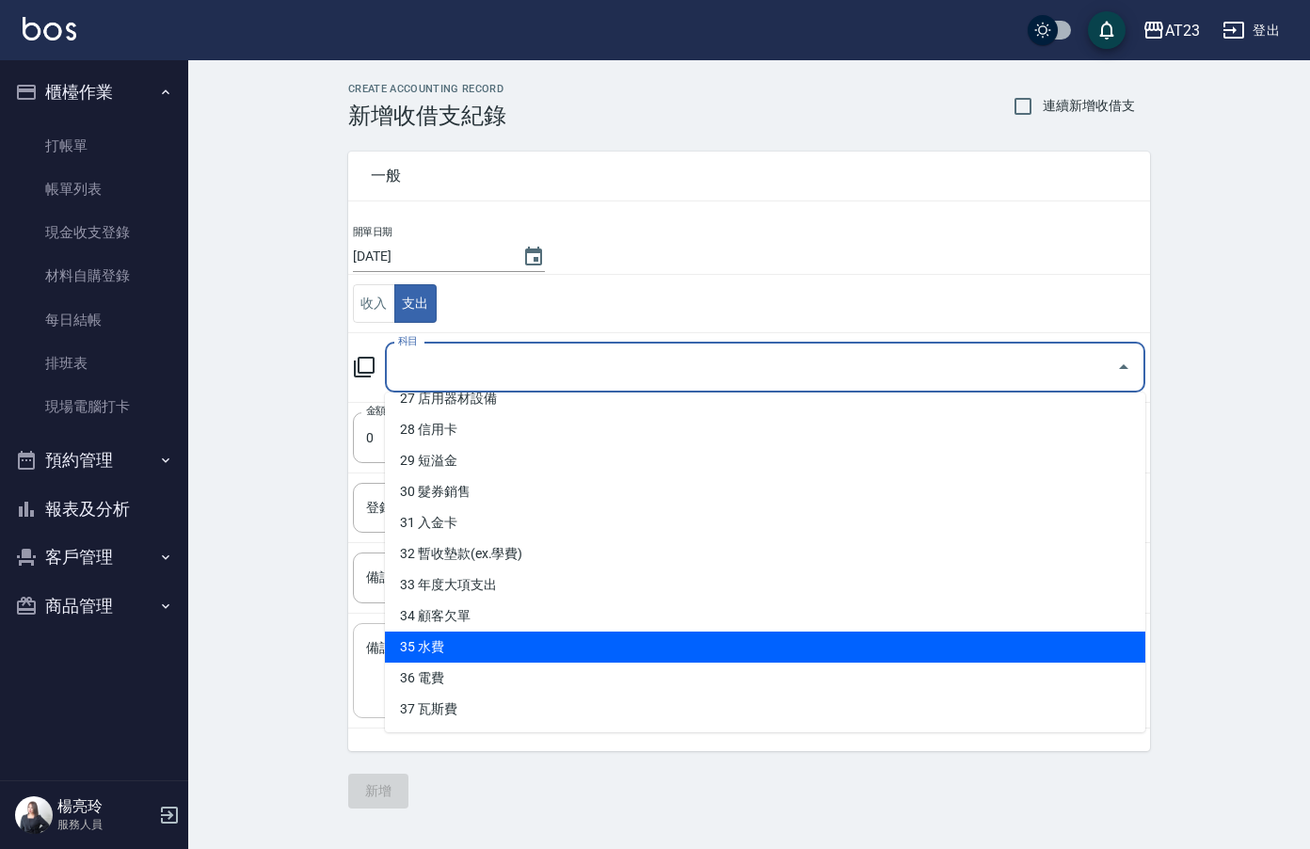
click at [629, 646] on li "35 水費" at bounding box center [765, 646] width 760 height 31
type input "35 水費"
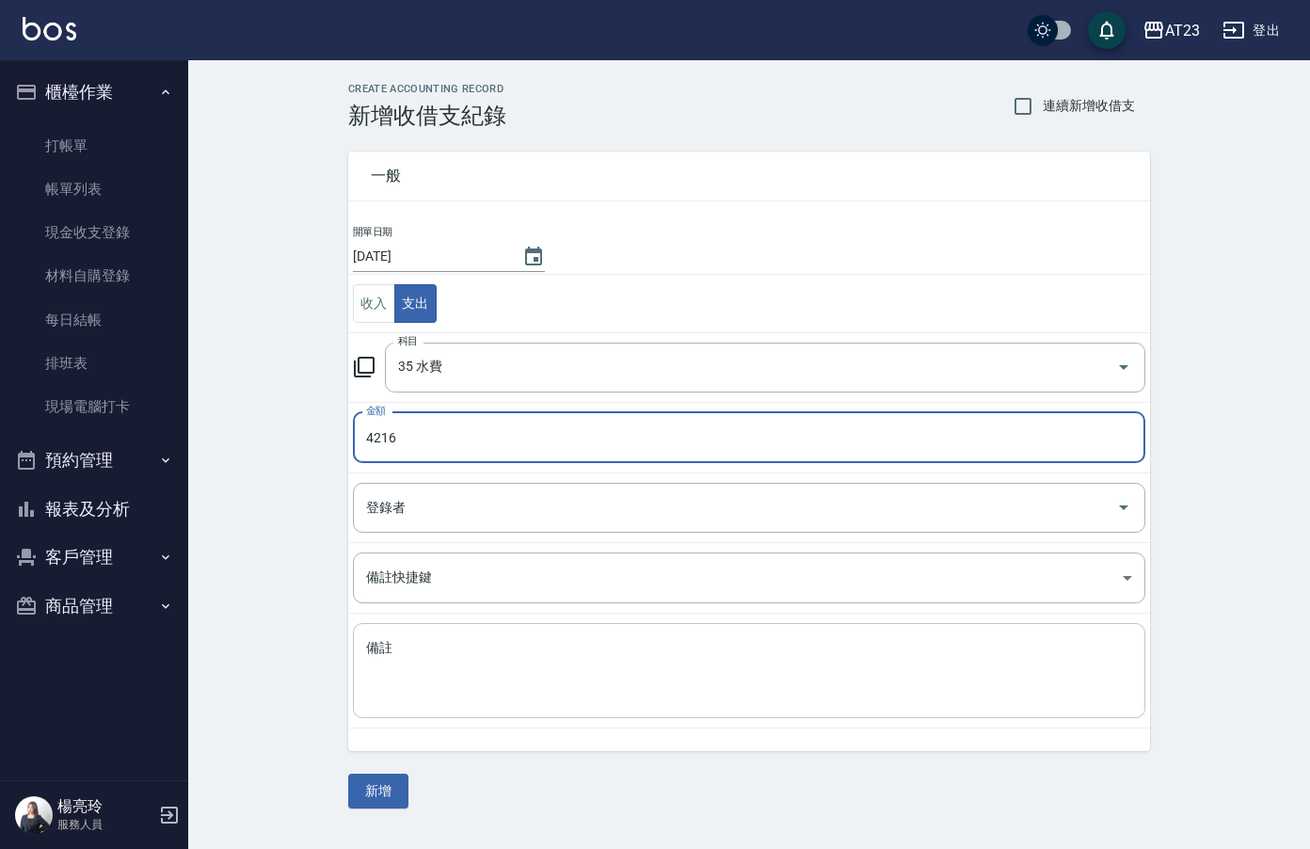
type input "4216"
click at [687, 641] on textarea "備註" at bounding box center [749, 671] width 766 height 64
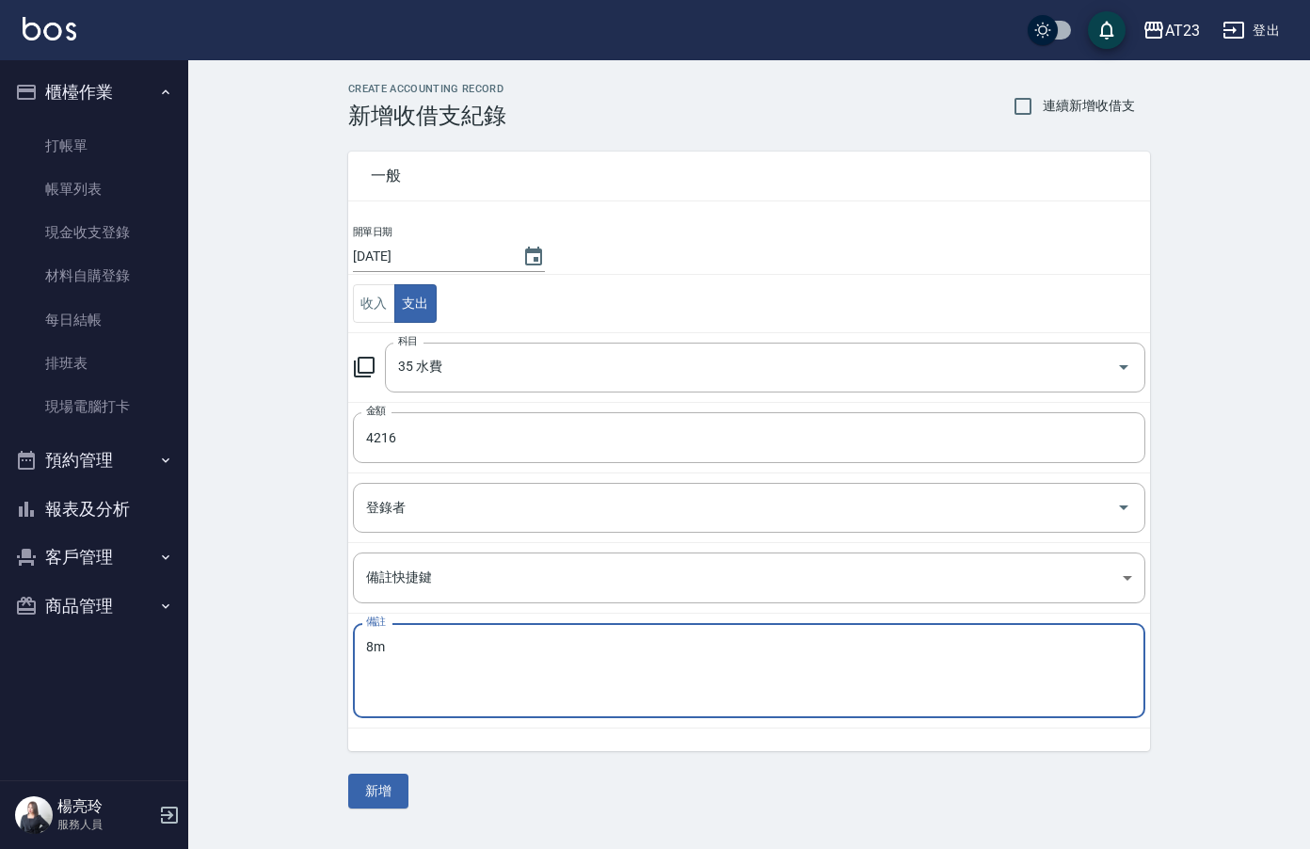
type textarea "8"
type textarea "g"
type textarea "水費8月份"
click at [383, 798] on button "新增" at bounding box center [378, 791] width 60 height 35
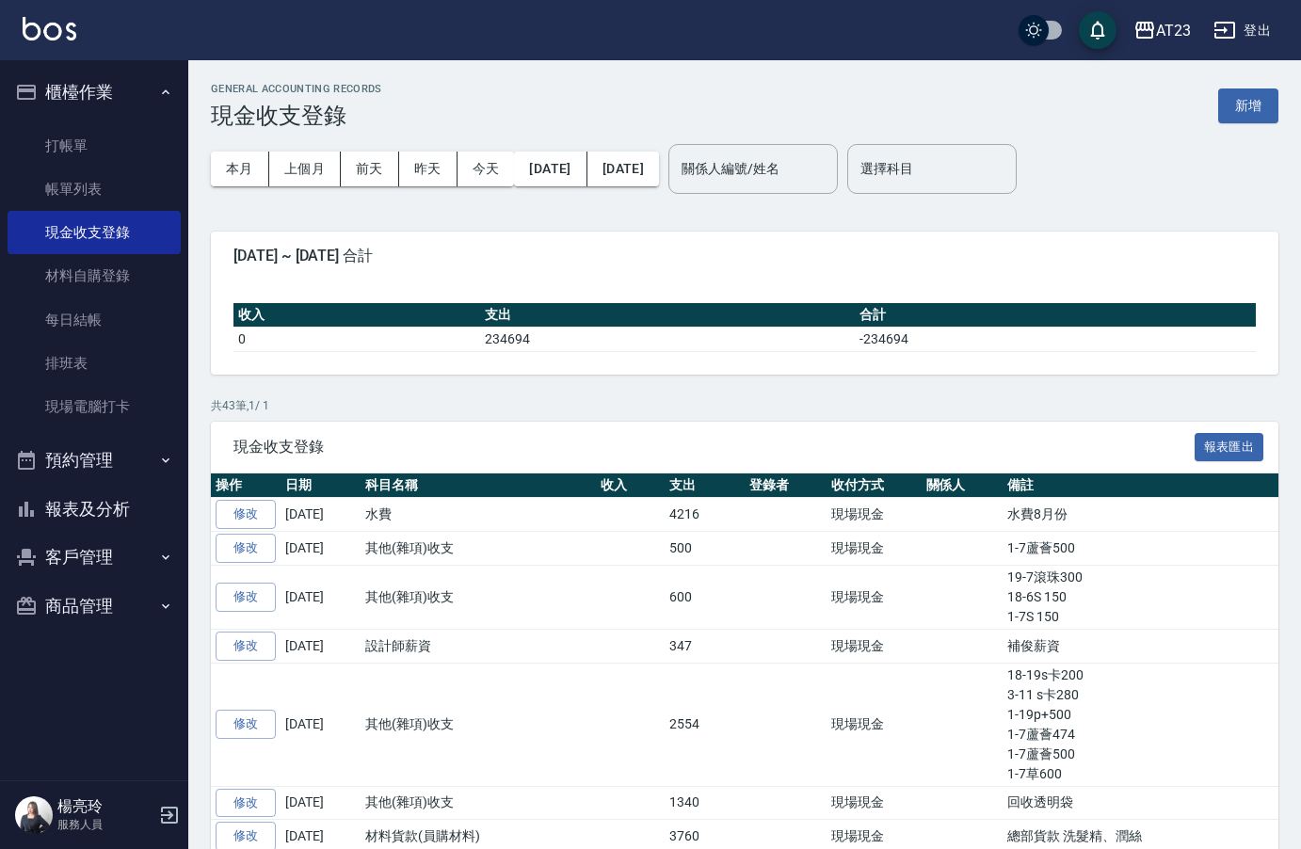
click at [1236, 124] on div "GENERAL ACCOUNTING RECORDS 現金收支登錄 新增" at bounding box center [744, 106] width 1067 height 46
click at [1232, 117] on button "新增" at bounding box center [1248, 105] width 60 height 35
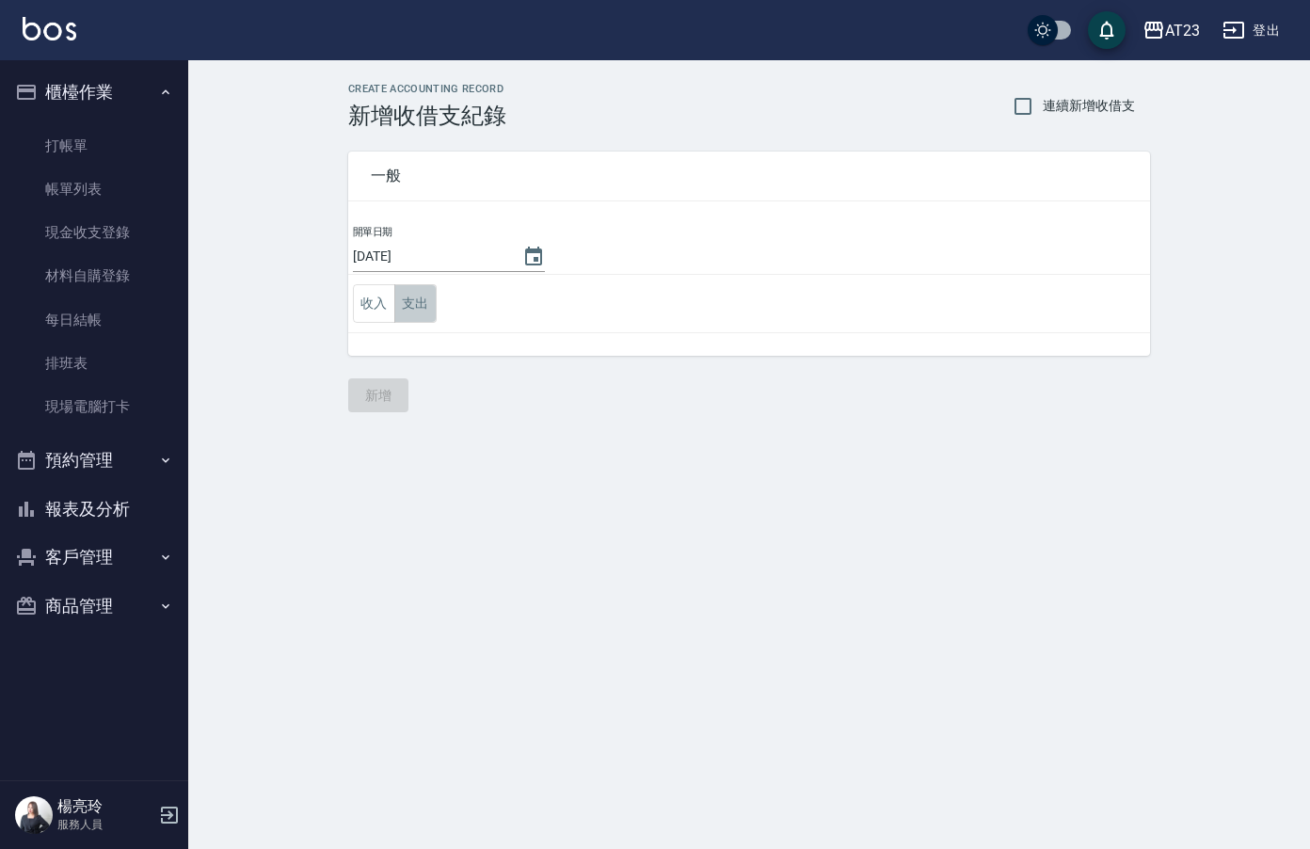
click at [425, 300] on button "支出" at bounding box center [415, 303] width 42 height 39
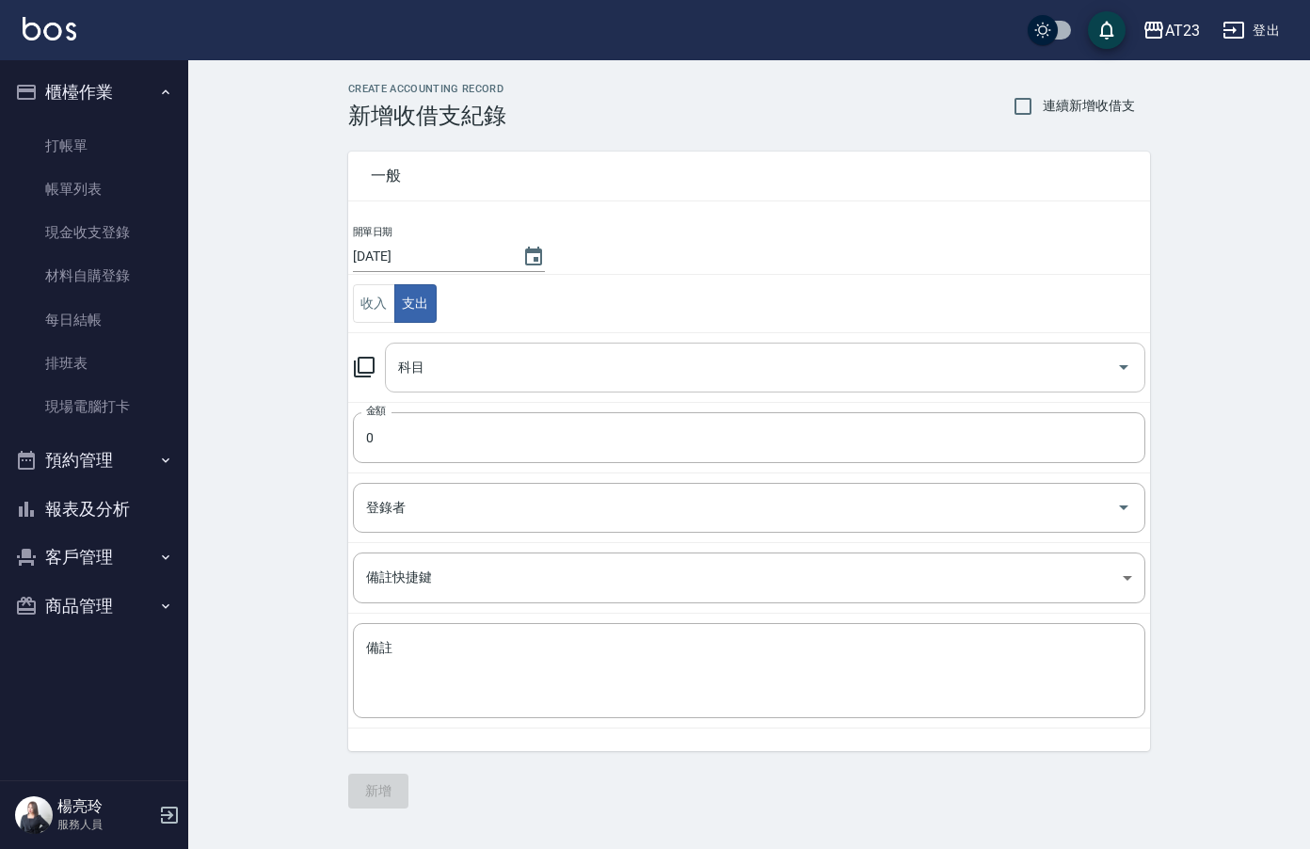
click at [452, 359] on input "科目" at bounding box center [750, 367] width 715 height 33
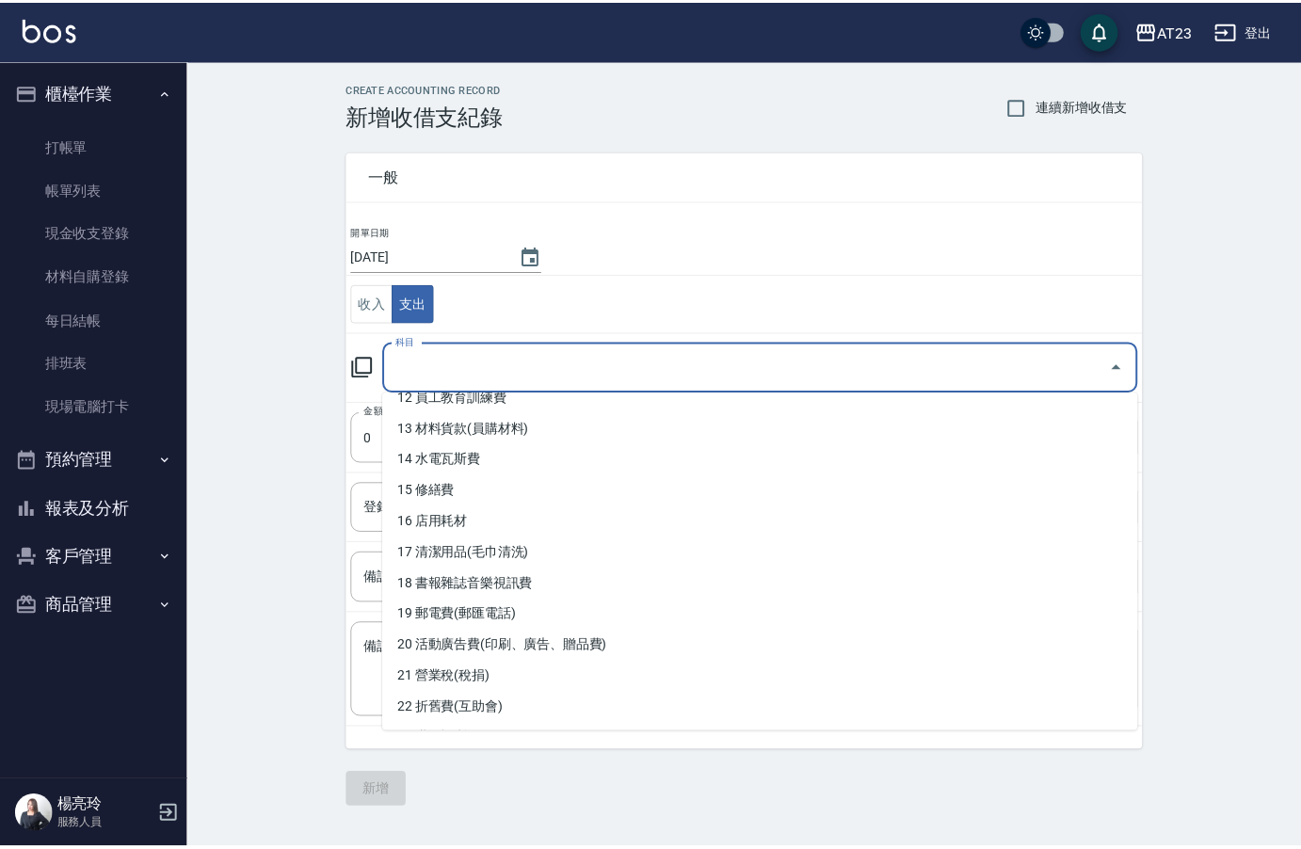
scroll to position [385, 0]
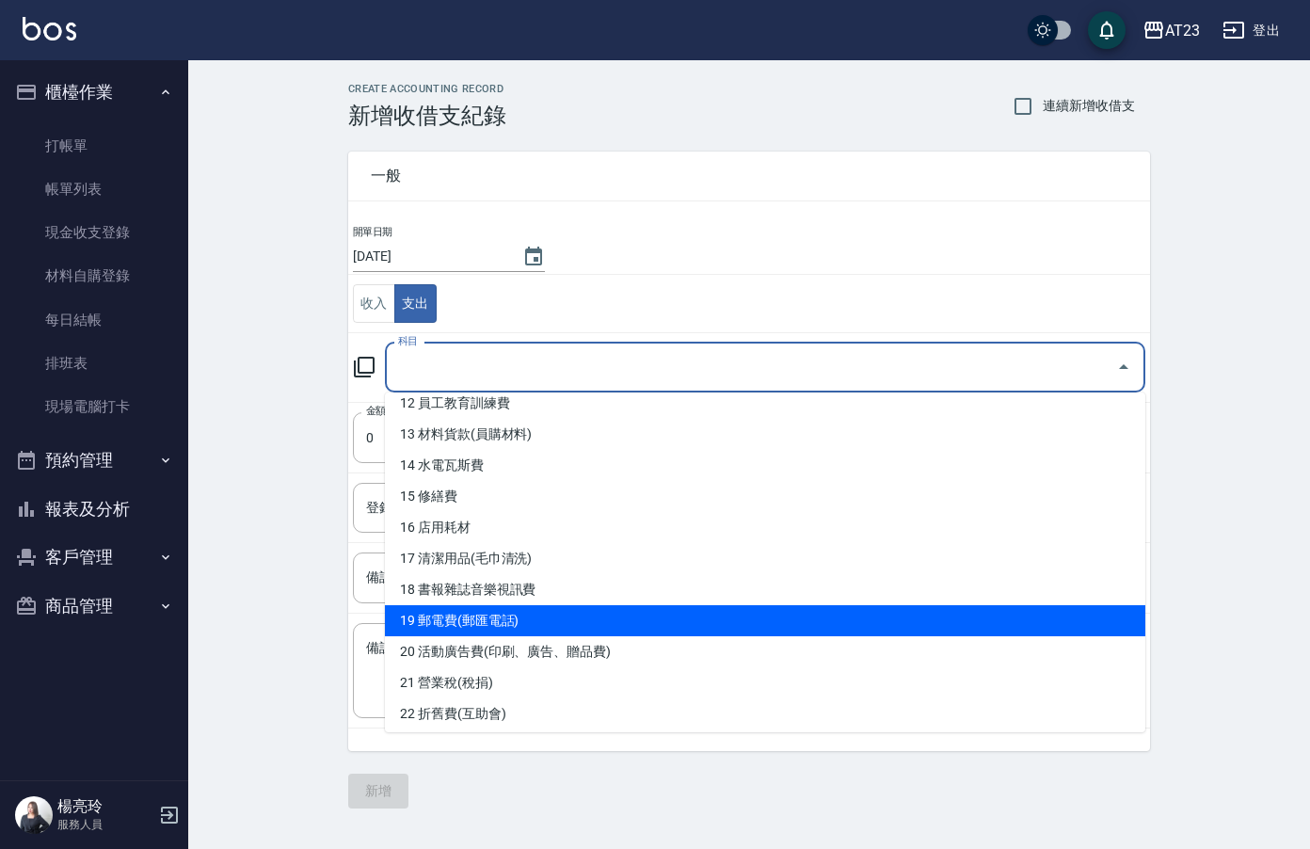
click at [740, 618] on li "19 郵電費(郵匯電話)" at bounding box center [765, 620] width 760 height 31
type input "19 郵電費(郵匯電話)"
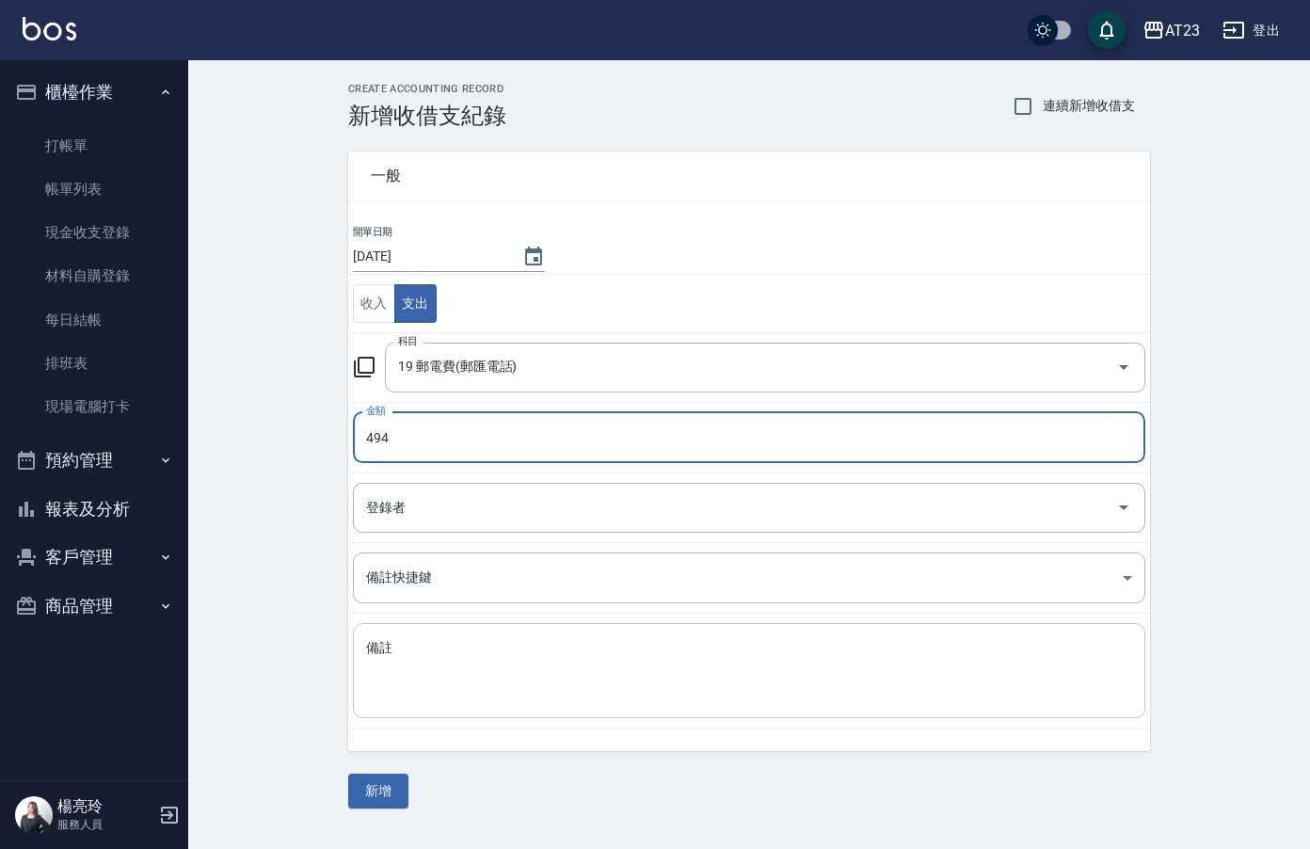
type input "494"
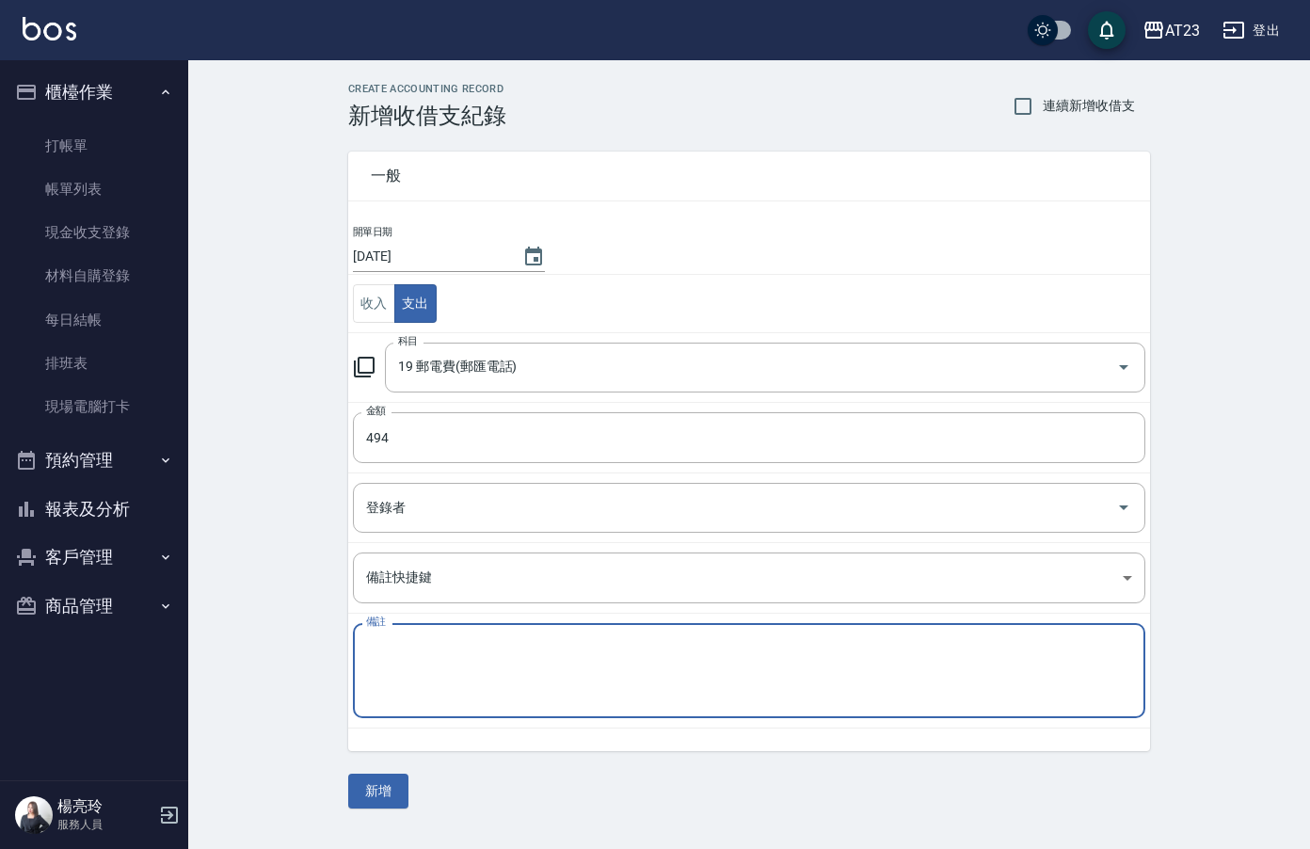
click at [708, 669] on textarea "備註" at bounding box center [749, 671] width 766 height 64
type textarea "2"
type textarea "電話費"
click at [386, 791] on button "新增" at bounding box center [378, 791] width 60 height 35
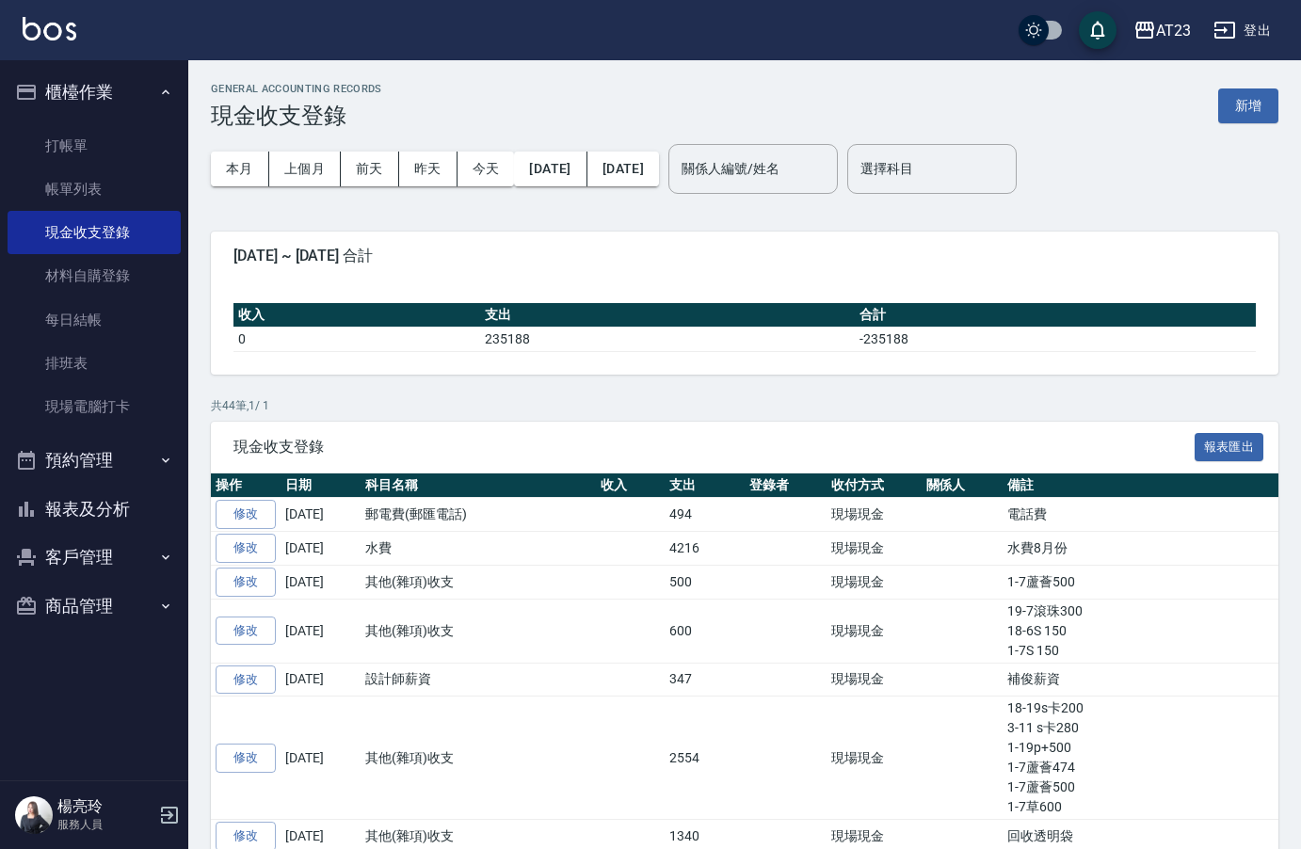
click at [96, 519] on button "報表及分析" at bounding box center [94, 509] width 173 height 49
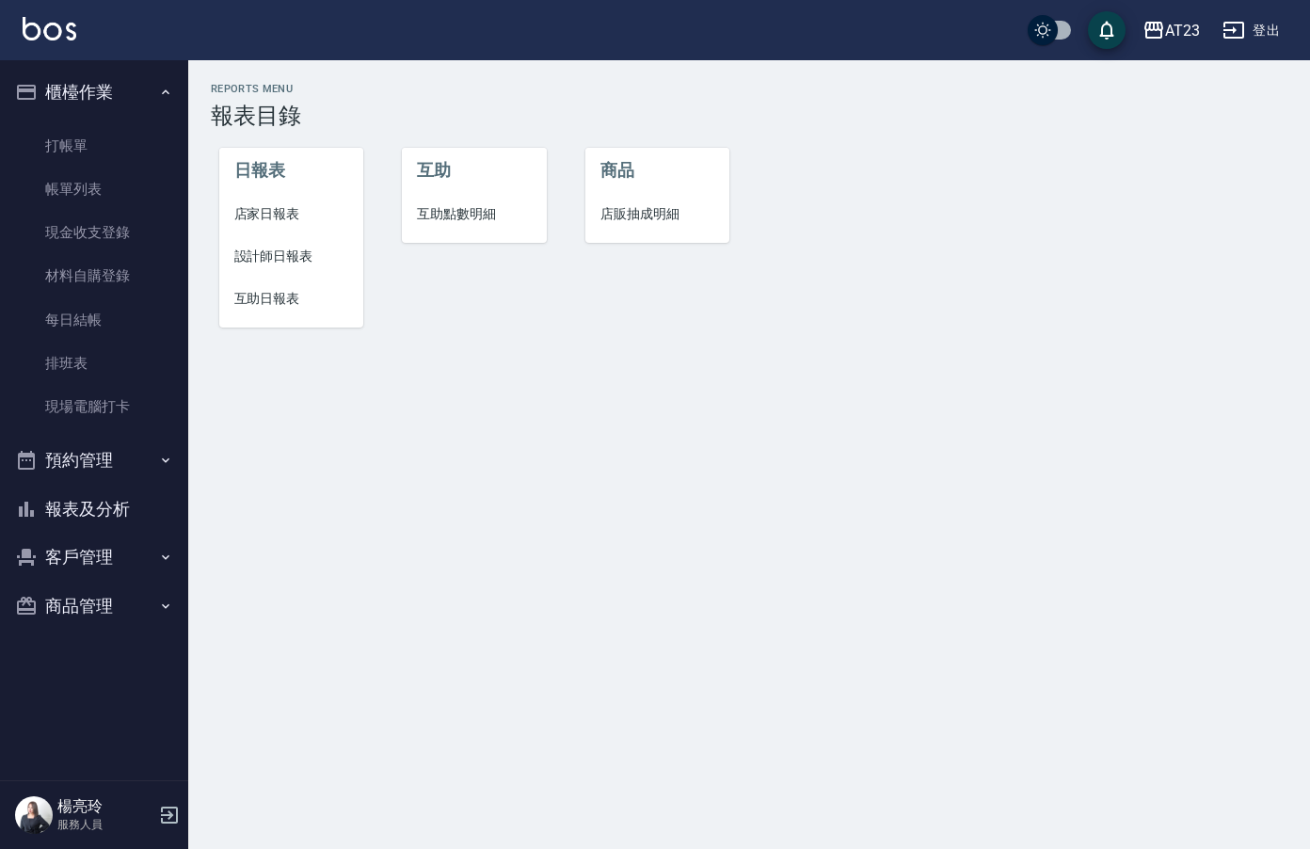
click at [280, 221] on span "店家日報表" at bounding box center [291, 214] width 115 height 20
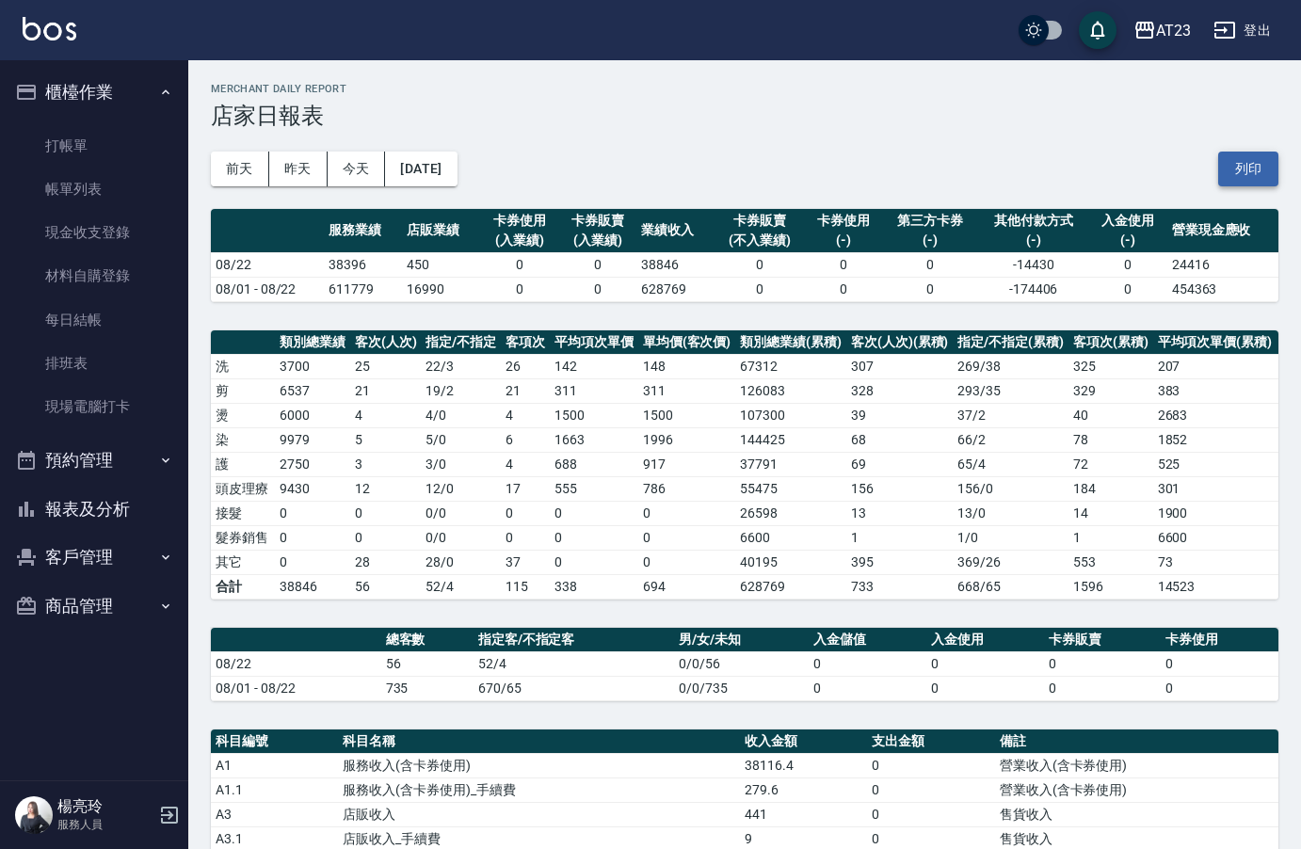
click at [1263, 174] on button "列印" at bounding box center [1248, 169] width 60 height 35
click at [94, 496] on button "報表及分析" at bounding box center [94, 509] width 173 height 49
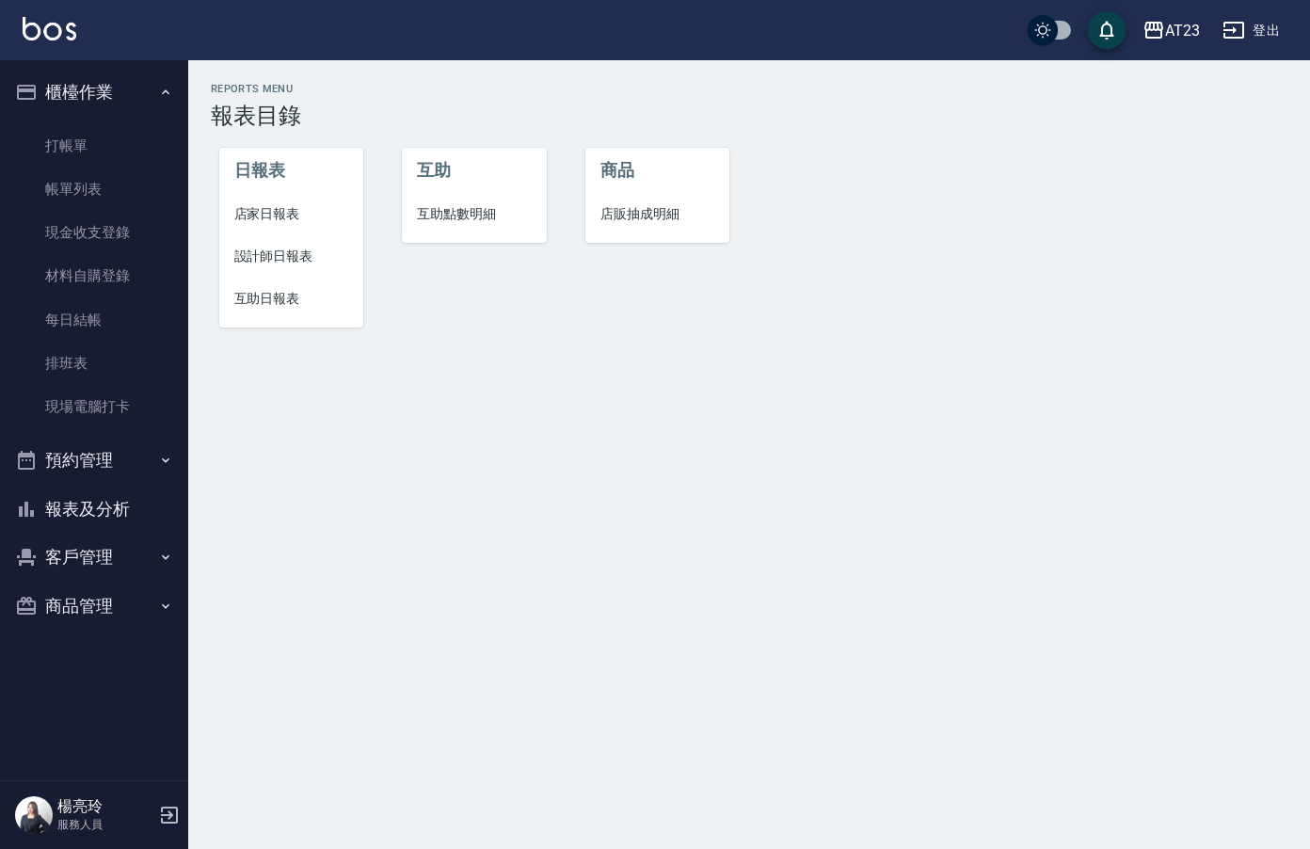
click at [302, 260] on span "設計師日報表" at bounding box center [291, 257] width 115 height 20
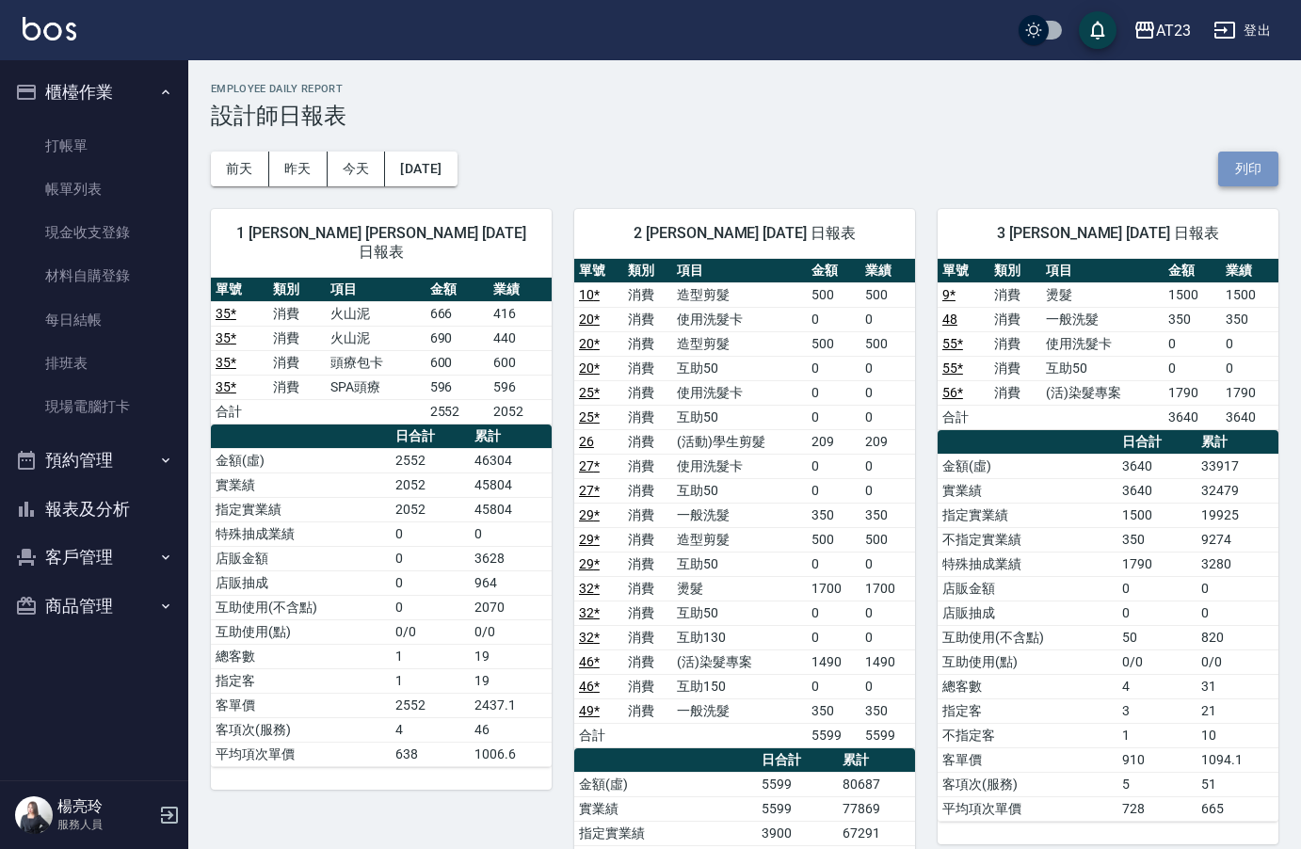
click at [1254, 169] on button "列印" at bounding box center [1248, 169] width 60 height 35
click at [84, 516] on button "報表及分析" at bounding box center [94, 509] width 173 height 49
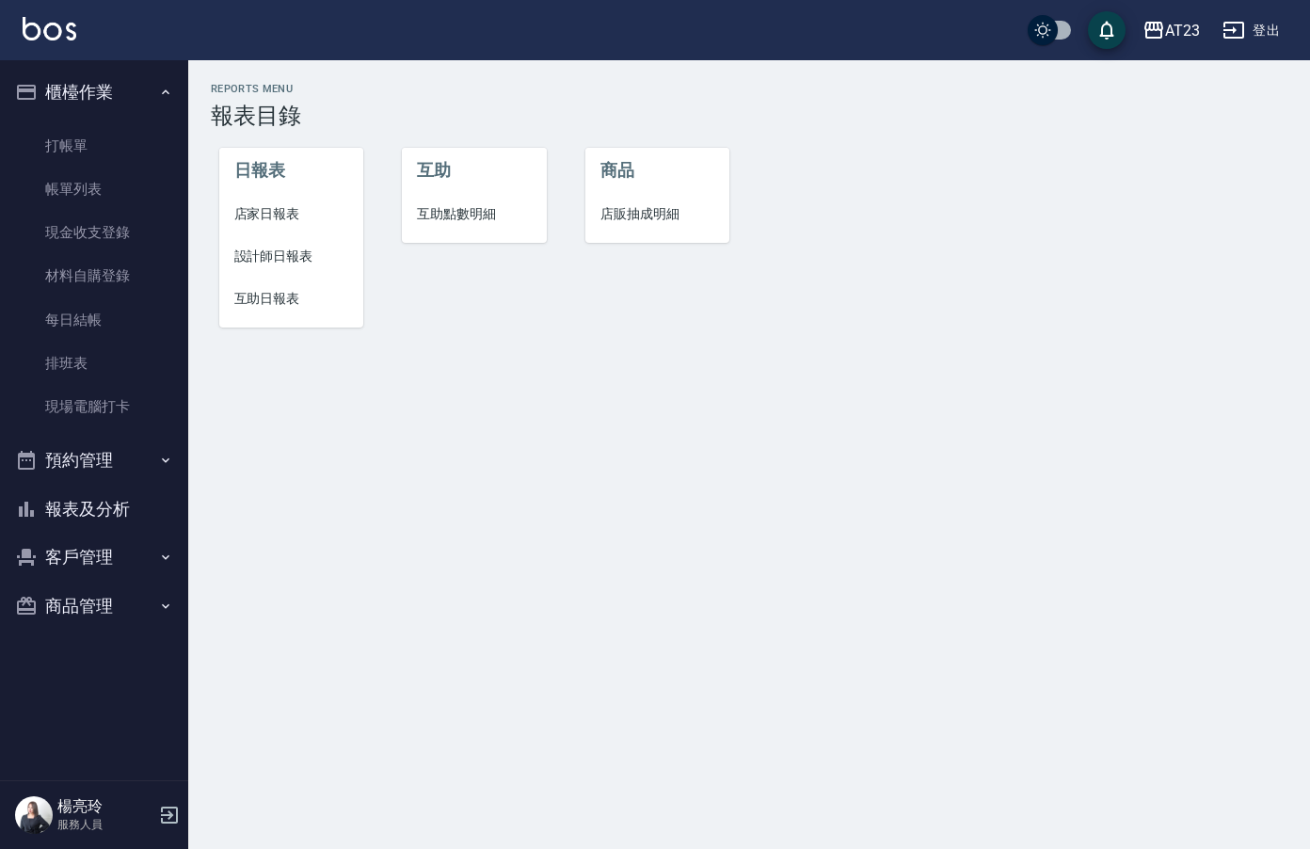
click at [261, 333] on div "日報表 店家日報表 設計師日報表 互助日報表" at bounding box center [280, 226] width 184 height 240
click at [253, 299] on span "互助日報表" at bounding box center [291, 299] width 115 height 20
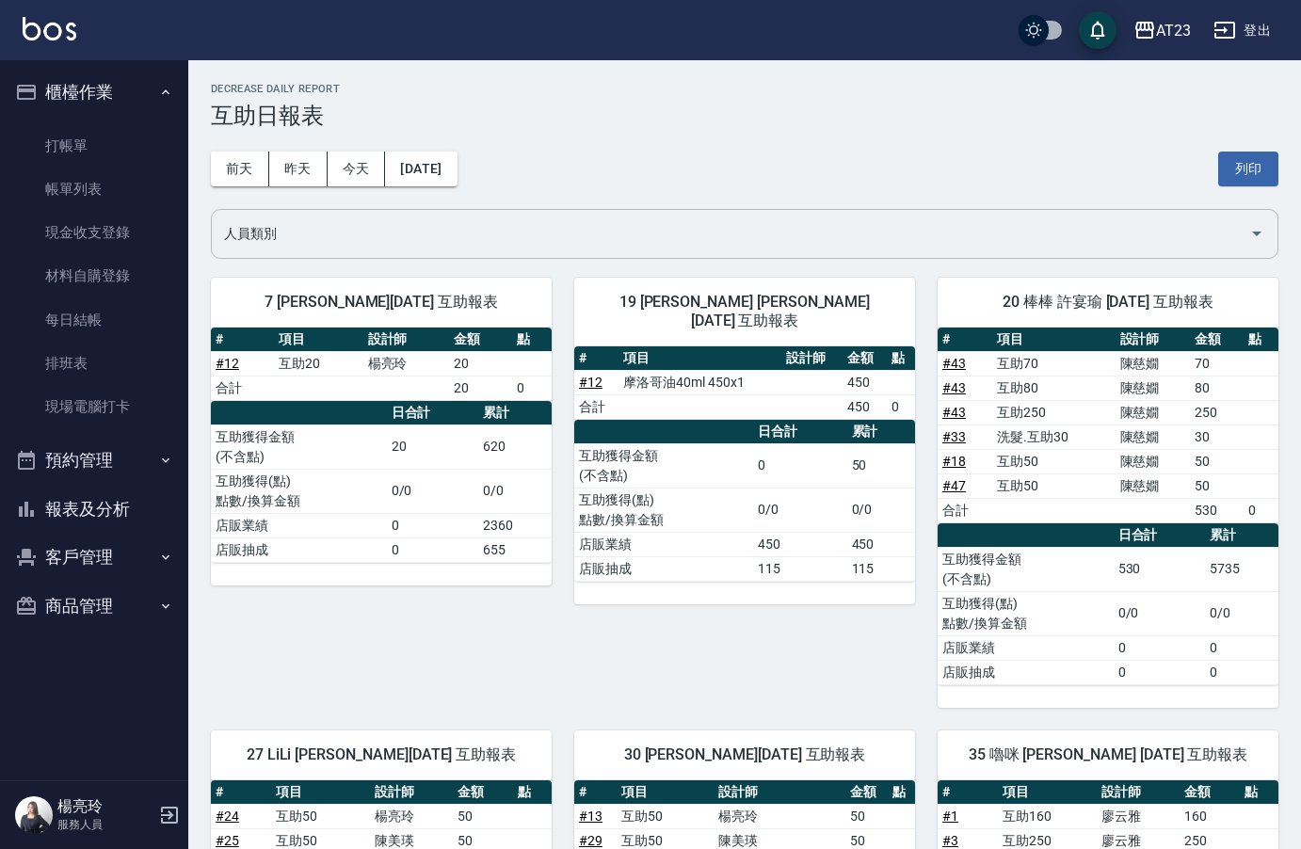
click at [678, 231] on input "人員類別" at bounding box center [730, 233] width 1022 height 33
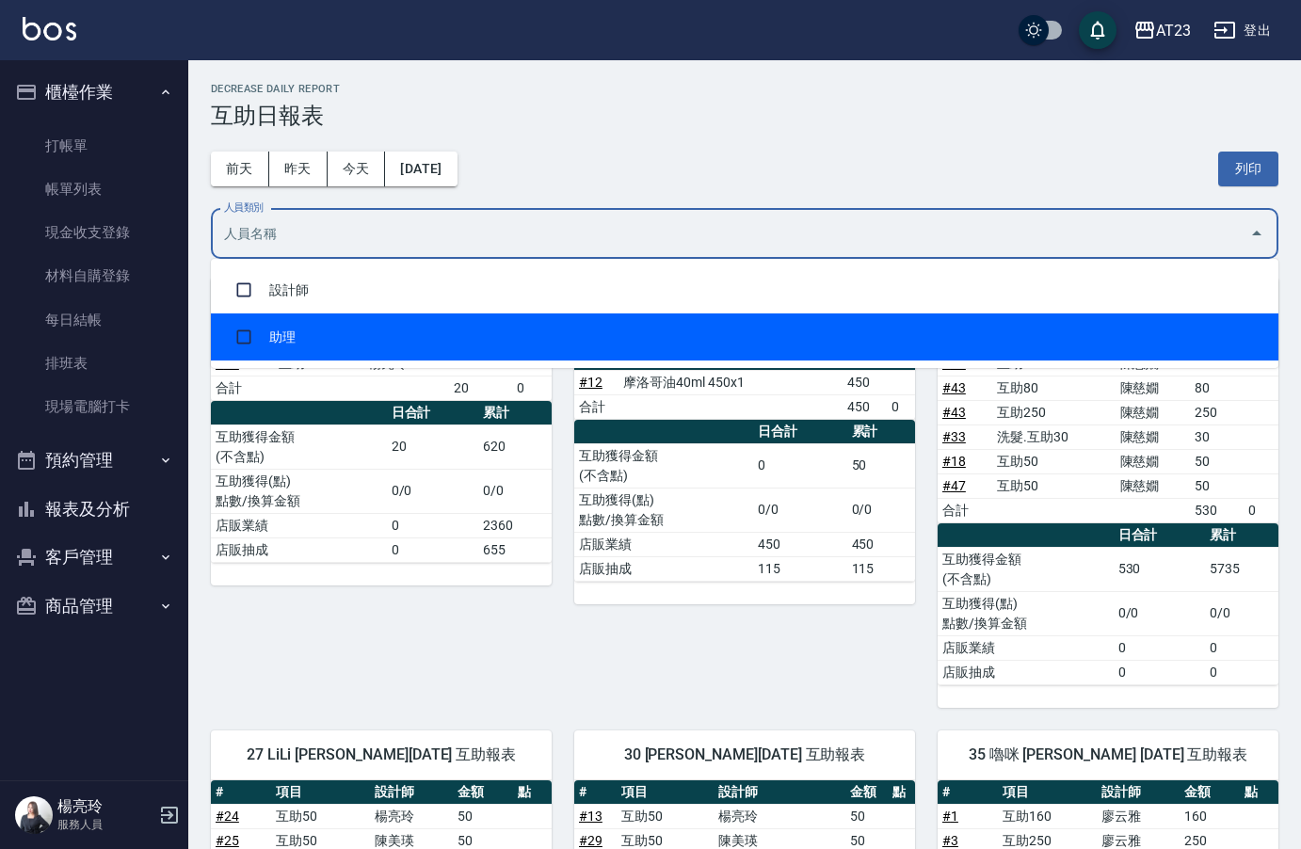
click at [637, 318] on li "助理" at bounding box center [744, 336] width 1067 height 47
checkbox input "true"
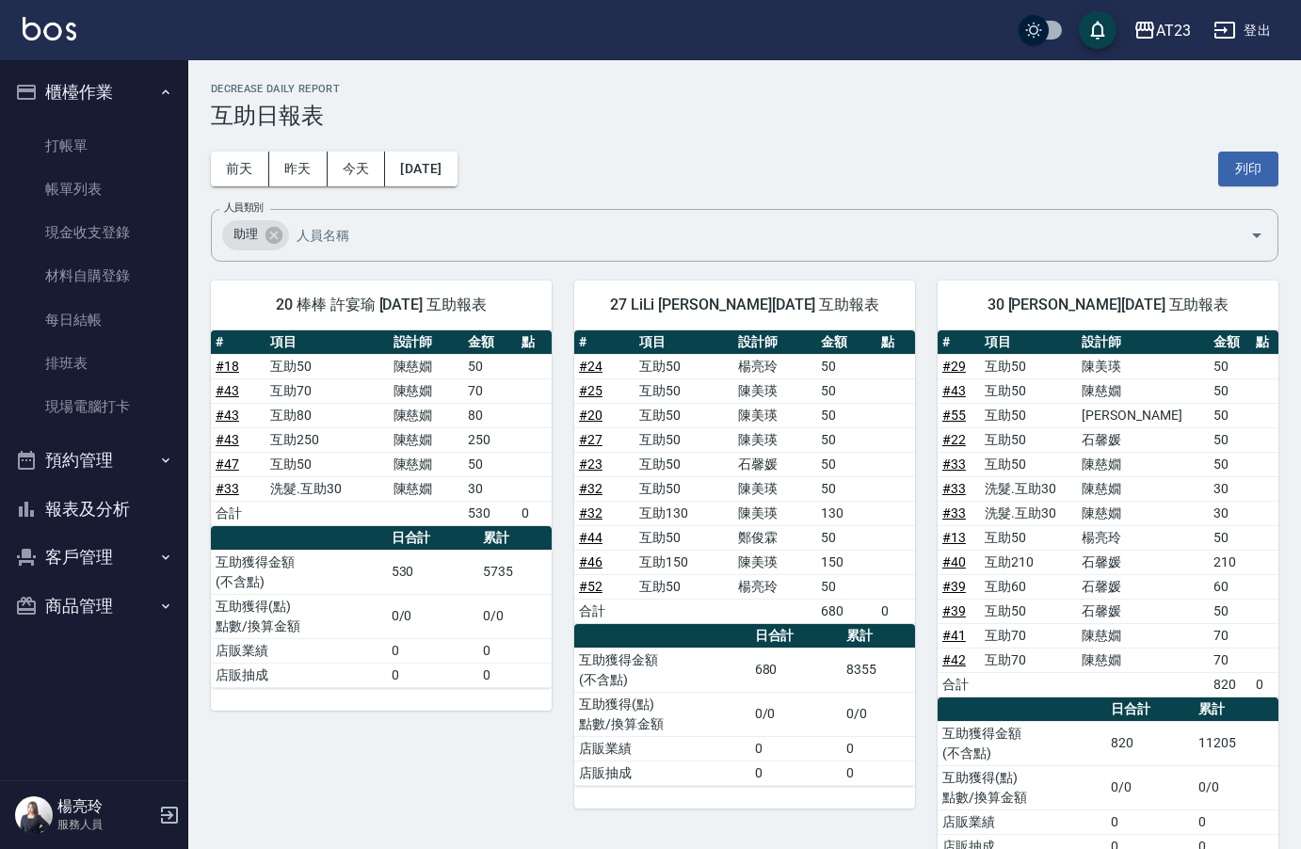
click at [1022, 110] on h3 "互助日報表" at bounding box center [744, 116] width 1067 height 26
click at [1249, 174] on button "列印" at bounding box center [1248, 169] width 60 height 35
